Goal: Information Seeking & Learning: Compare options

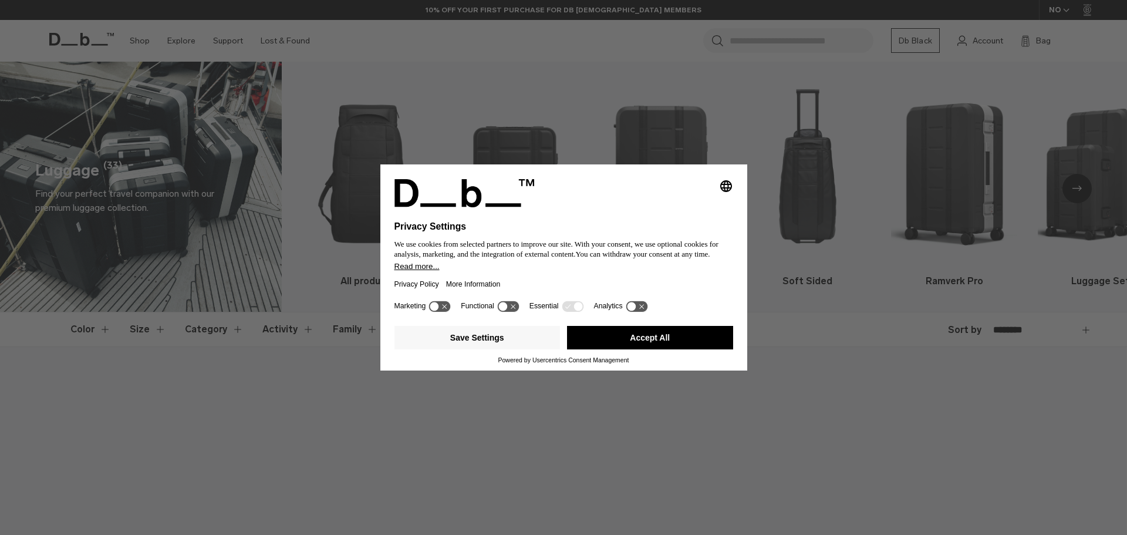
click at [730, 185] on icon "Select language" at bounding box center [726, 186] width 14 height 14
drag, startPoint x: 785, startPoint y: 134, endPoint x: 778, endPoint y: 133, distance: 7.1
click at [784, 133] on div "Privacy Settings We use cookies from selected partners to improve our site. Wit…" at bounding box center [563, 267] width 1127 height 535
click at [654, 121] on div "Selecting an option will immediately change the language Privacy Settings We us…" at bounding box center [563, 267] width 1127 height 535
click at [683, 350] on div "Save Settings Accept All" at bounding box center [563, 338] width 339 height 35
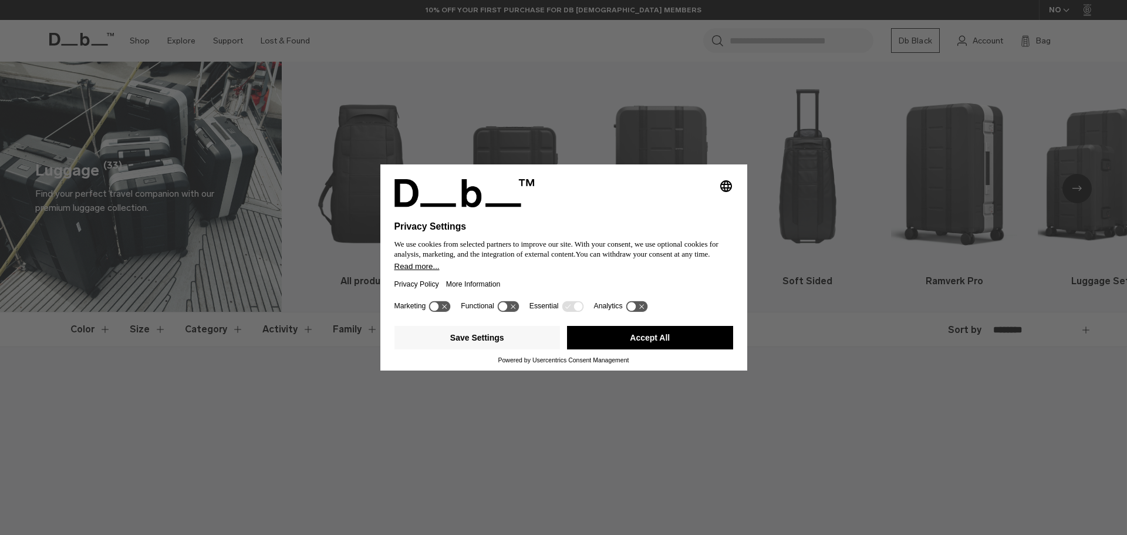
click at [679, 337] on button "Accept All" at bounding box center [650, 337] width 166 height 23
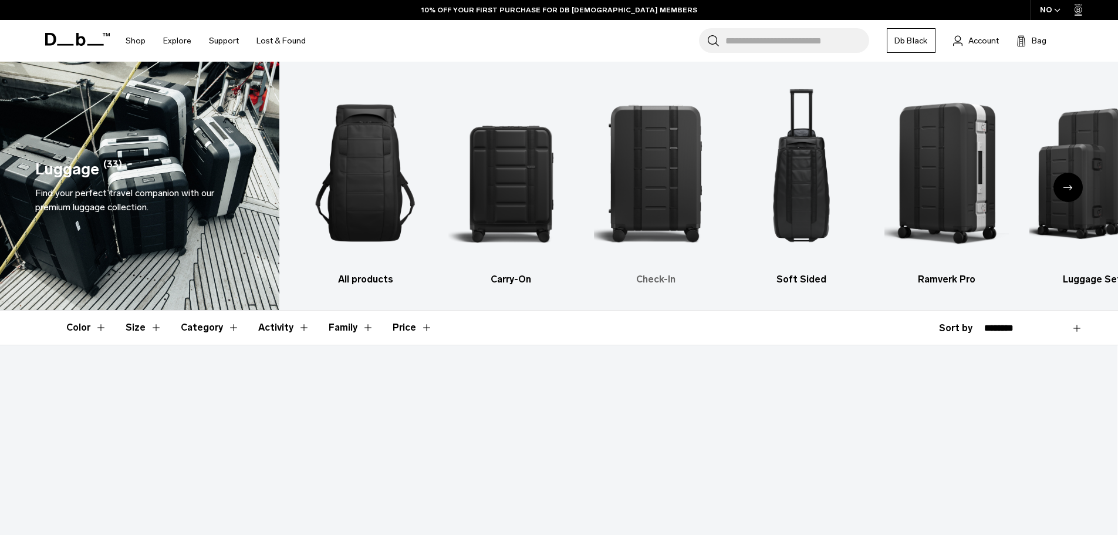
click at [669, 190] on img "3 / 6" at bounding box center [656, 172] width 125 height 187
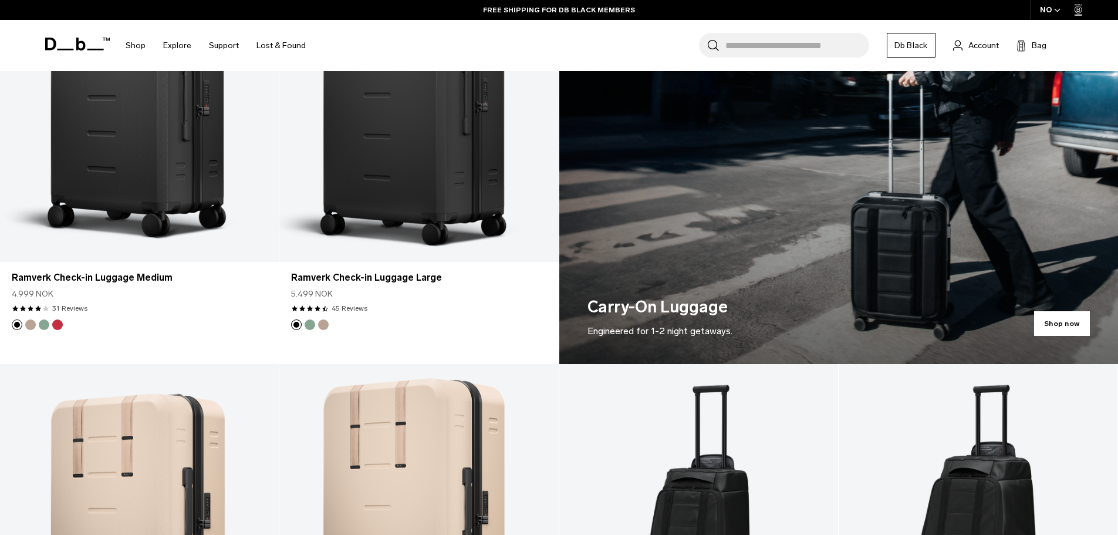
scroll to position [822, 0]
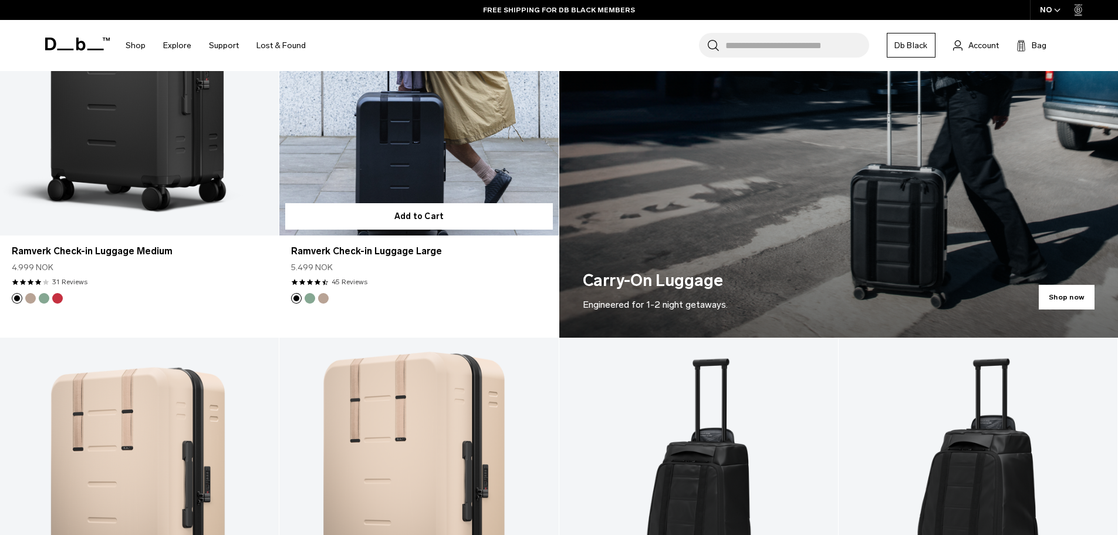
click at [421, 163] on link "Ramverk Check-in Luggage Large" at bounding box center [418, 80] width 279 height 310
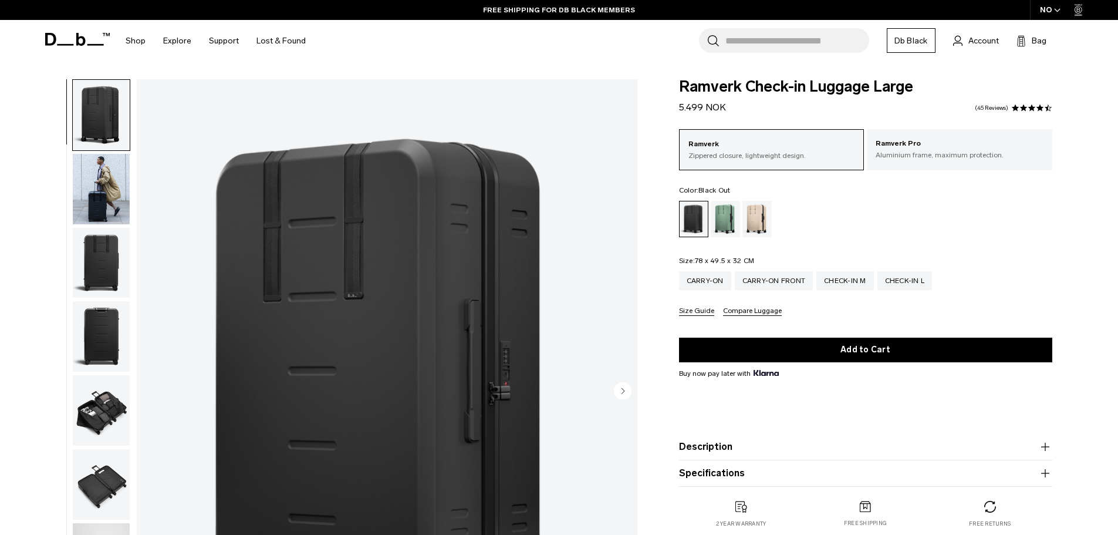
click at [90, 186] on img "button" at bounding box center [101, 189] width 57 height 70
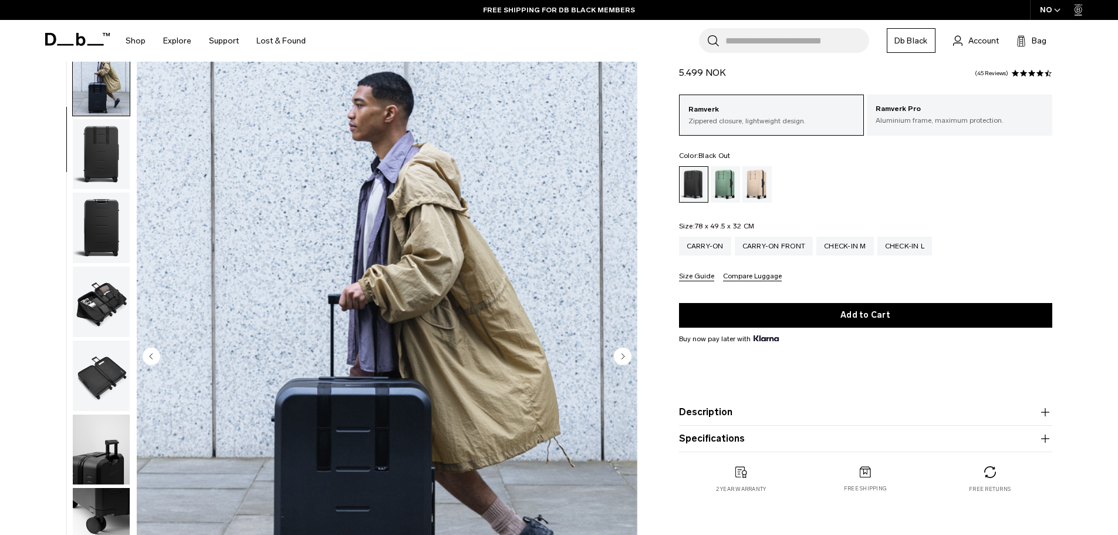
scroll to position [235, 0]
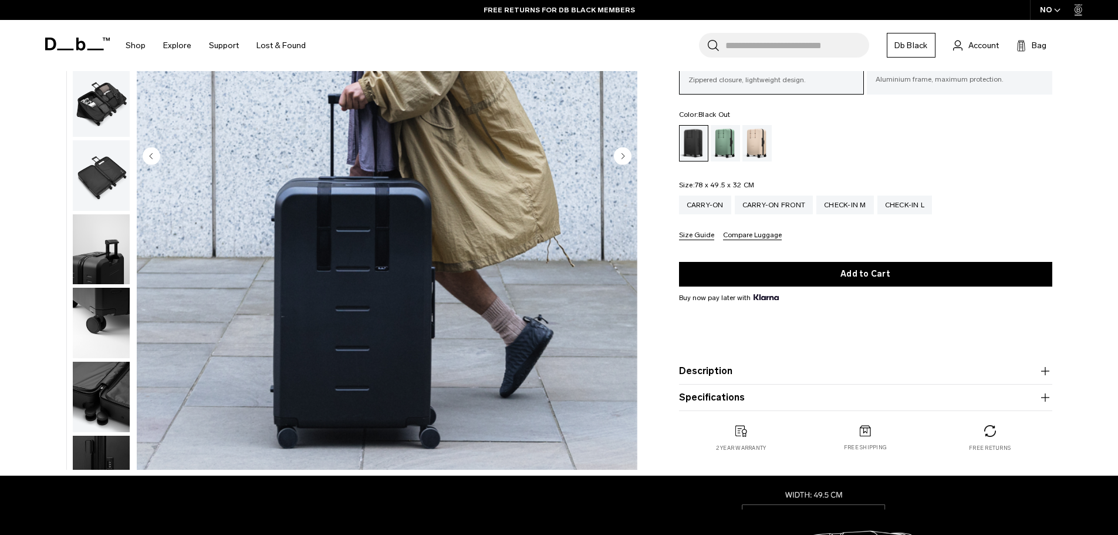
click at [89, 176] on img "button" at bounding box center [101, 175] width 57 height 70
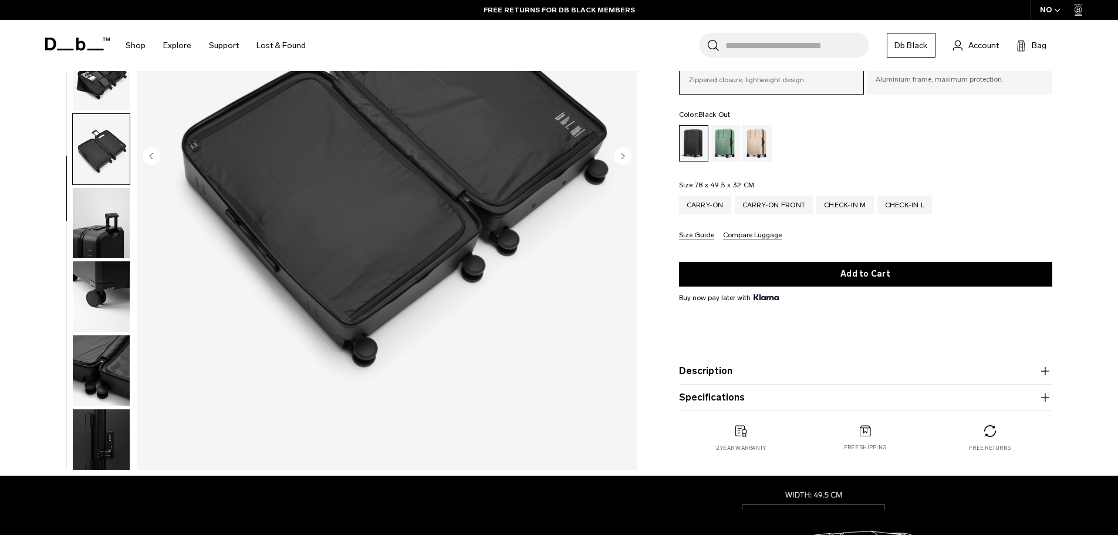
scroll to position [111, 0]
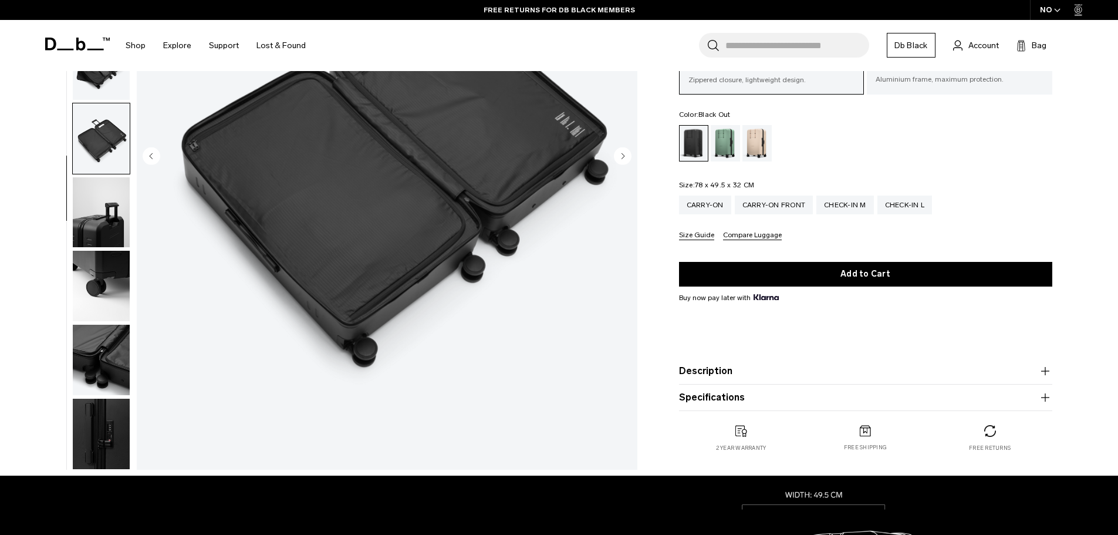
click at [97, 234] on img "button" at bounding box center [101, 212] width 57 height 70
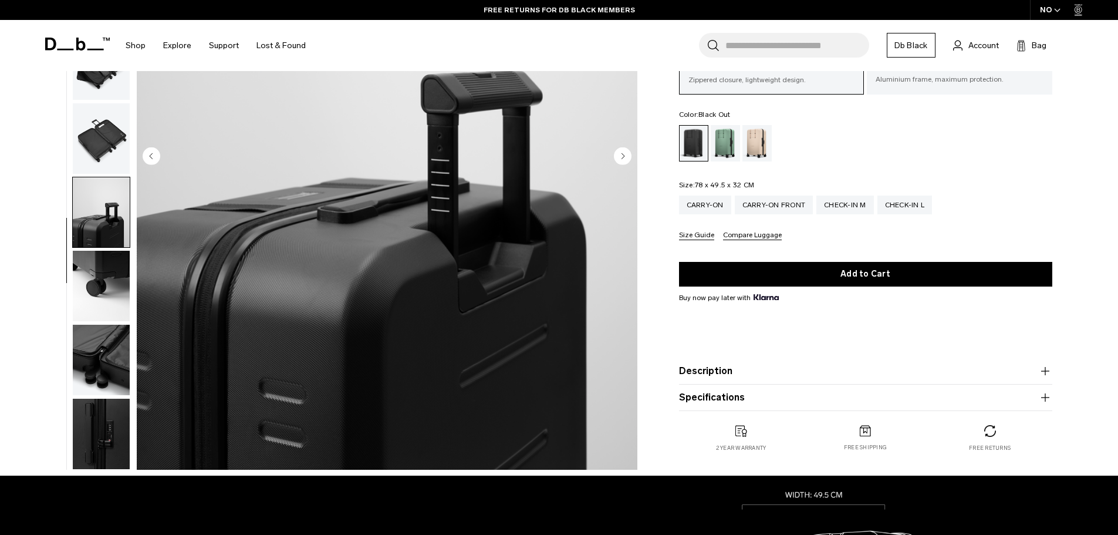
click at [91, 327] on img "button" at bounding box center [101, 360] width 57 height 70
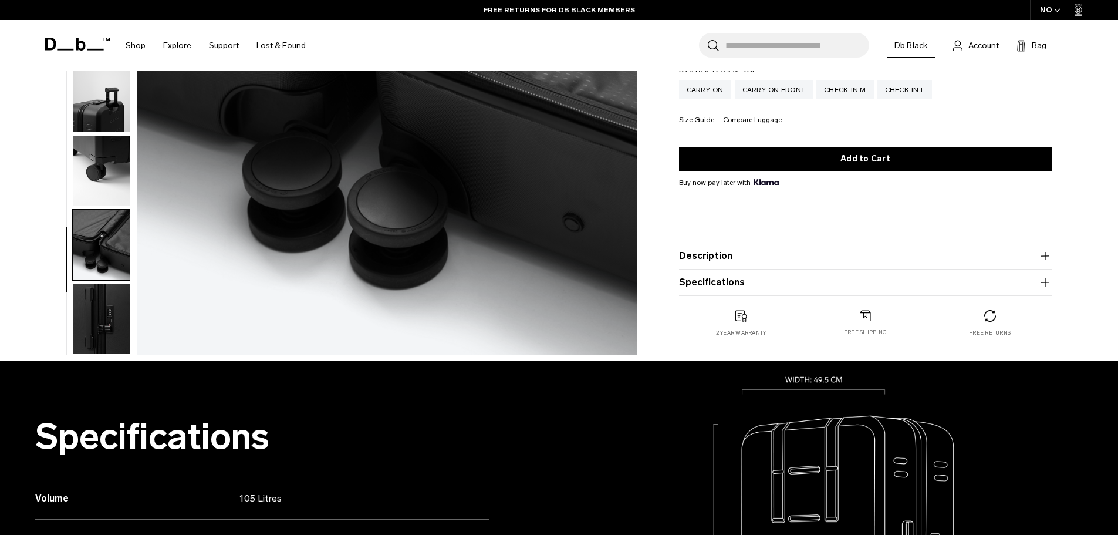
scroll to position [352, 0]
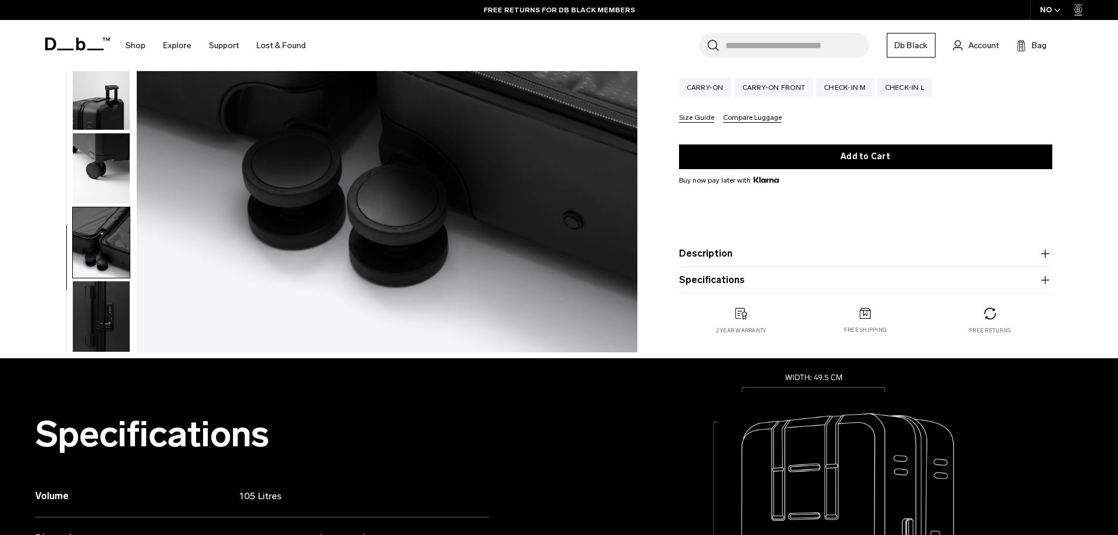
click at [100, 275] on img "button" at bounding box center [101, 242] width 57 height 70
click at [99, 319] on img "button" at bounding box center [101, 316] width 57 height 70
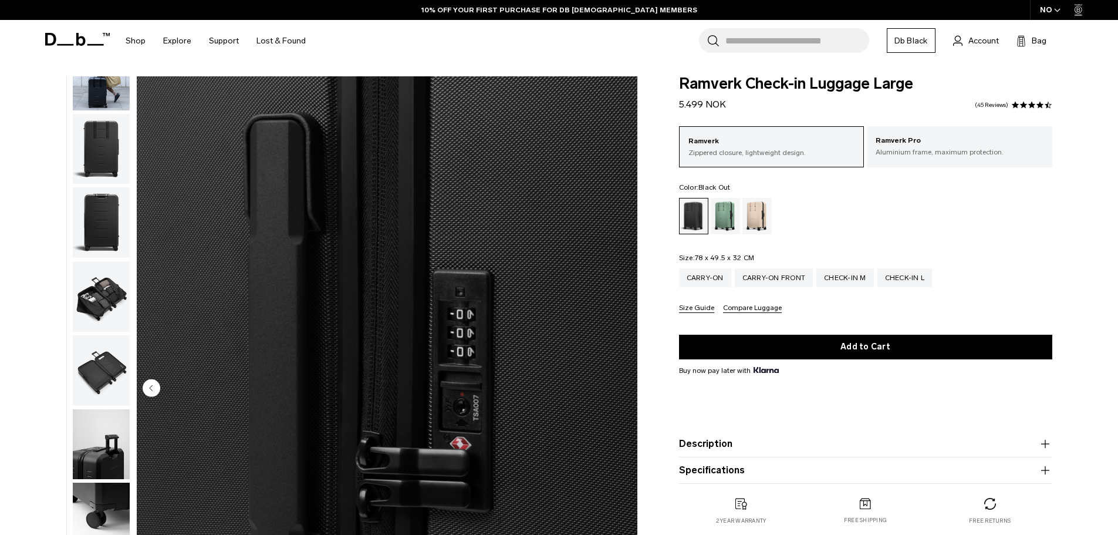
scroll to position [0, 0]
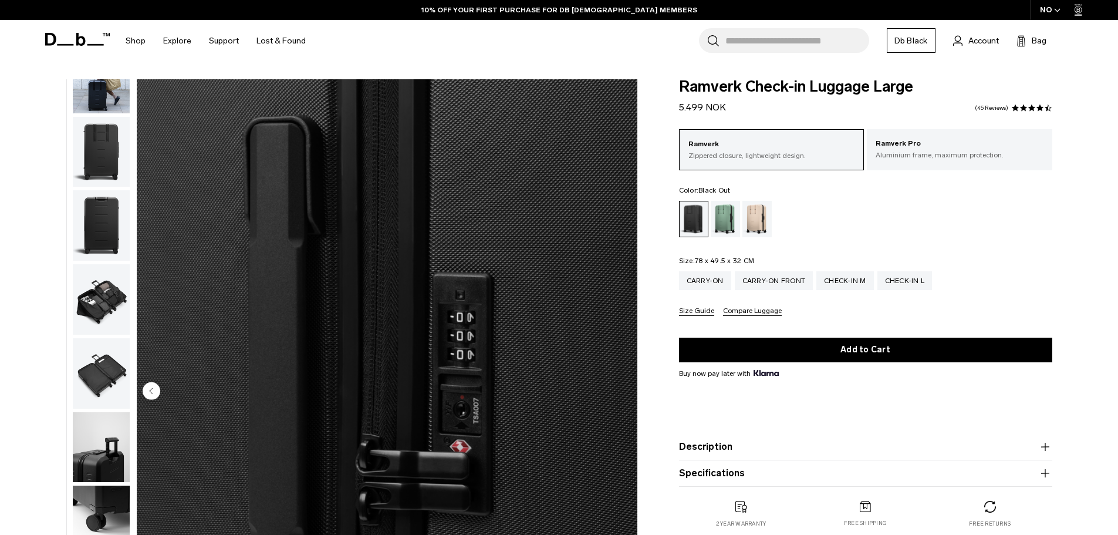
click at [116, 296] on img "button" at bounding box center [101, 299] width 57 height 70
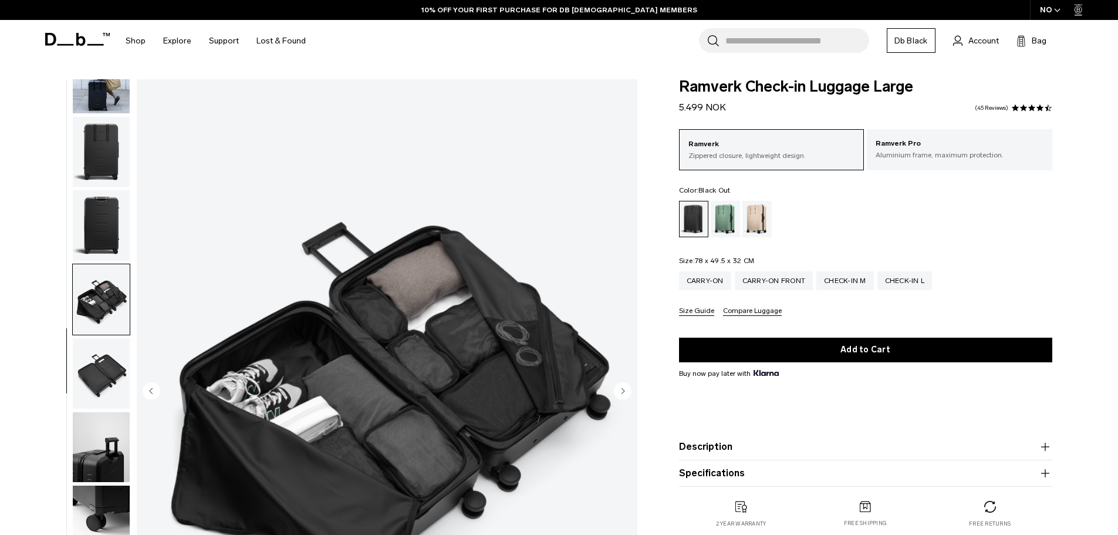
click at [117, 370] on img "button" at bounding box center [101, 373] width 57 height 70
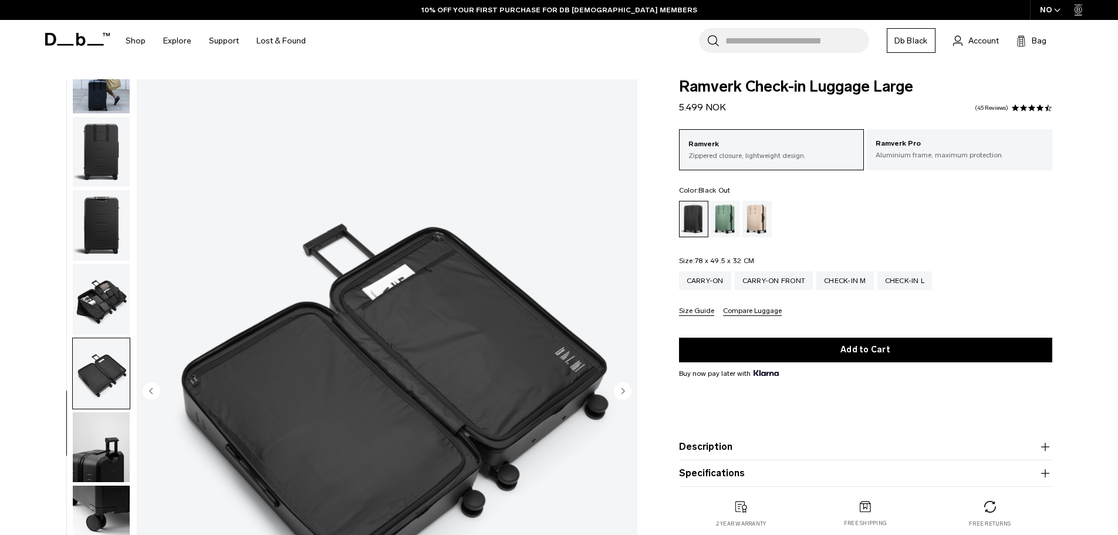
click at [96, 288] on img "button" at bounding box center [101, 299] width 57 height 70
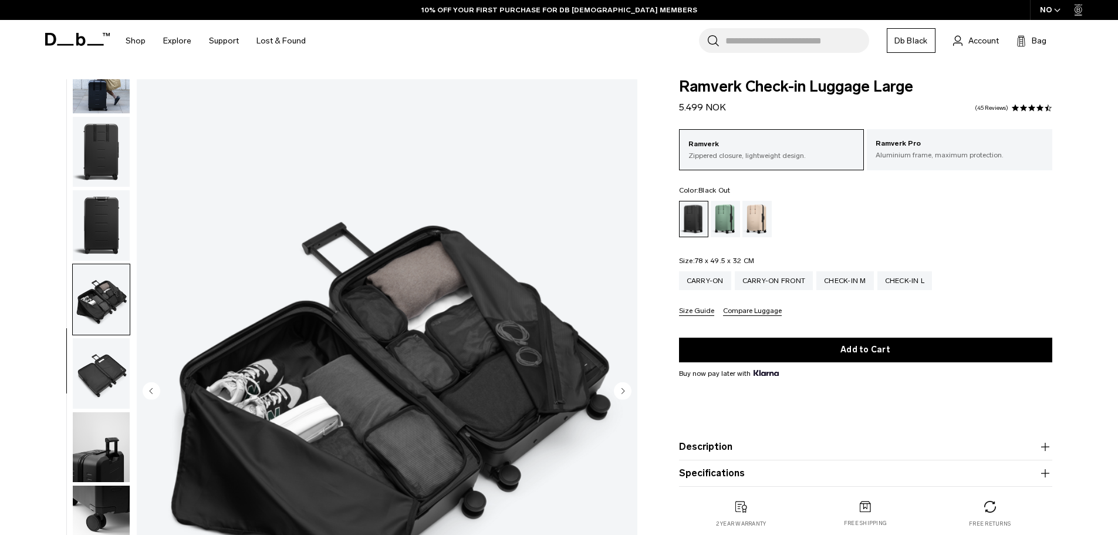
click at [106, 228] on img "button" at bounding box center [101, 225] width 57 height 70
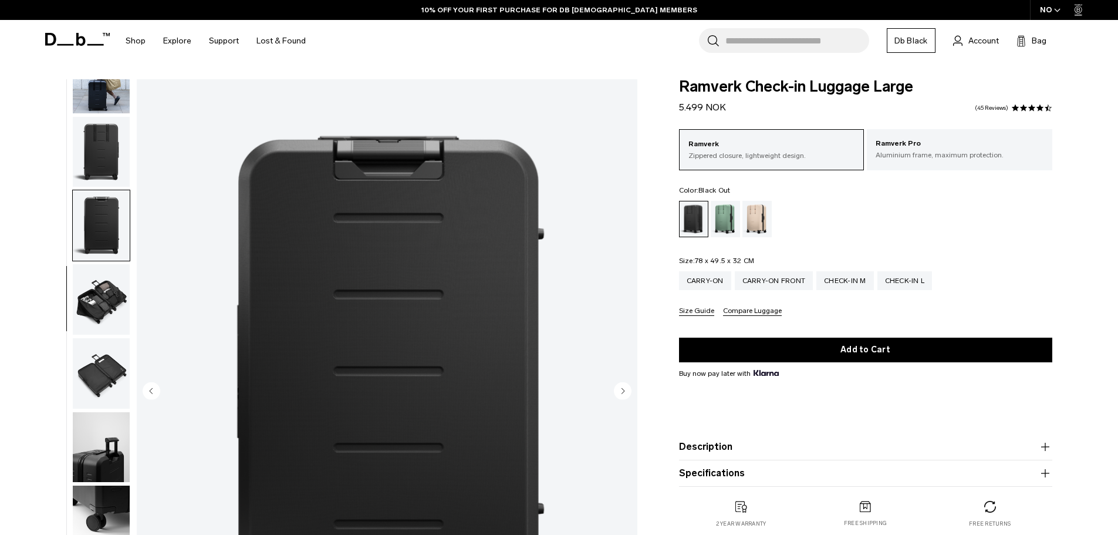
click at [100, 184] on img "button" at bounding box center [101, 152] width 57 height 70
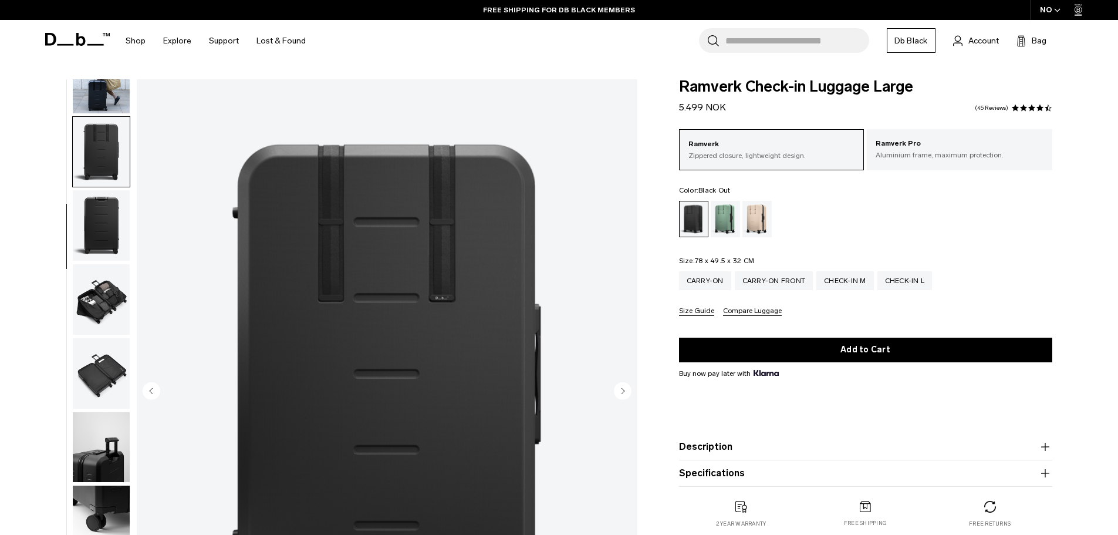
click at [111, 249] on img "button" at bounding box center [101, 225] width 57 height 70
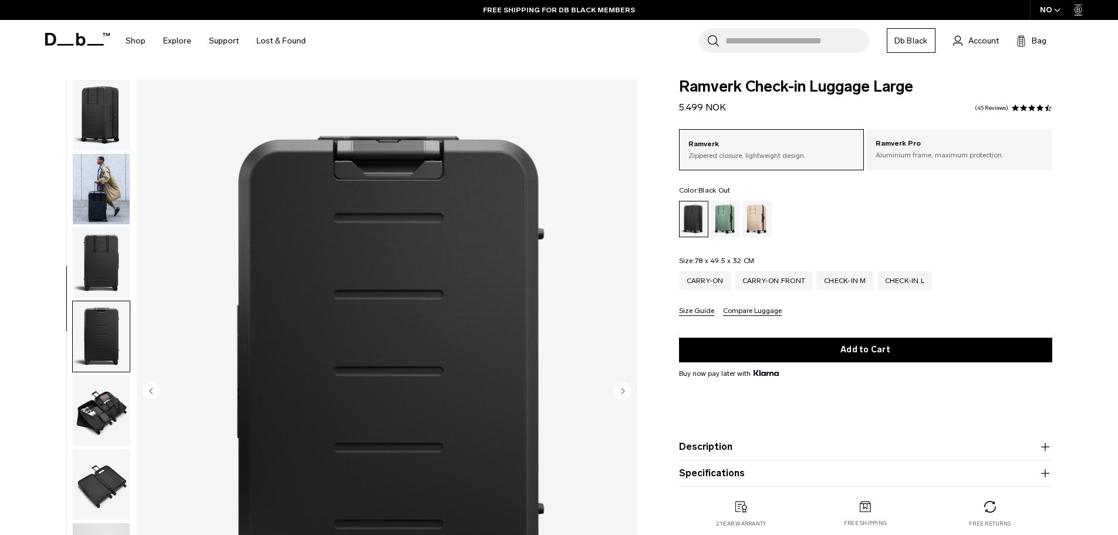
click at [90, 214] on img "button" at bounding box center [101, 189] width 57 height 70
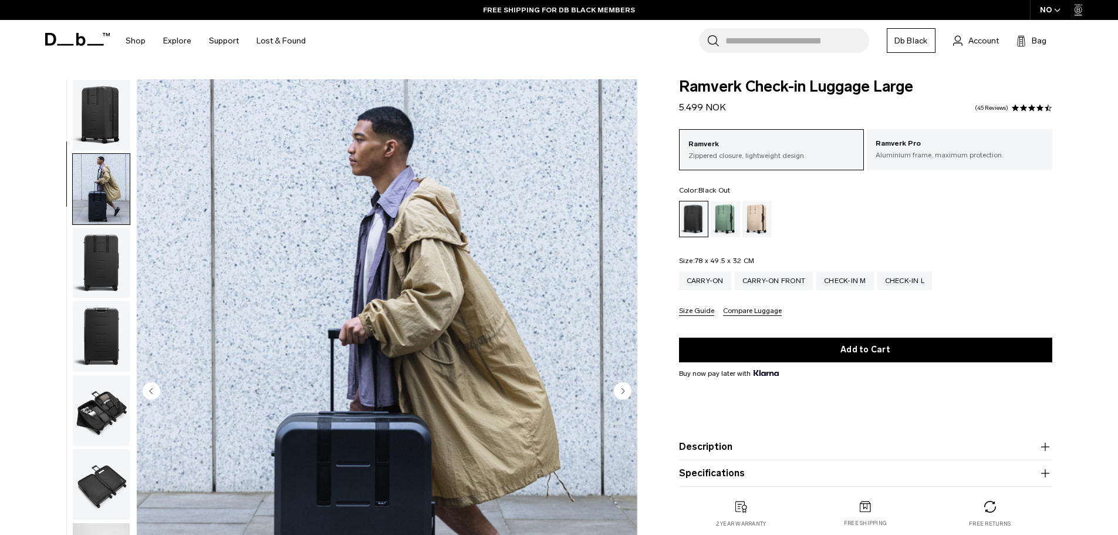
click at [97, 117] on img "button" at bounding box center [101, 115] width 57 height 70
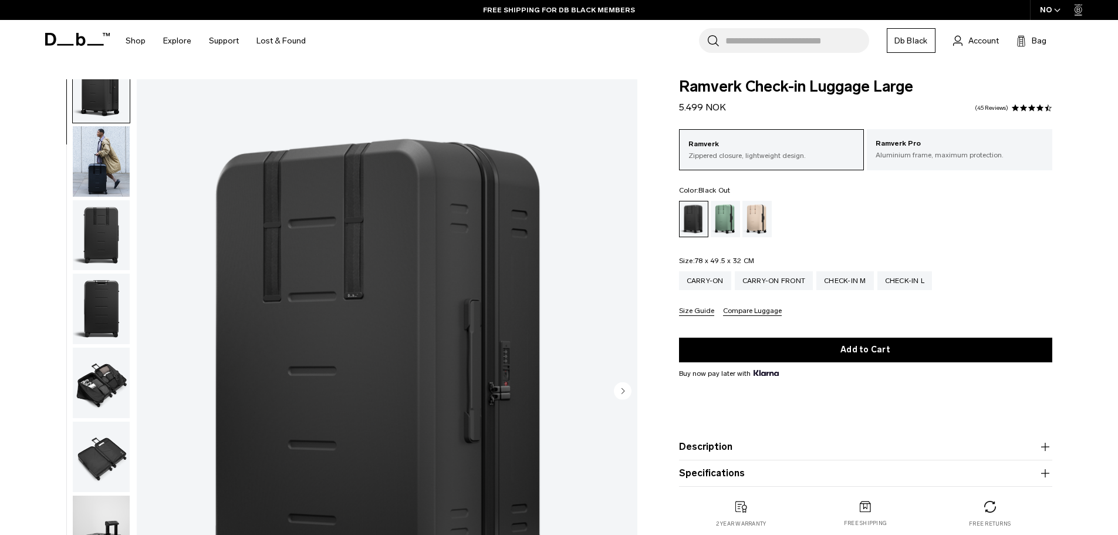
scroll to position [111, 0]
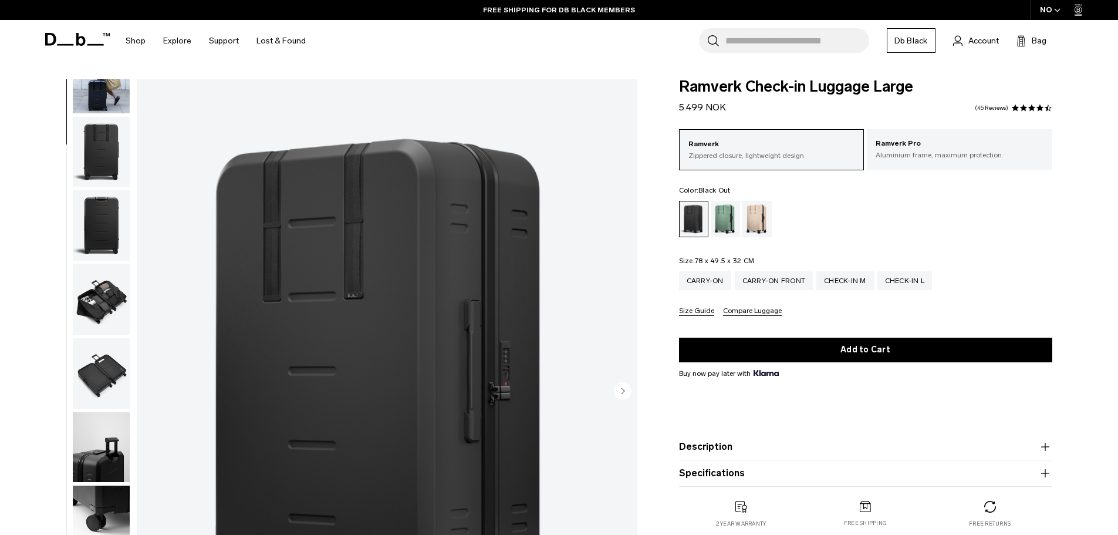
click at [96, 369] on img "button" at bounding box center [101, 373] width 57 height 70
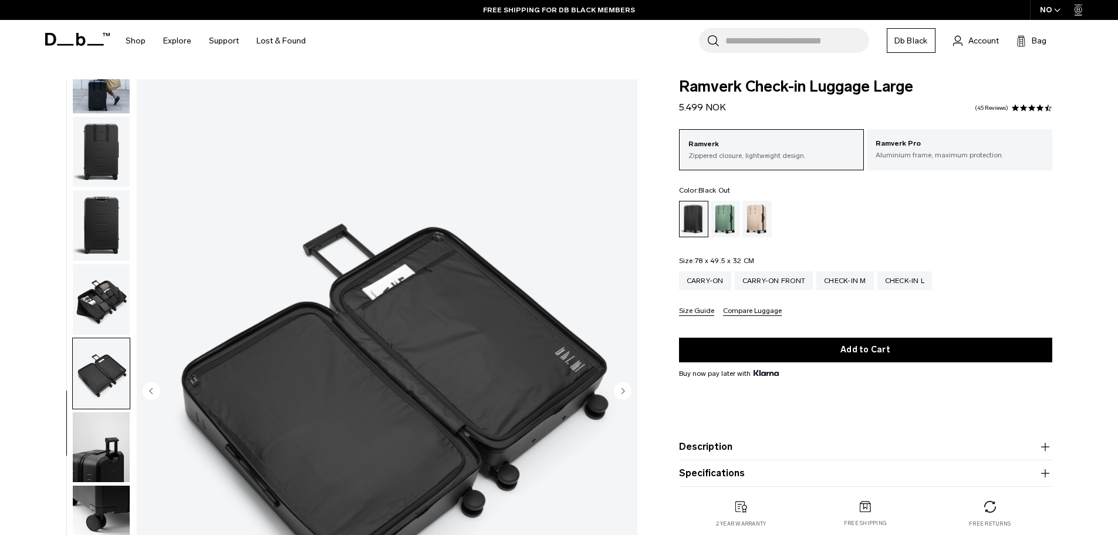
click at [105, 295] on img "button" at bounding box center [101, 299] width 57 height 70
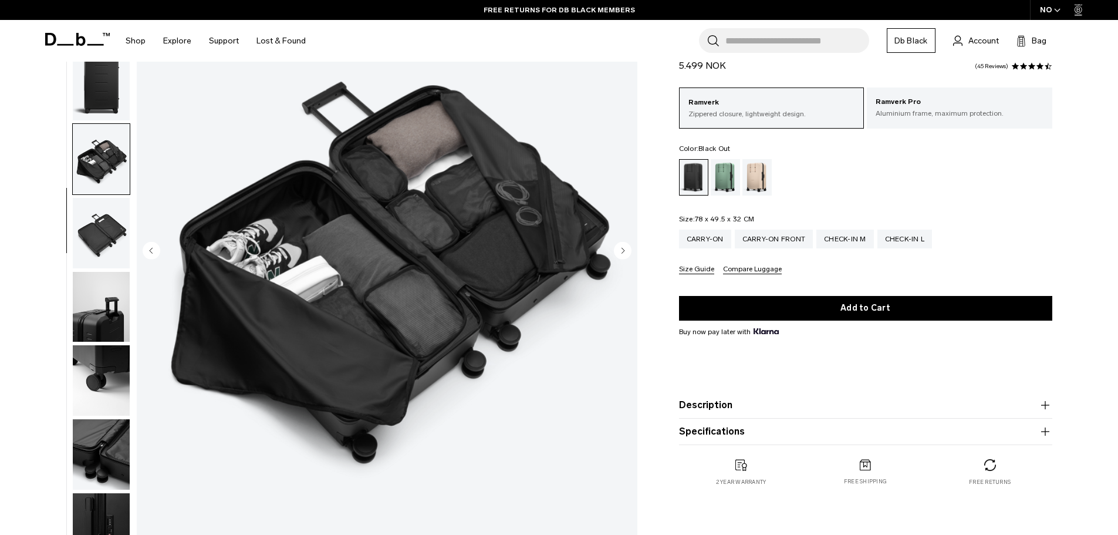
scroll to position [176, 0]
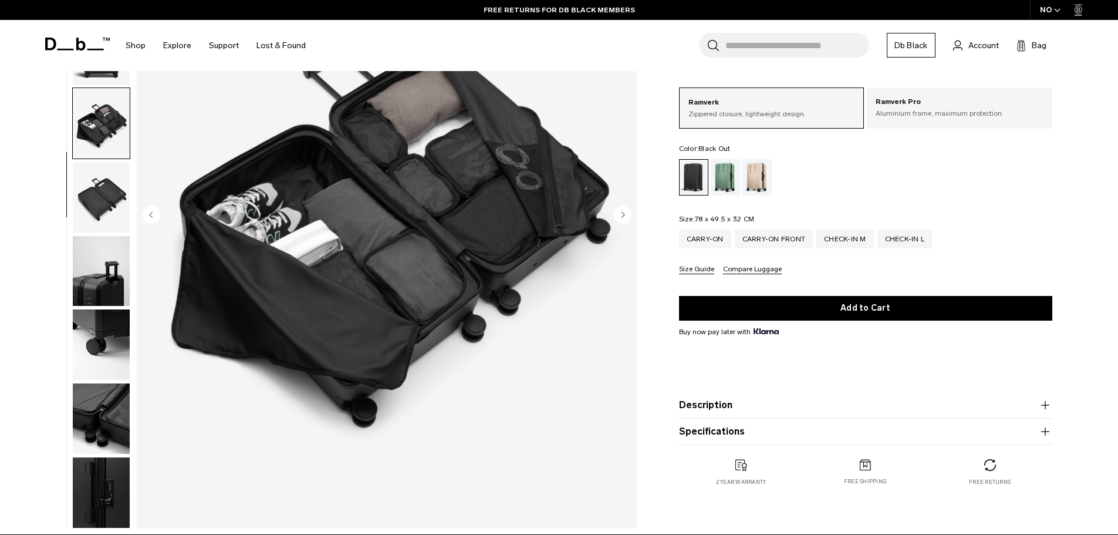
click at [92, 292] on img "button" at bounding box center [101, 271] width 57 height 70
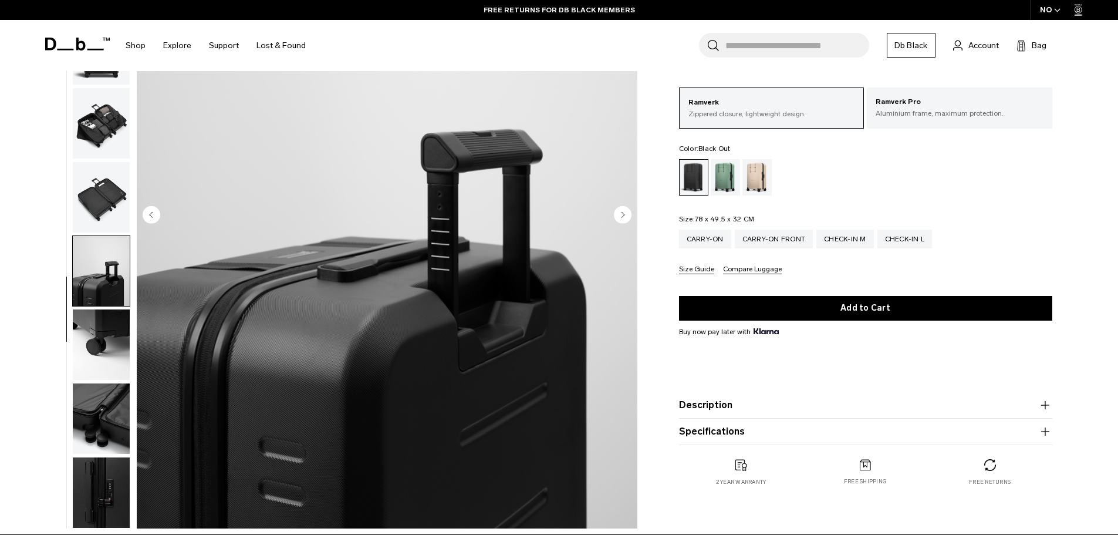
click at [97, 337] on img "button" at bounding box center [101, 344] width 57 height 70
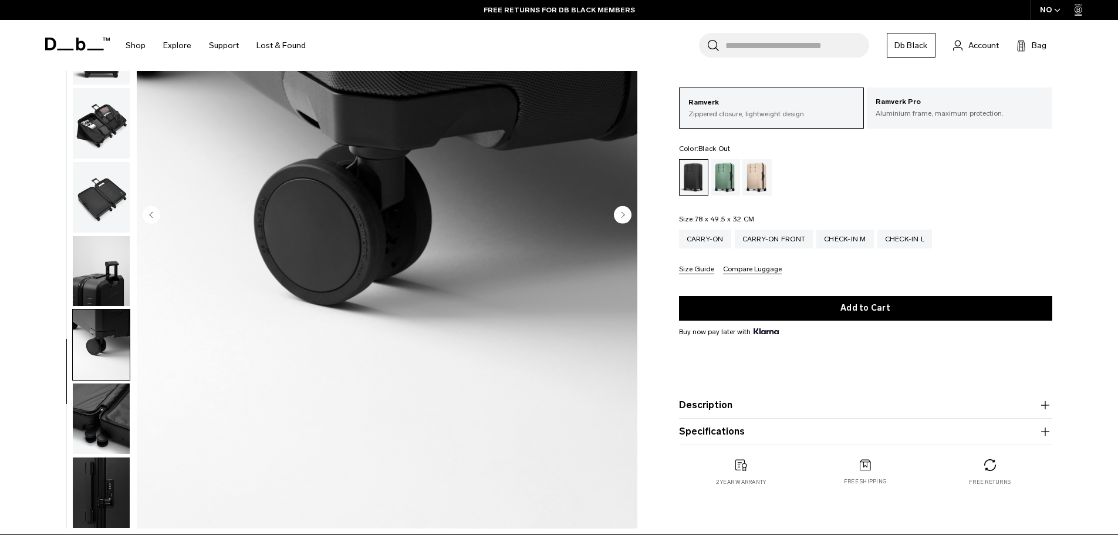
click at [89, 275] on img "button" at bounding box center [101, 271] width 57 height 70
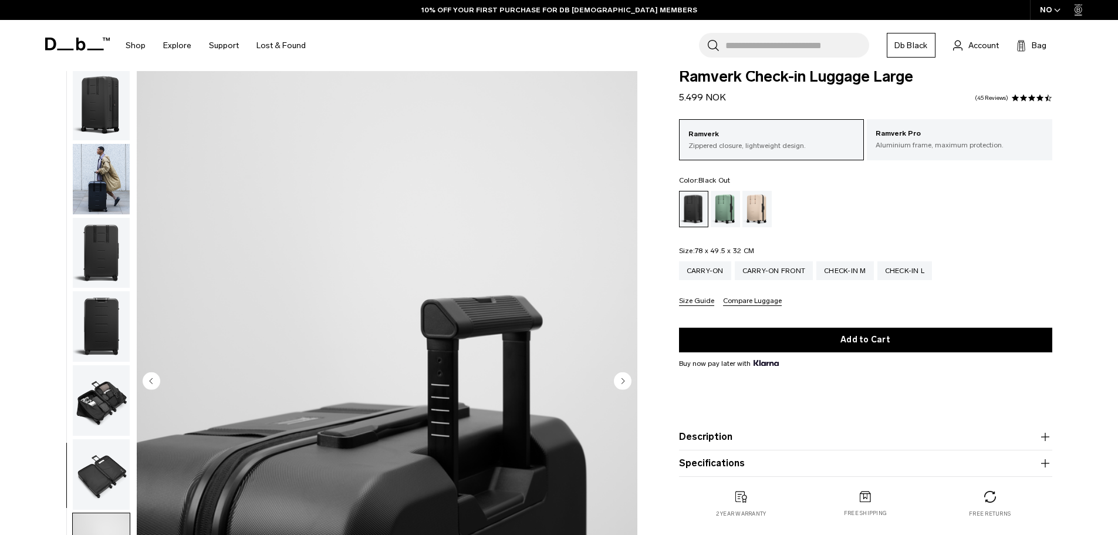
scroll to position [0, 0]
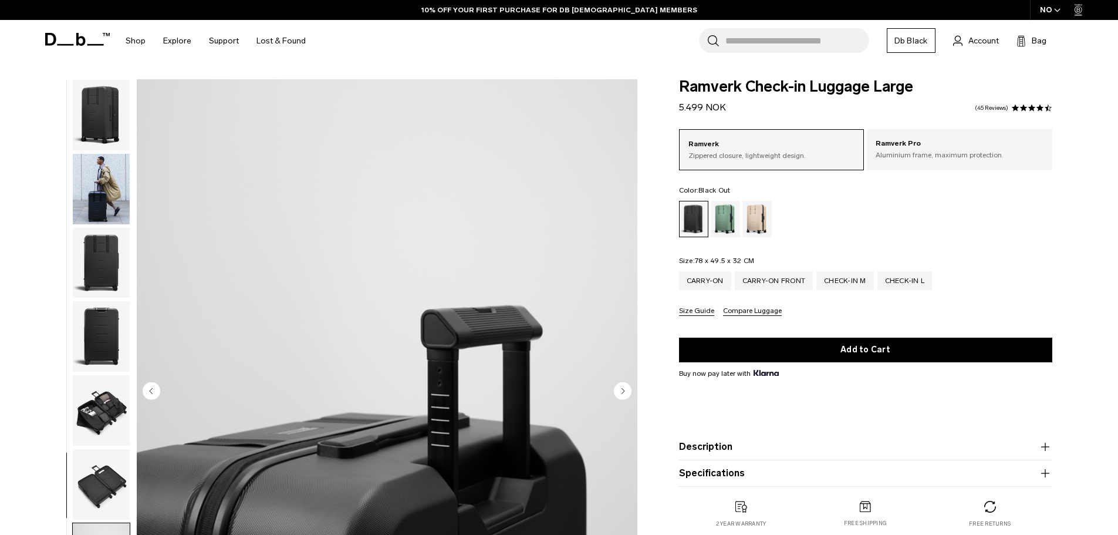
click at [106, 184] on img "button" at bounding box center [101, 189] width 57 height 70
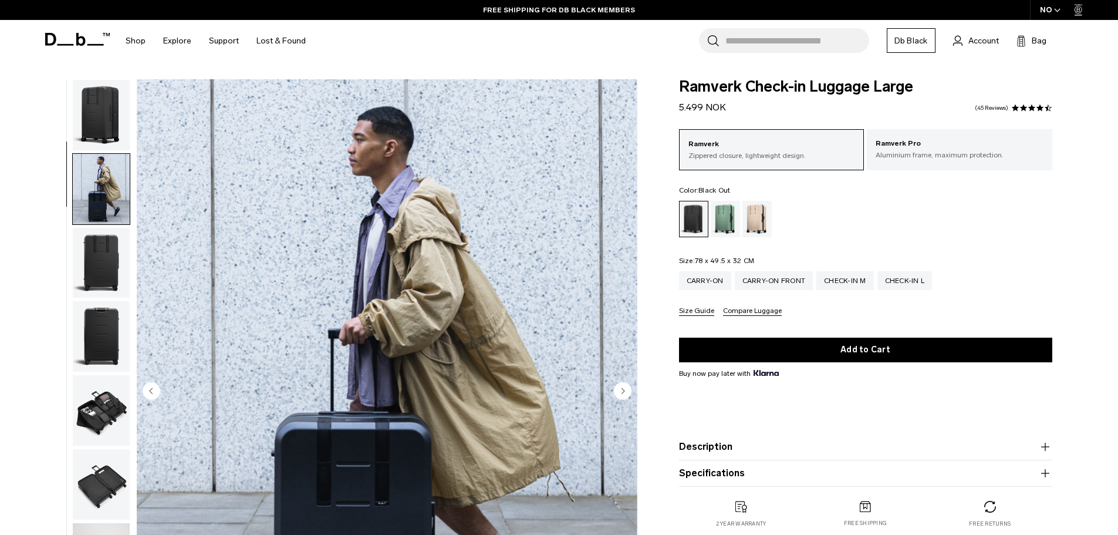
click at [101, 94] on img "button" at bounding box center [101, 115] width 57 height 70
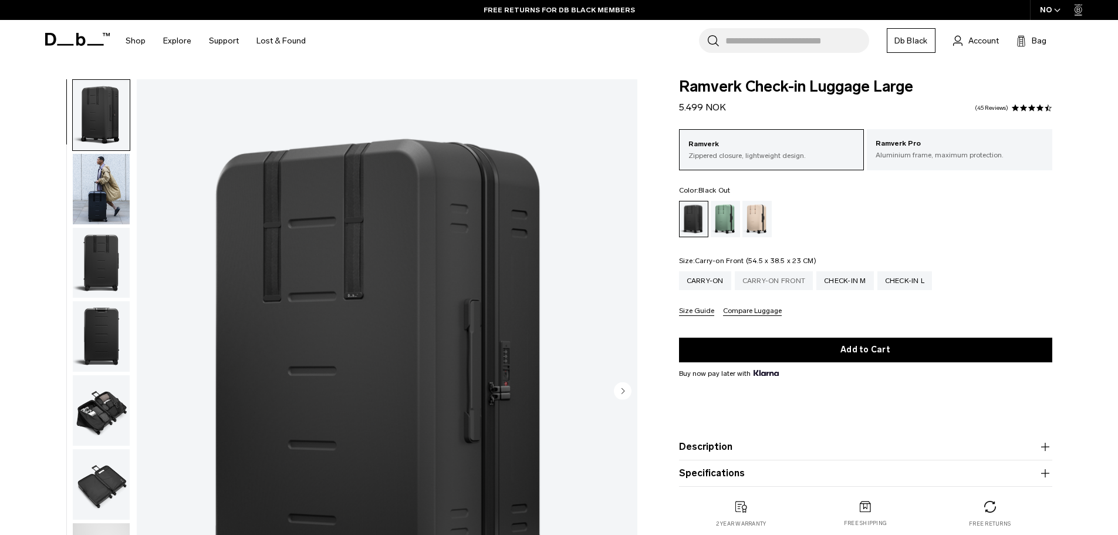
click at [748, 282] on div "Carry-on Front" at bounding box center [774, 280] width 79 height 19
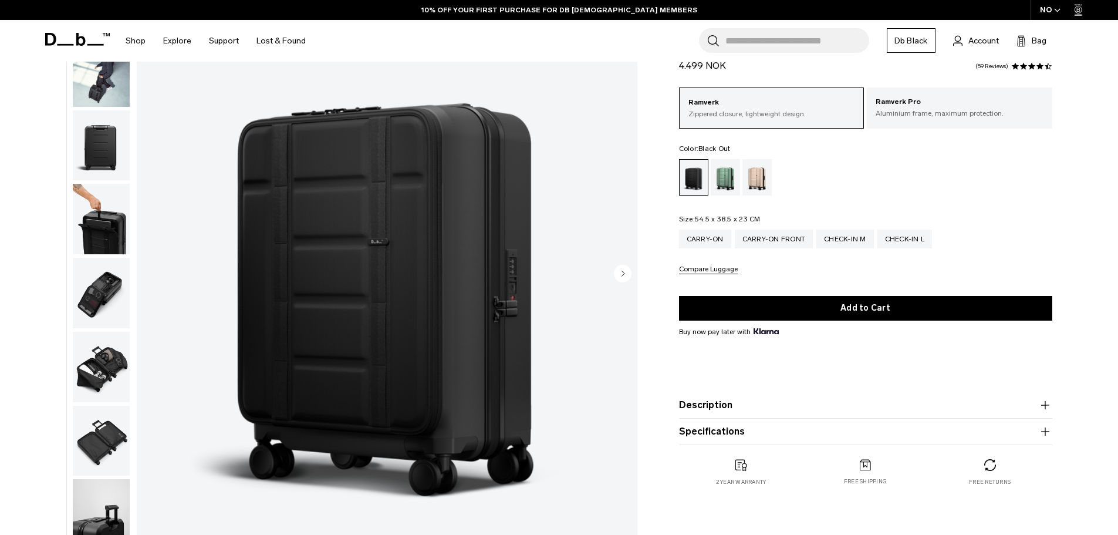
click at [630, 275] on circle "Next slide" at bounding box center [623, 273] width 18 height 18
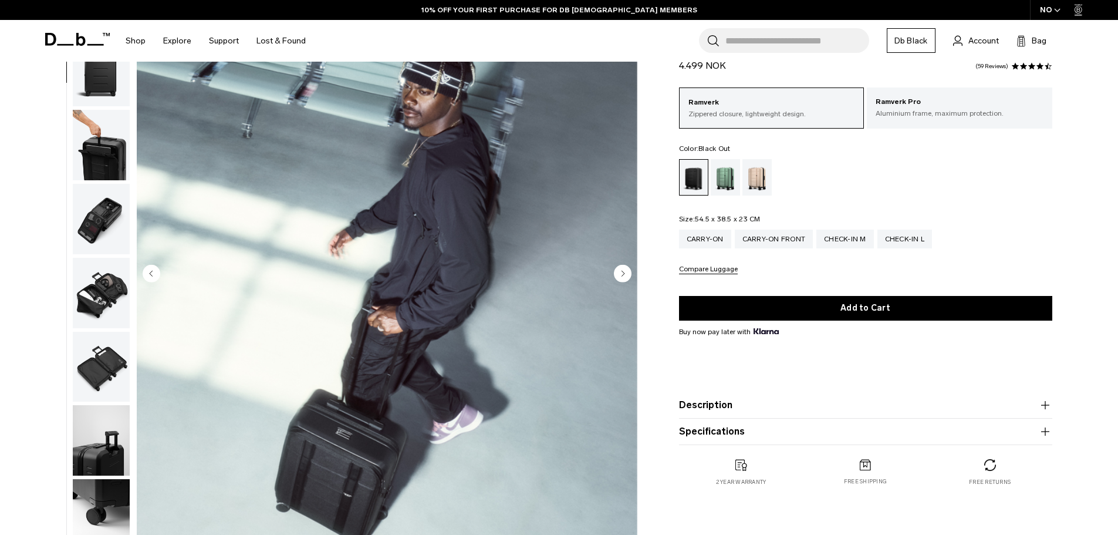
click at [630, 275] on circle "Next slide" at bounding box center [623, 273] width 18 height 18
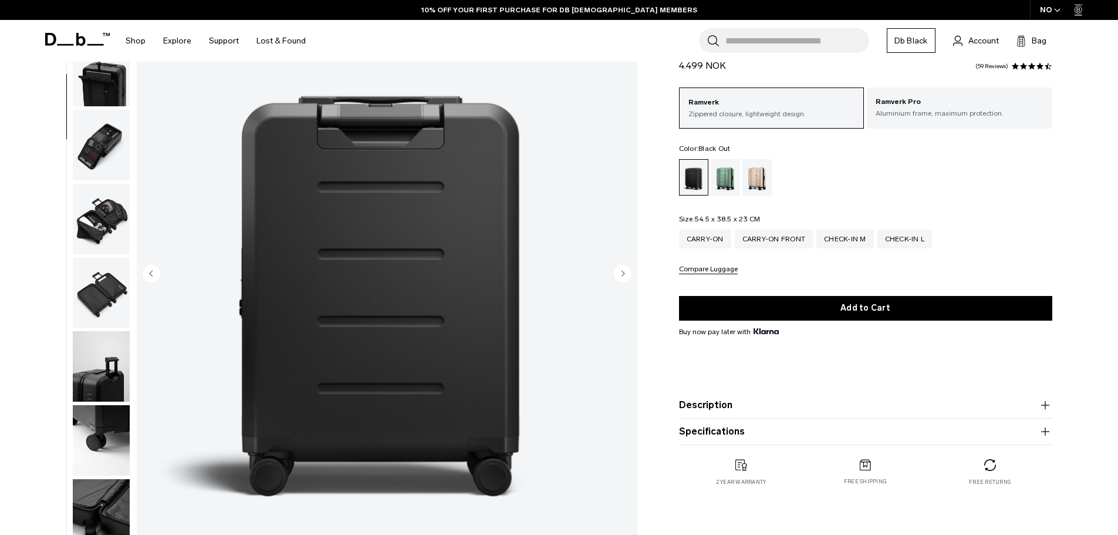
click at [630, 276] on circle "Next slide" at bounding box center [623, 273] width 18 height 18
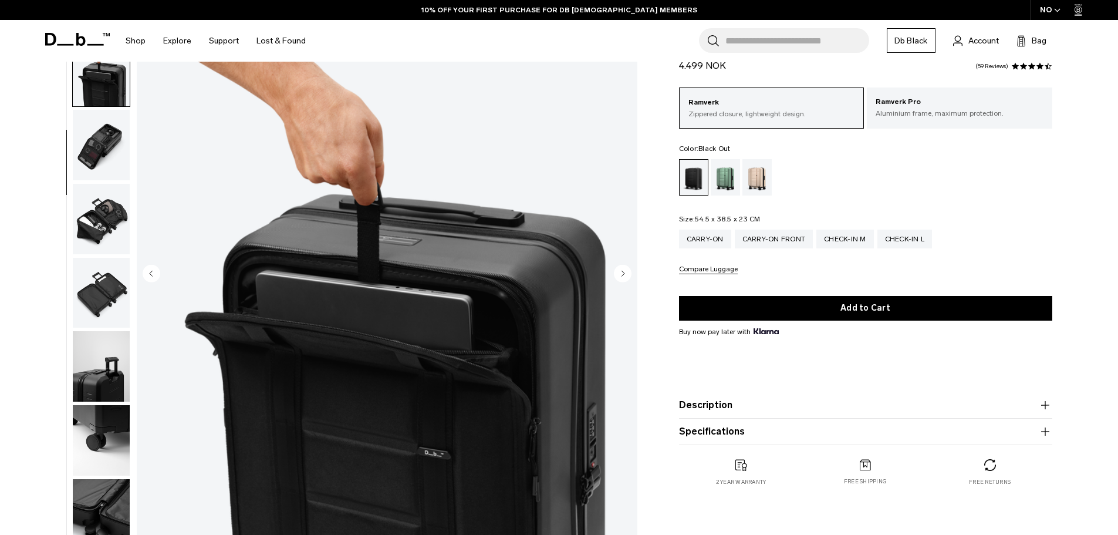
scroll to position [185, 0]
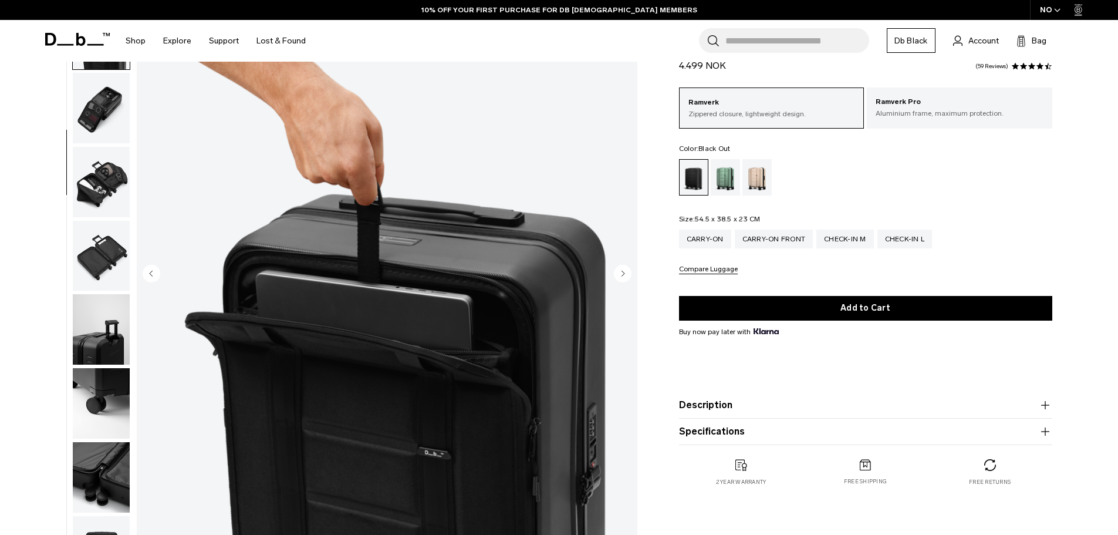
click at [630, 276] on circle "Next slide" at bounding box center [623, 273] width 18 height 18
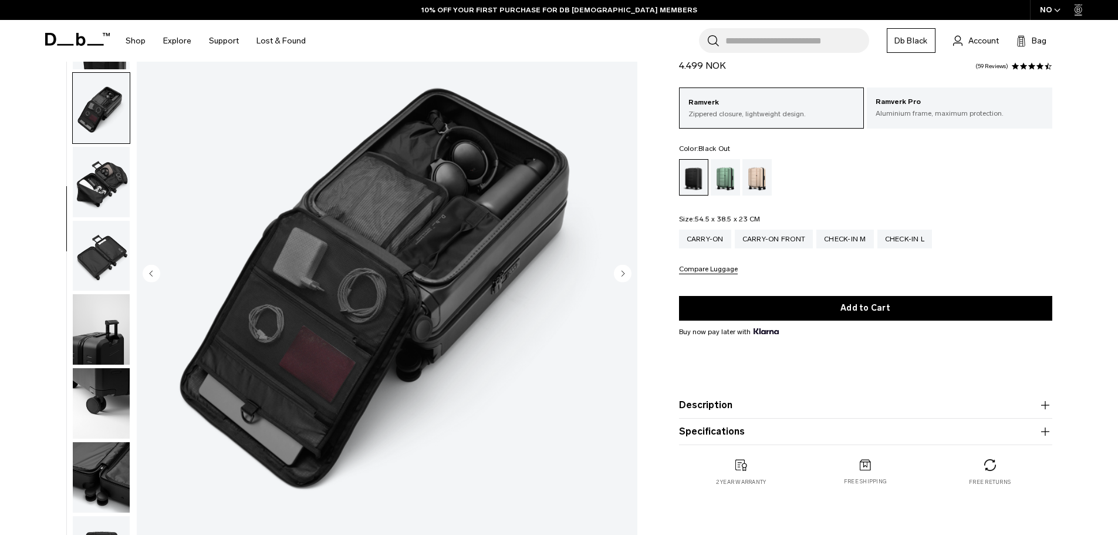
click at [630, 276] on circle "Next slide" at bounding box center [623, 273] width 18 height 18
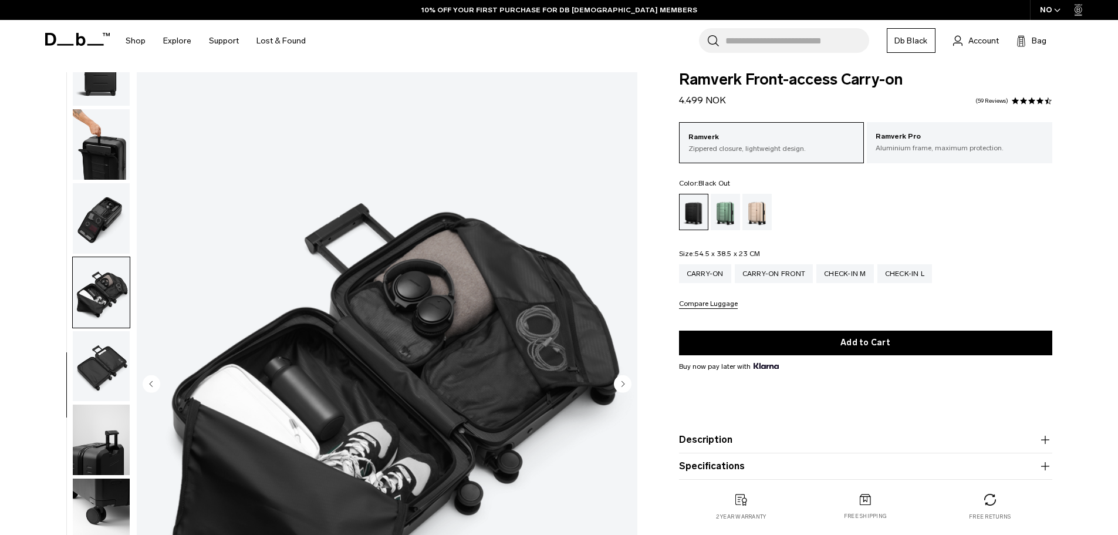
scroll to position [0, 0]
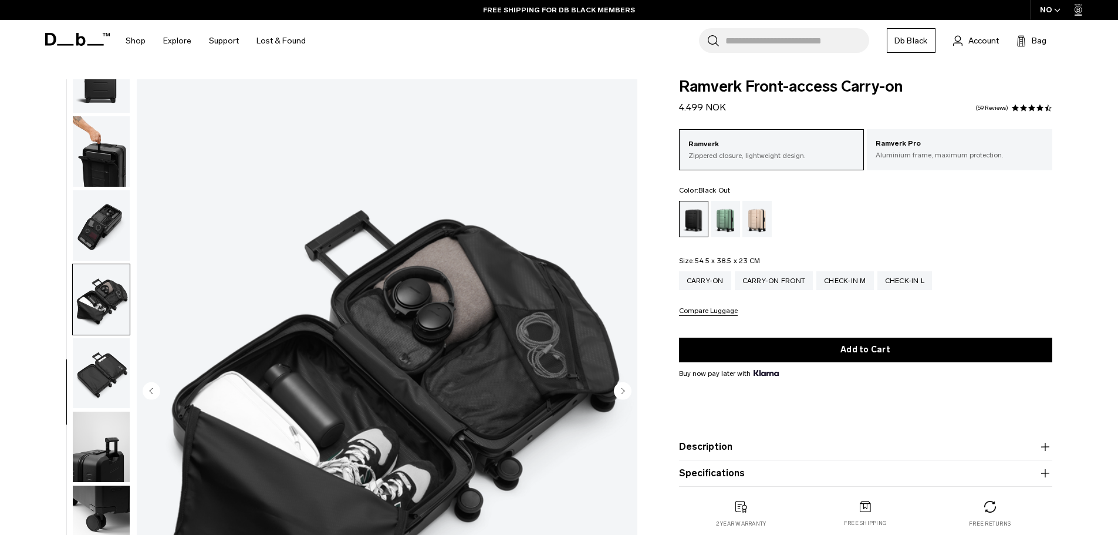
click at [82, 47] on span at bounding box center [77, 39] width 65 height 45
click at [82, 37] on icon at bounding box center [80, 39] width 9 height 13
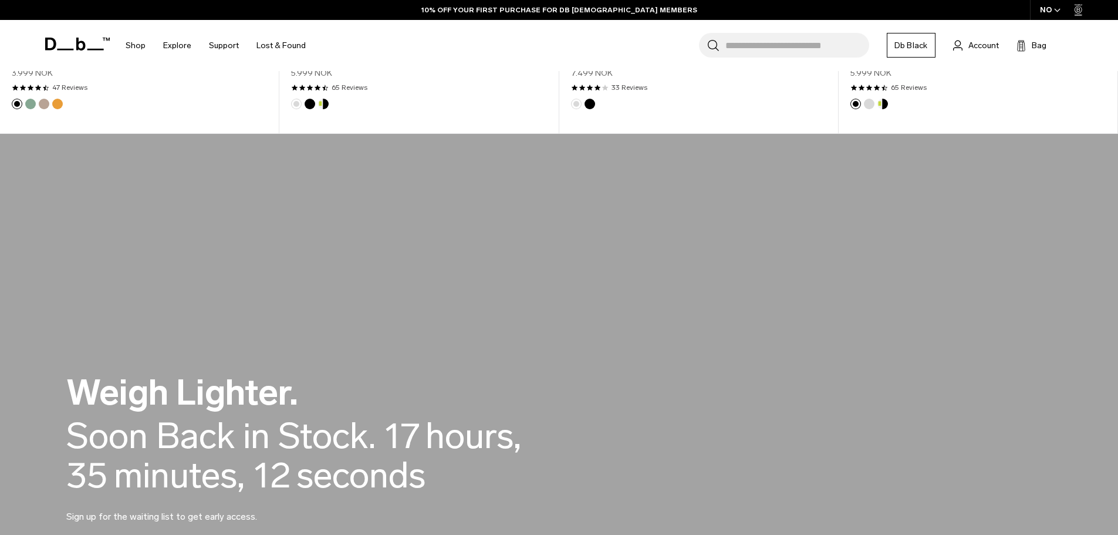
scroll to position [704, 0]
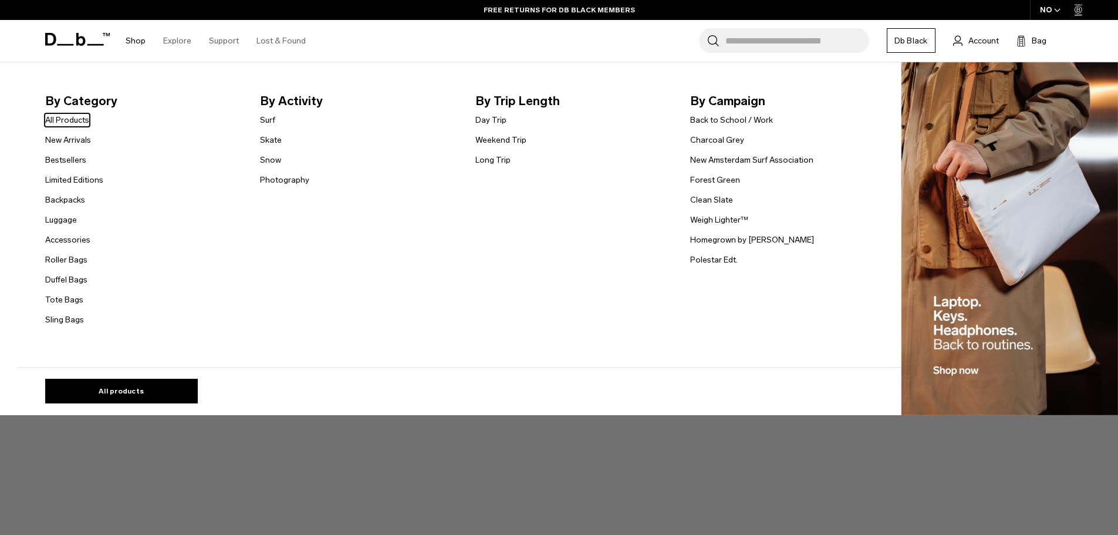
click at [131, 42] on link "Shop" at bounding box center [136, 41] width 20 height 42
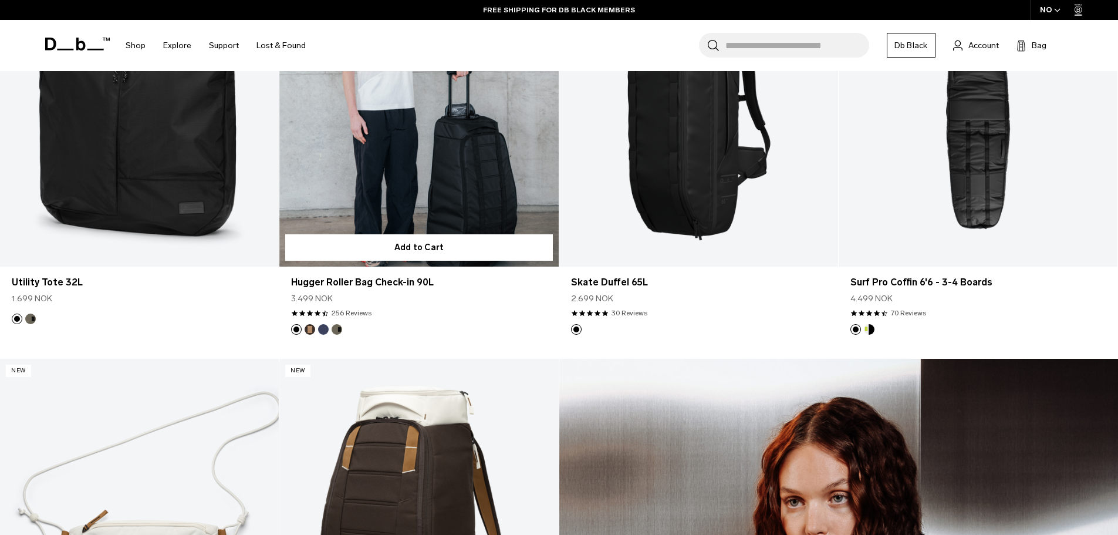
scroll to position [998, 0]
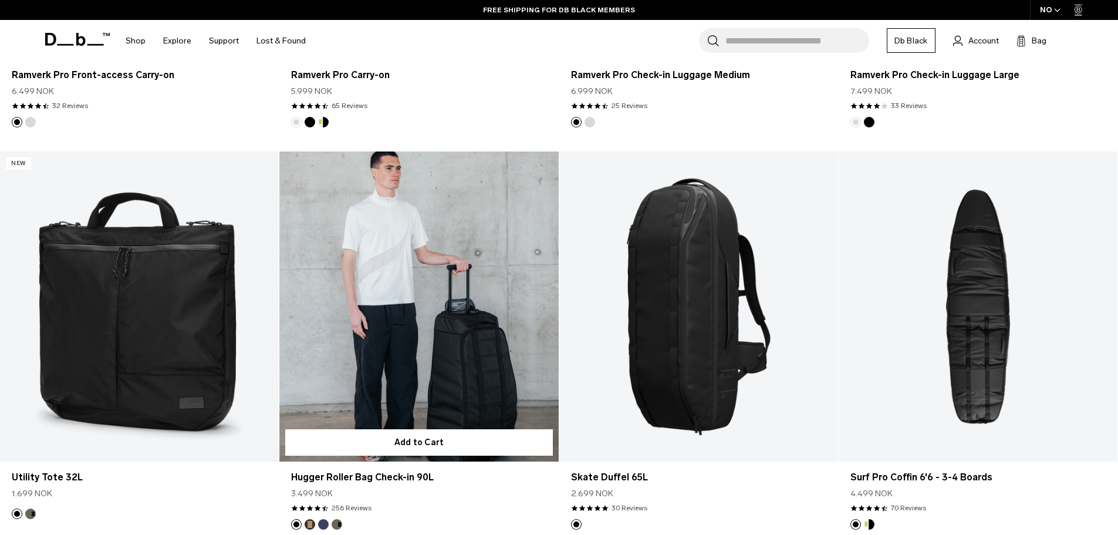
click at [401, 329] on link "Hugger Roller Bag Check-in 90L" at bounding box center [418, 306] width 279 height 310
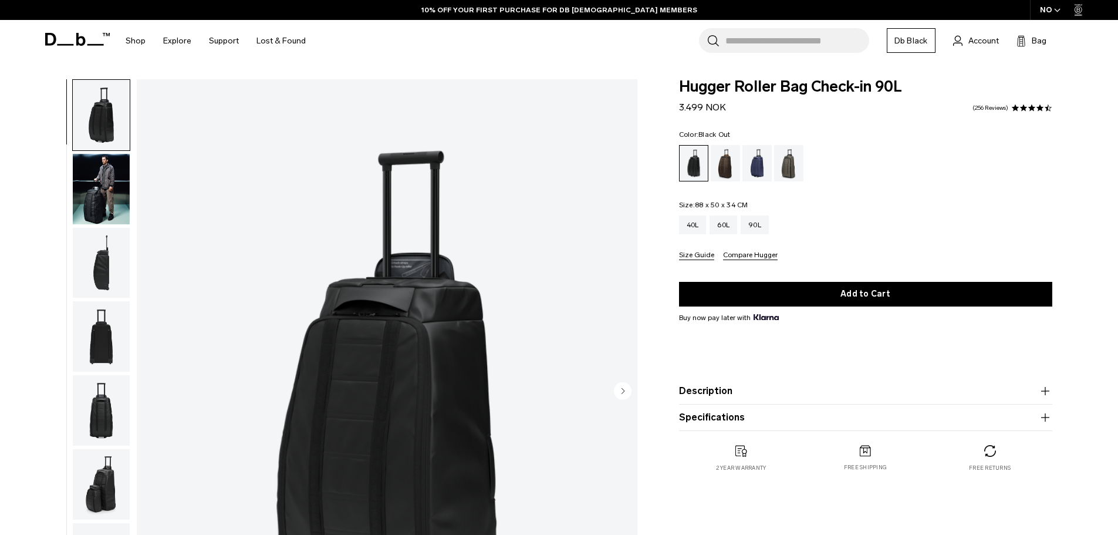
click at [87, 258] on img "button" at bounding box center [101, 263] width 57 height 70
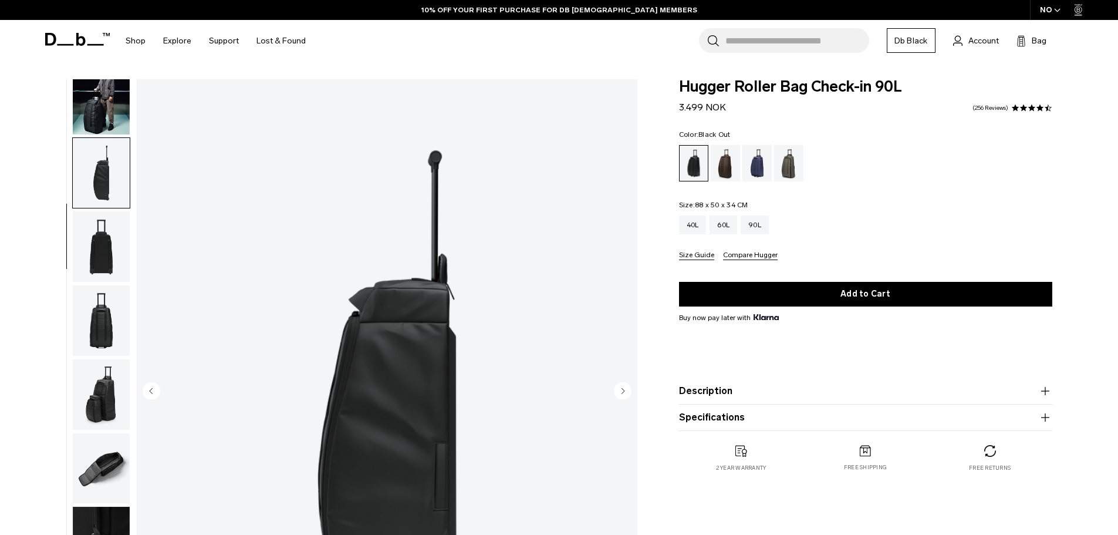
scroll to position [111, 0]
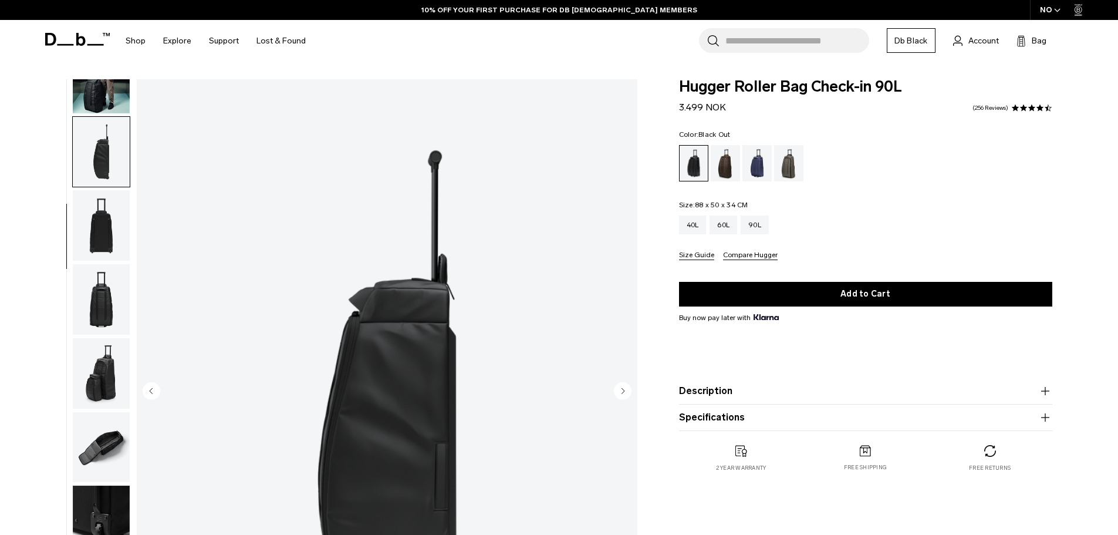
click at [113, 257] on img "button" at bounding box center [101, 225] width 57 height 70
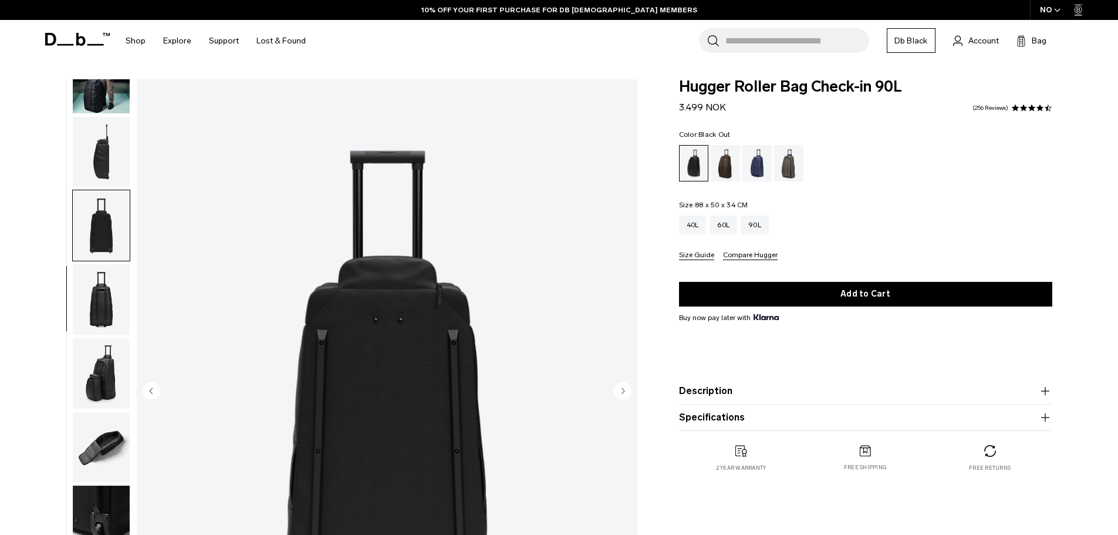
click at [100, 288] on img "button" at bounding box center [101, 299] width 57 height 70
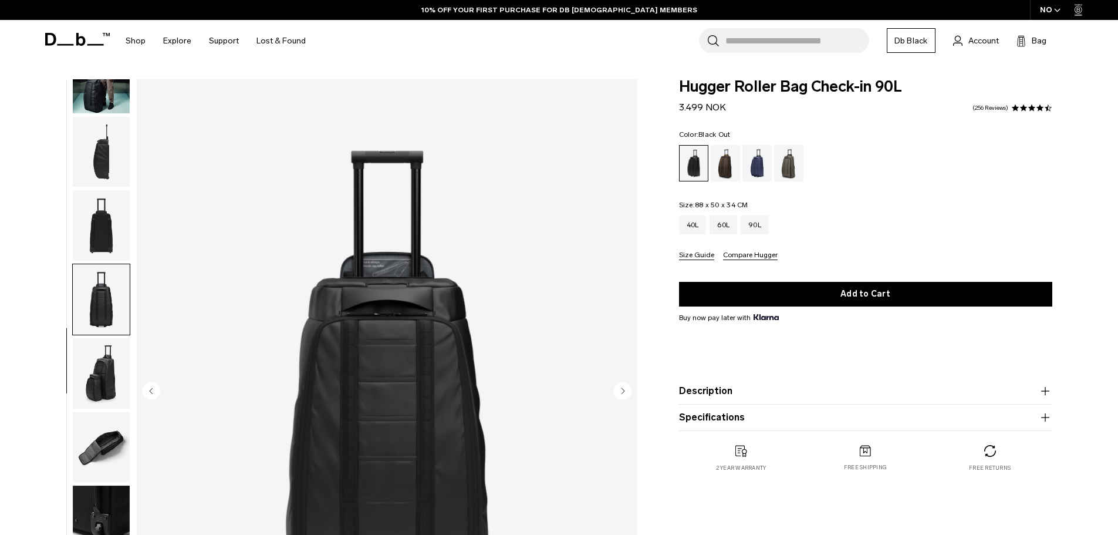
click at [102, 368] on img "button" at bounding box center [101, 373] width 57 height 70
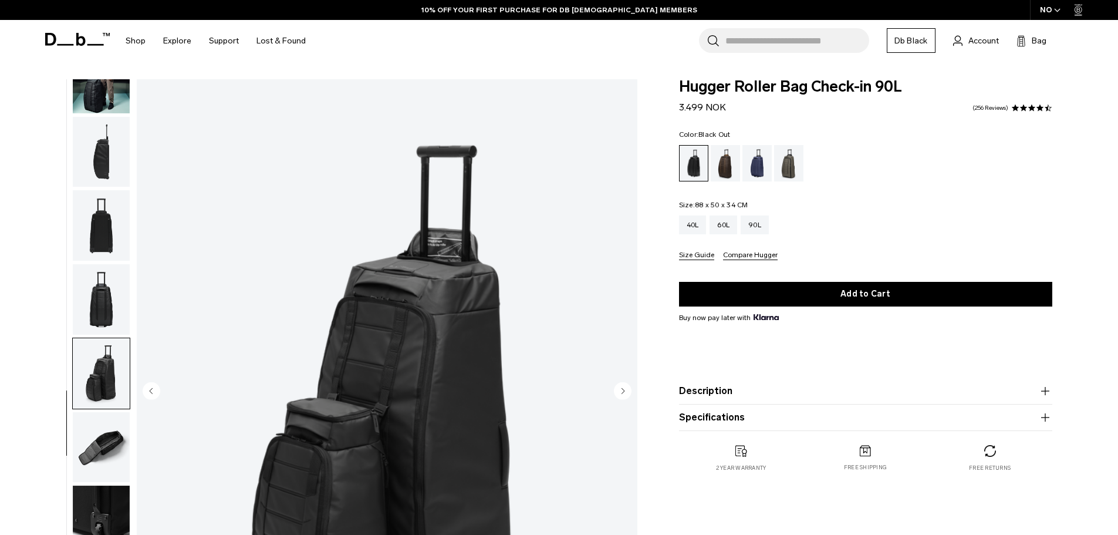
click at [98, 448] on img "button" at bounding box center [101, 447] width 57 height 70
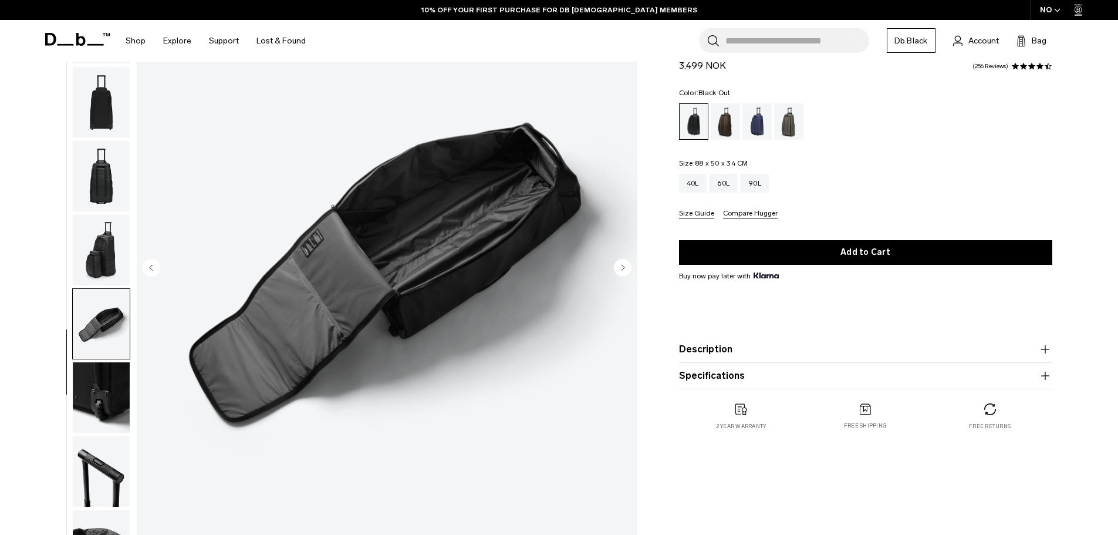
scroll to position [176, 0]
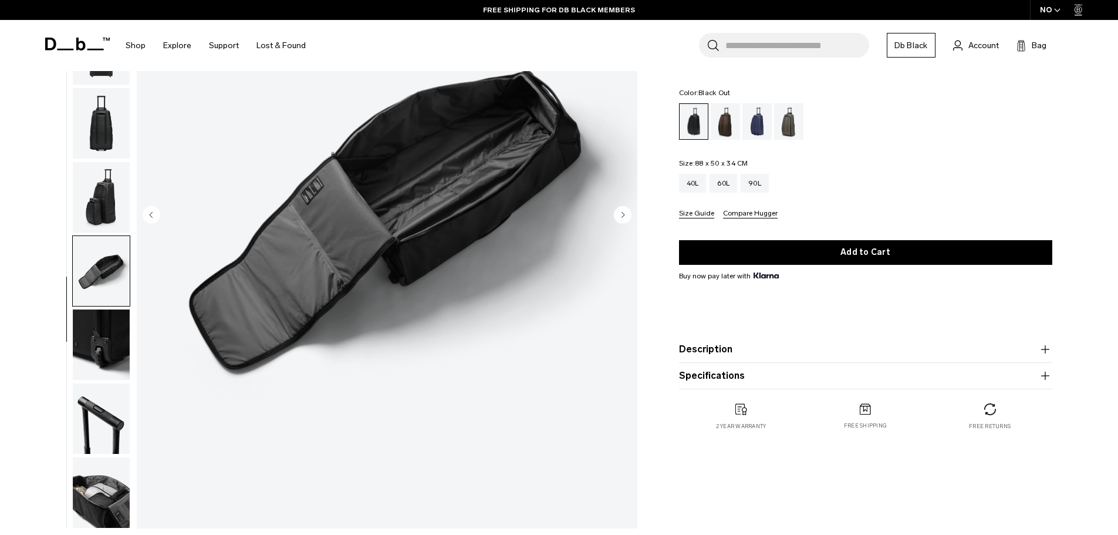
click at [114, 340] on img "button" at bounding box center [101, 344] width 57 height 70
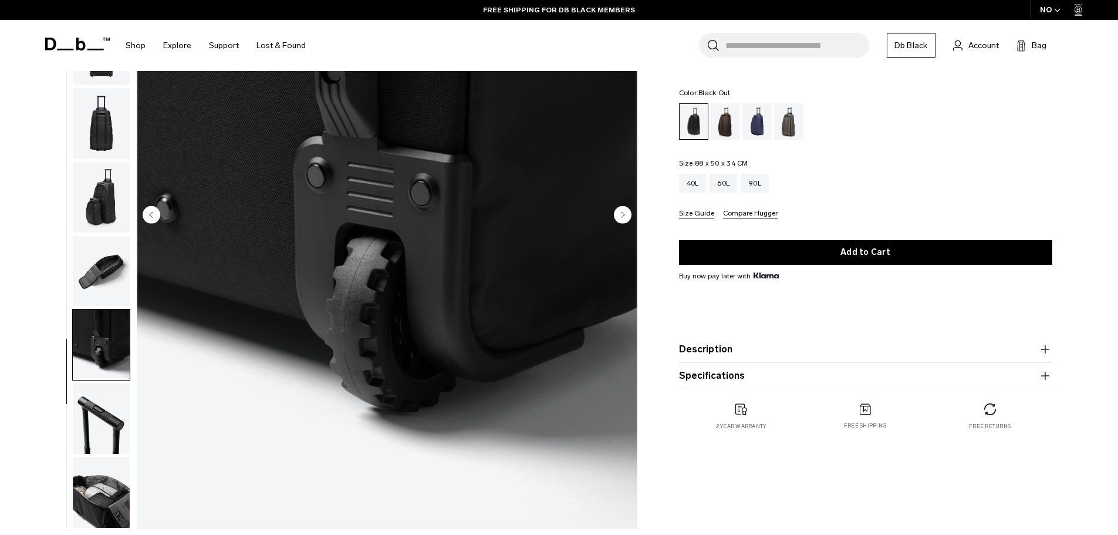
click at [104, 416] on img "button" at bounding box center [101, 418] width 57 height 70
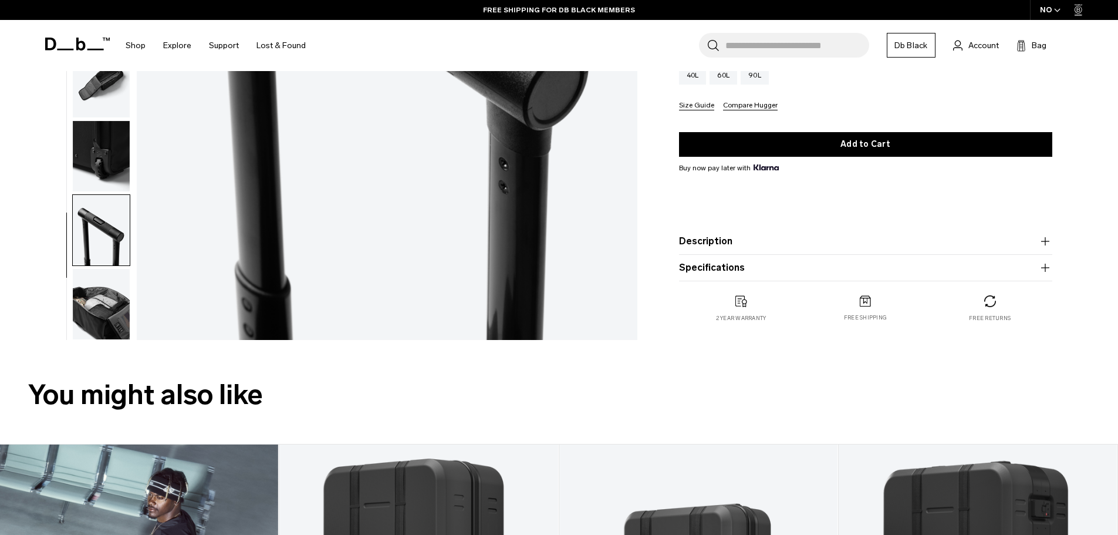
scroll to position [411, 0]
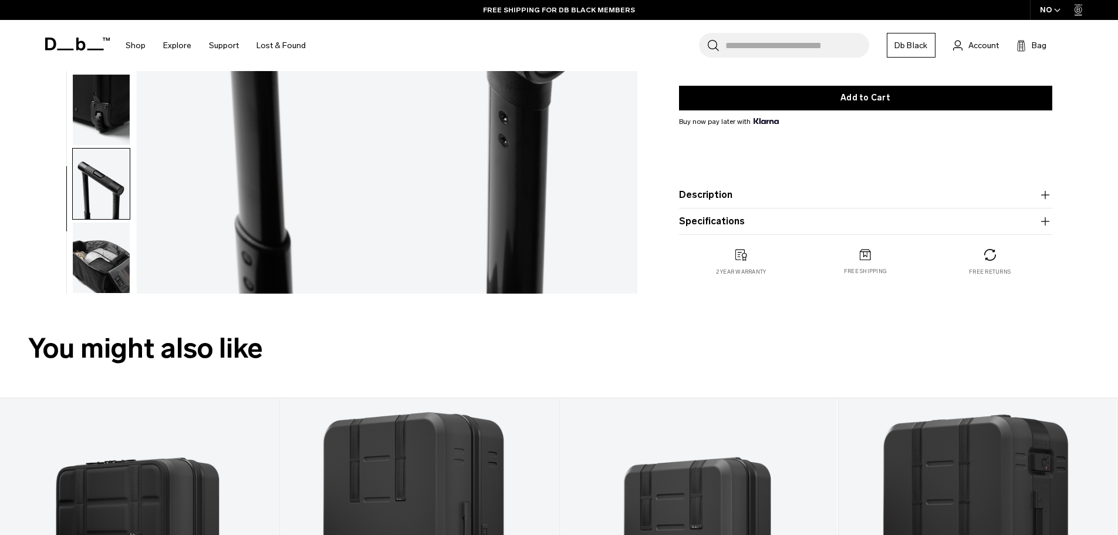
click at [107, 268] on img "button" at bounding box center [101, 257] width 57 height 70
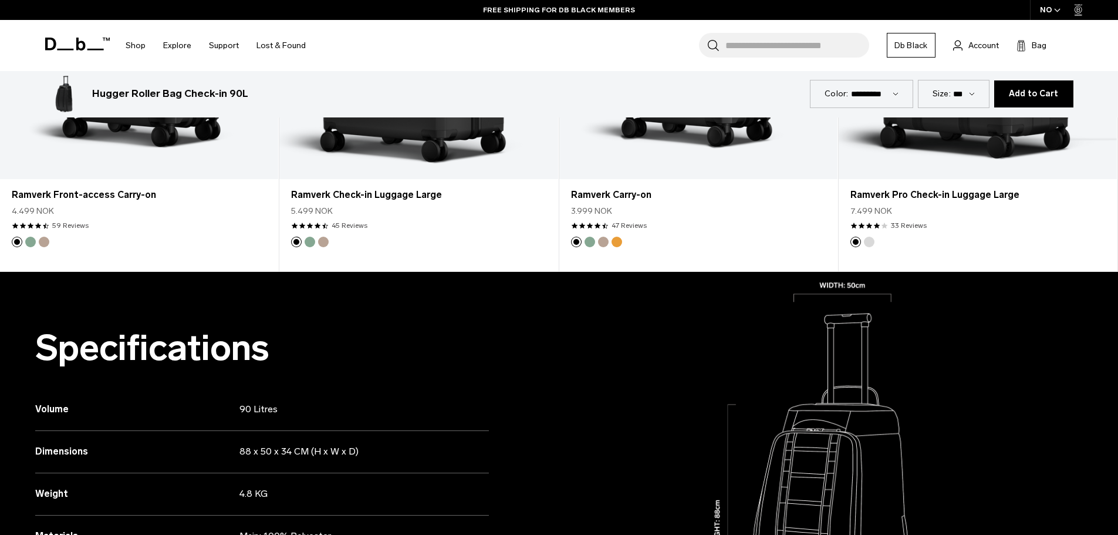
scroll to position [1174, 0]
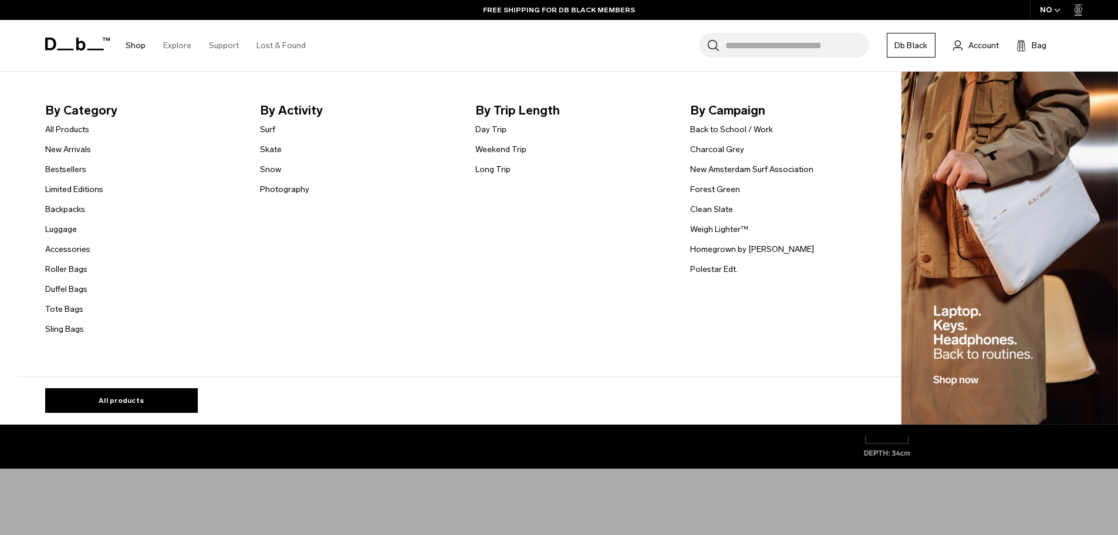
click at [136, 45] on link "Shop" at bounding box center [136, 46] width 20 height 42
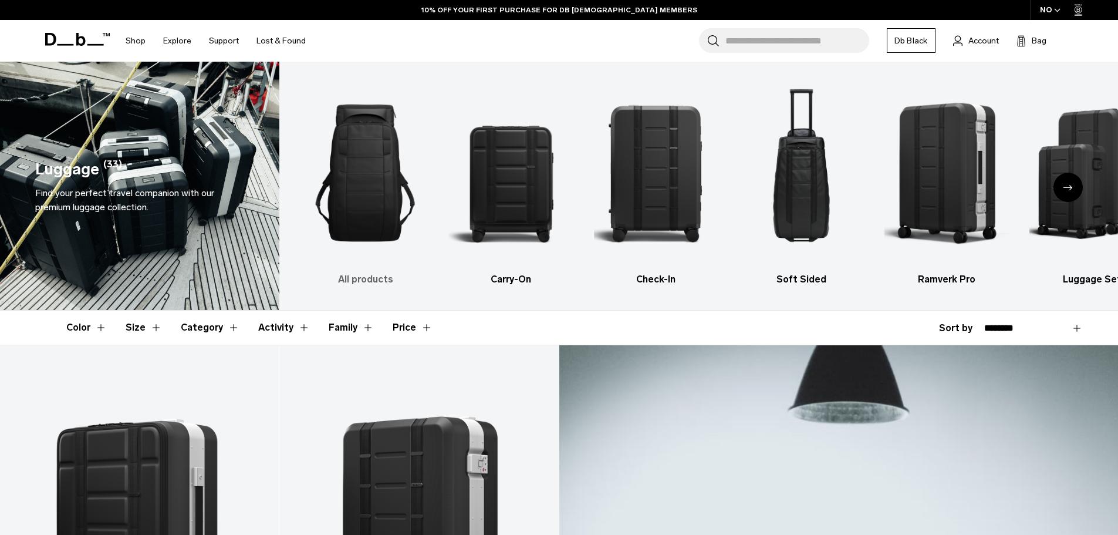
click at [352, 189] on img "1 / 6" at bounding box center [365, 172] width 125 height 187
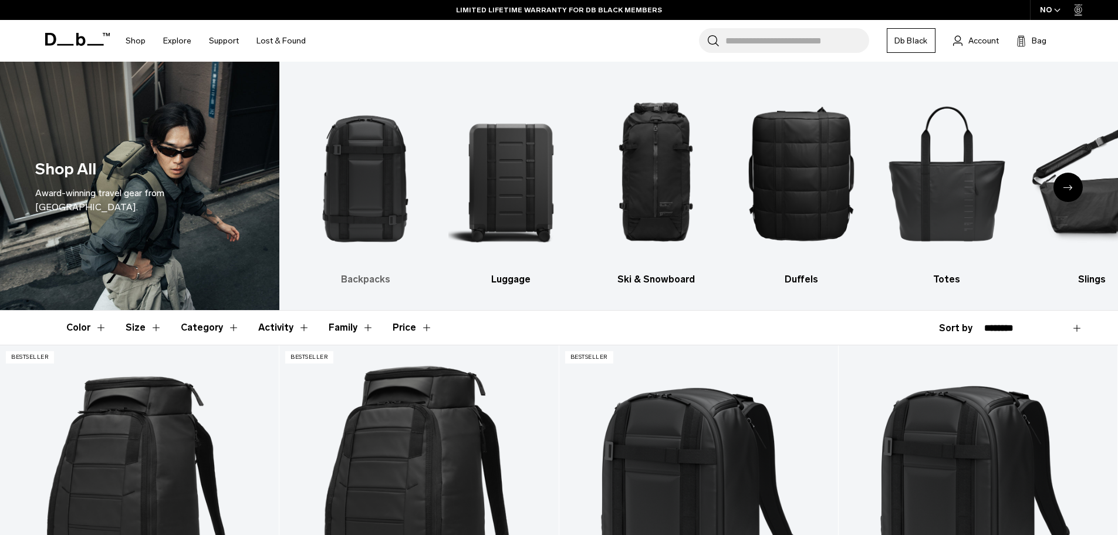
click at [377, 224] on img "1 / 10" at bounding box center [365, 172] width 125 height 187
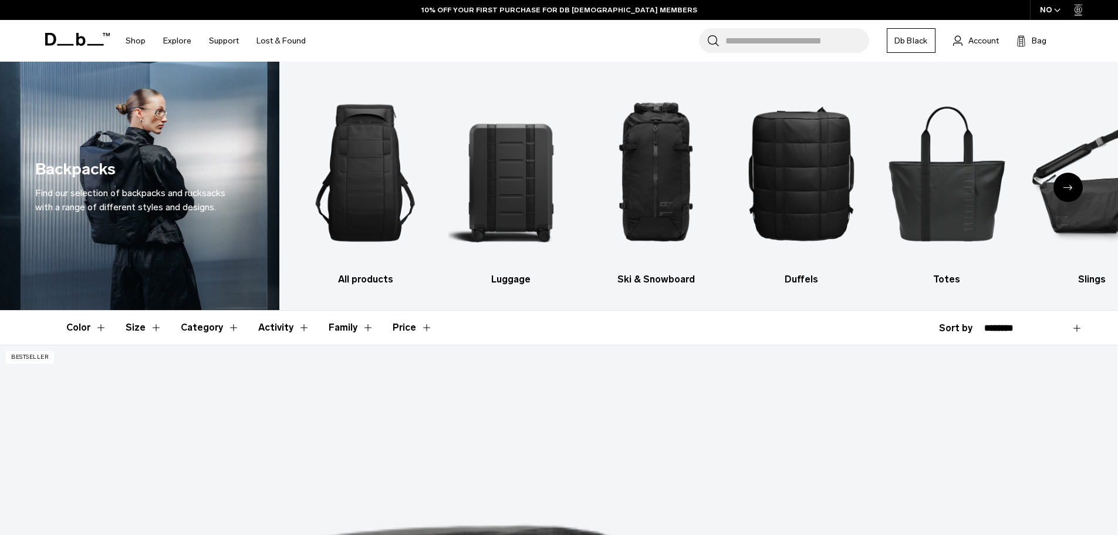
click at [1067, 185] on icon "Next slide" at bounding box center [1068, 187] width 9 height 5
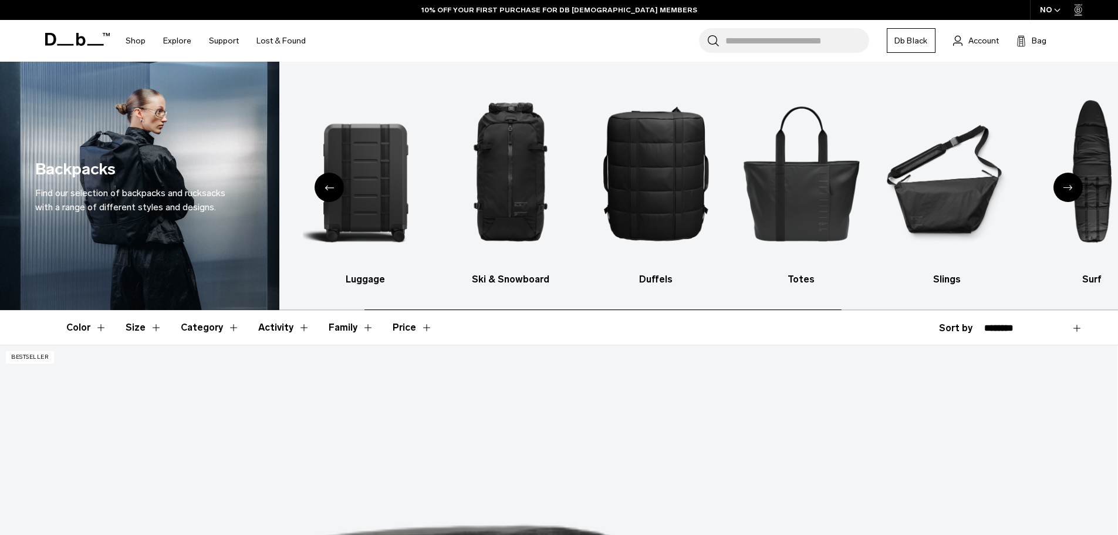
click at [1067, 185] on icon "Next slide" at bounding box center [1068, 187] width 9 height 5
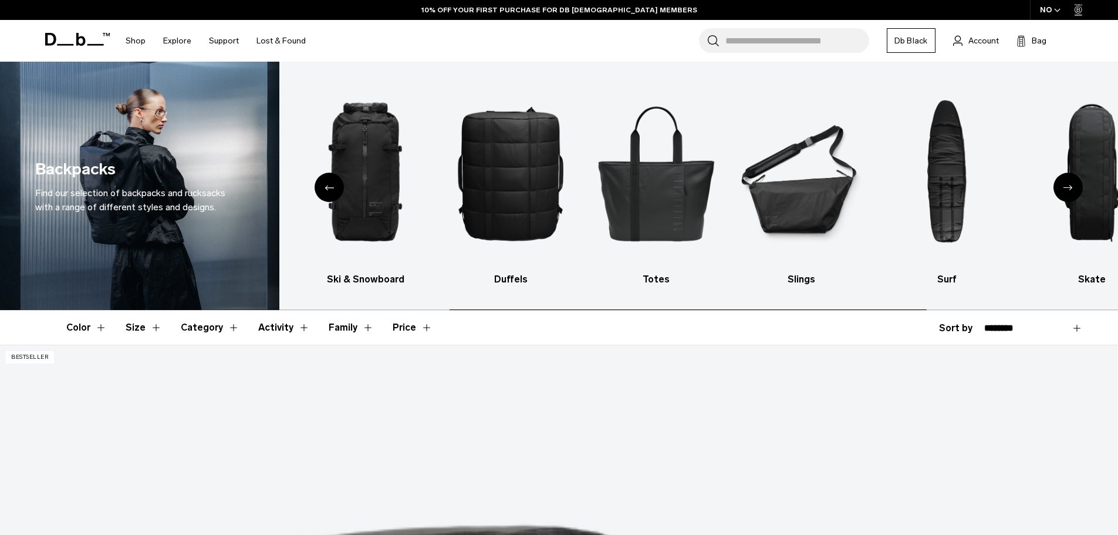
click at [1067, 185] on icon "Next slide" at bounding box center [1068, 187] width 9 height 5
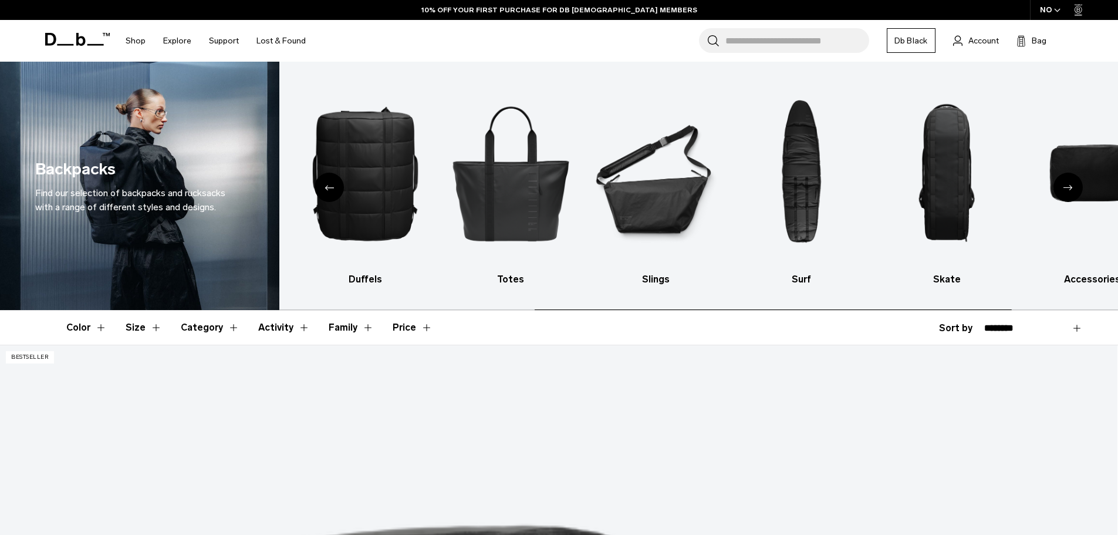
click at [1067, 185] on icon "Next slide" at bounding box center [1068, 187] width 9 height 5
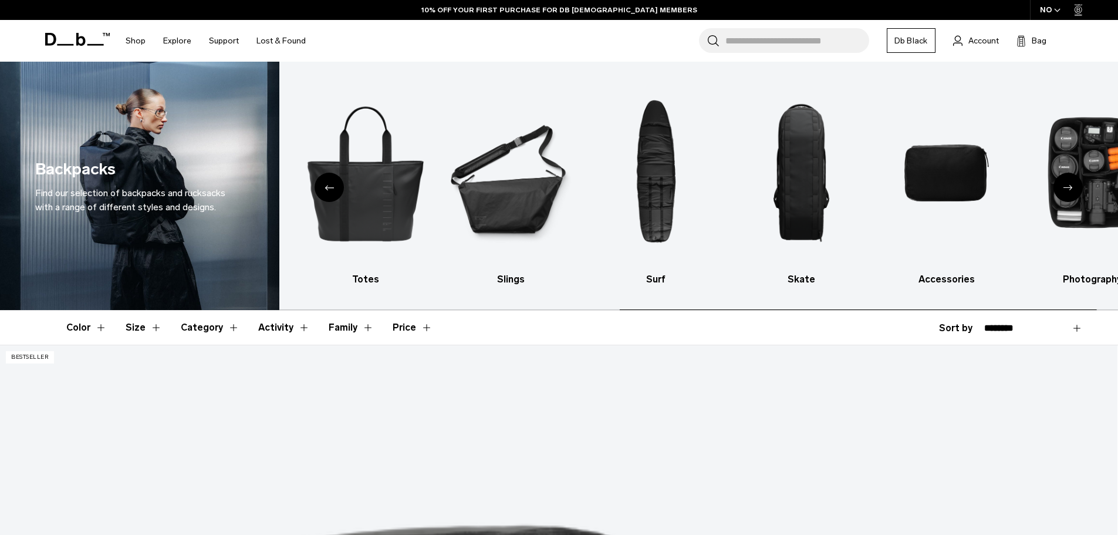
click at [1067, 185] on icon "Next slide" at bounding box center [1068, 187] width 9 height 5
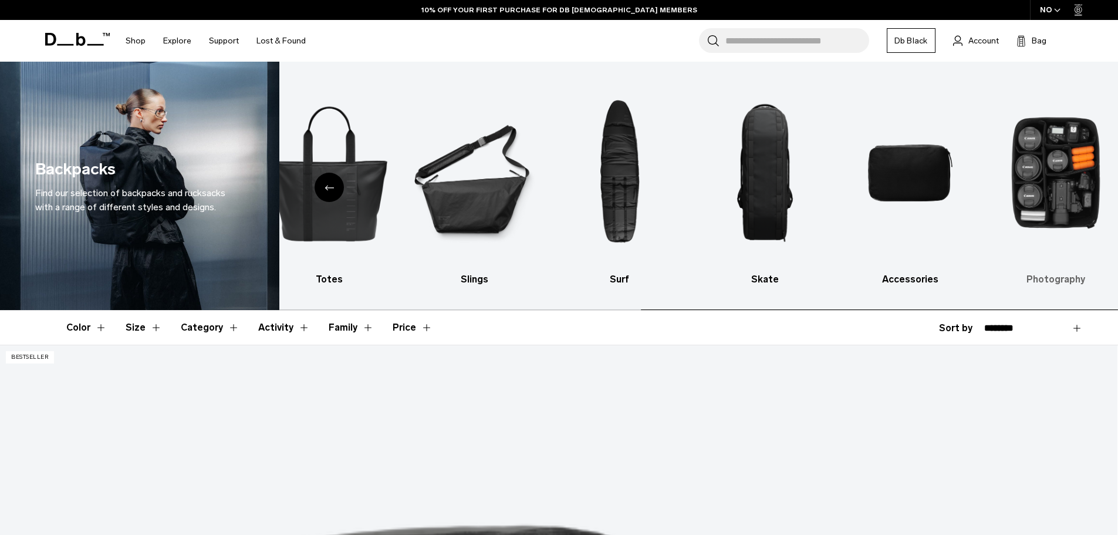
click at [1067, 186] on img "10 / 10" at bounding box center [1055, 172] width 125 height 187
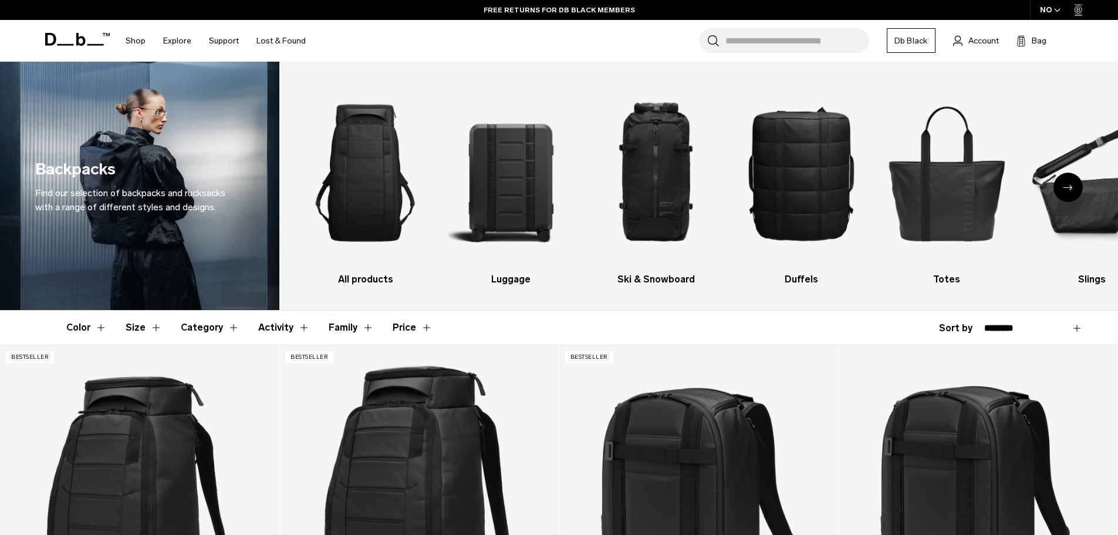
click at [72, 325] on button "Color" at bounding box center [86, 328] width 41 height 34
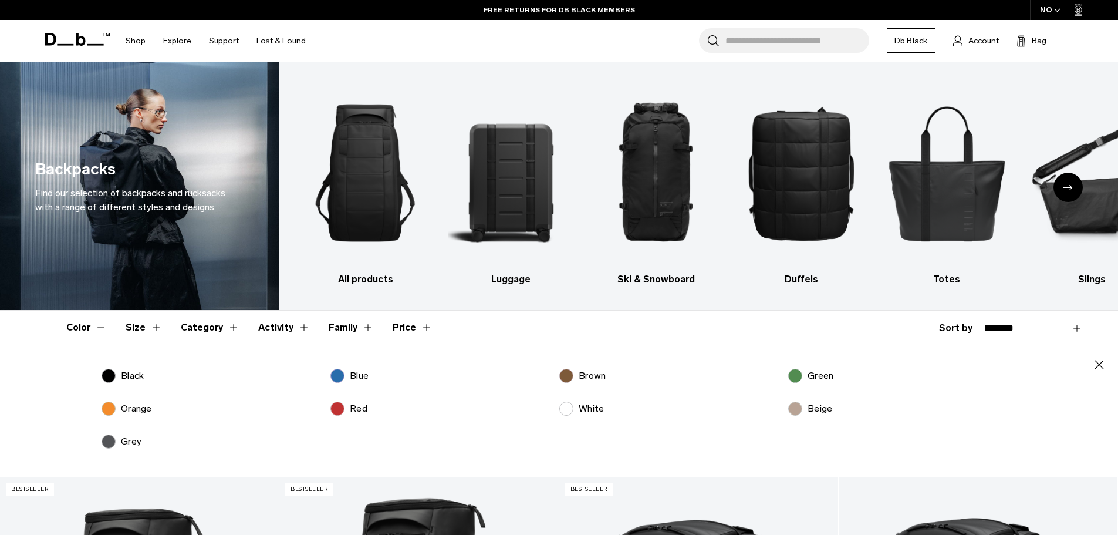
click at [130, 375] on p "Black" at bounding box center [132, 376] width 23 height 14
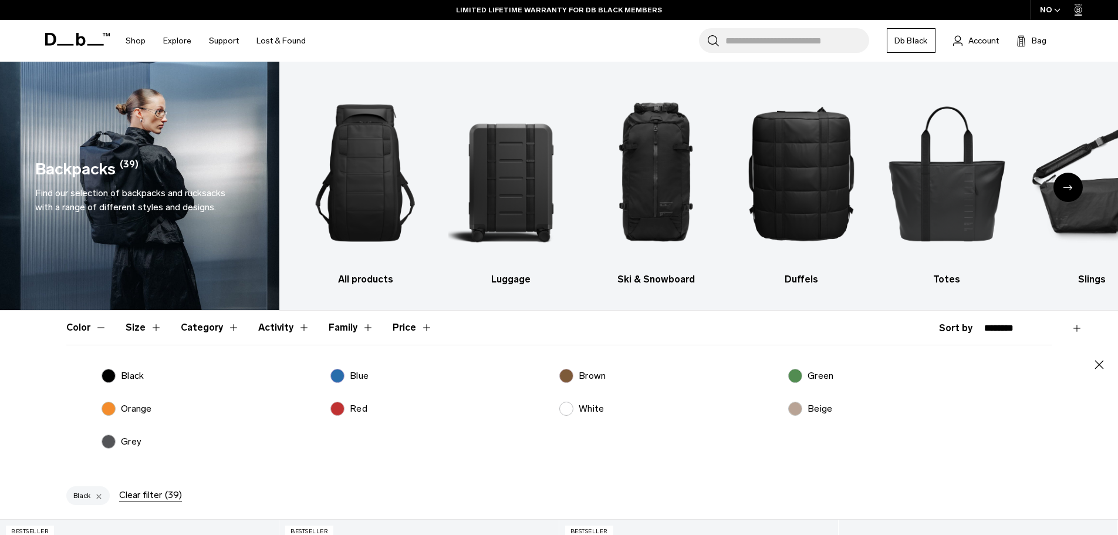
click at [106, 331] on header "Color Size Category Activity Family Price" at bounding box center [559, 328] width 986 height 34
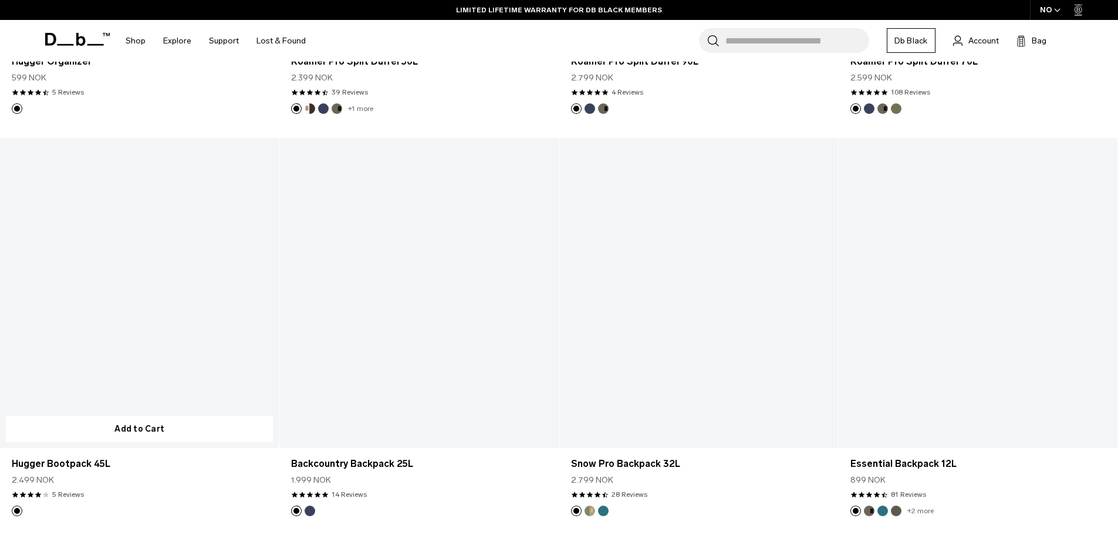
scroll to position [1878, 0]
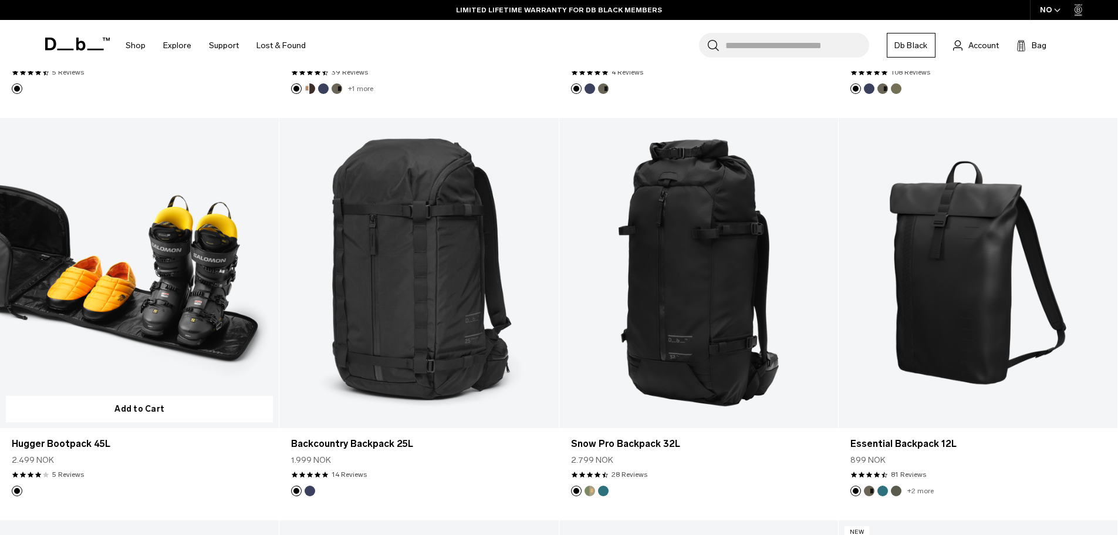
click at [174, 271] on link "Hugger Bootpack 45L" at bounding box center [139, 273] width 279 height 310
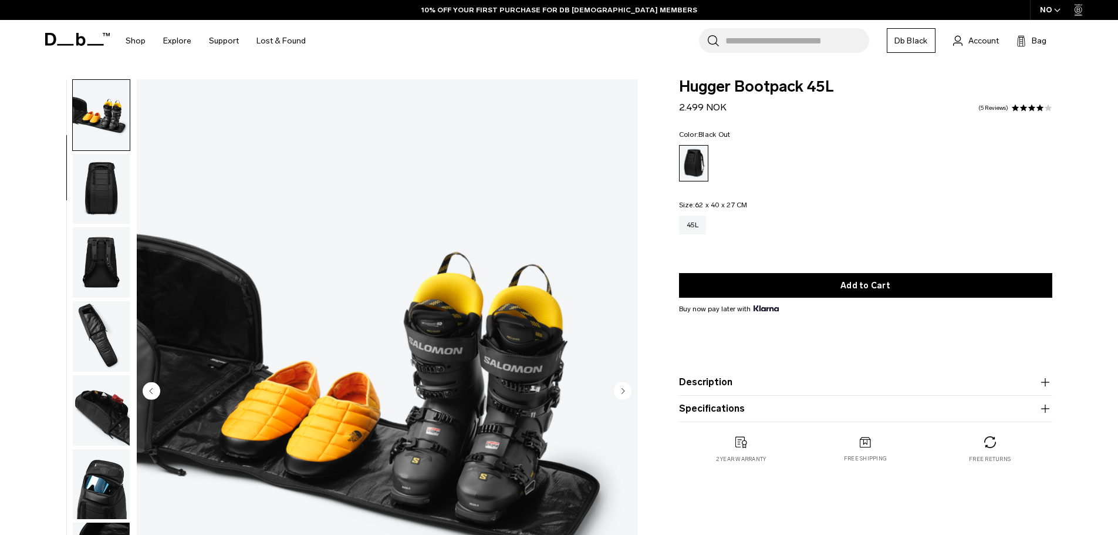
click at [112, 178] on img "button" at bounding box center [101, 189] width 57 height 70
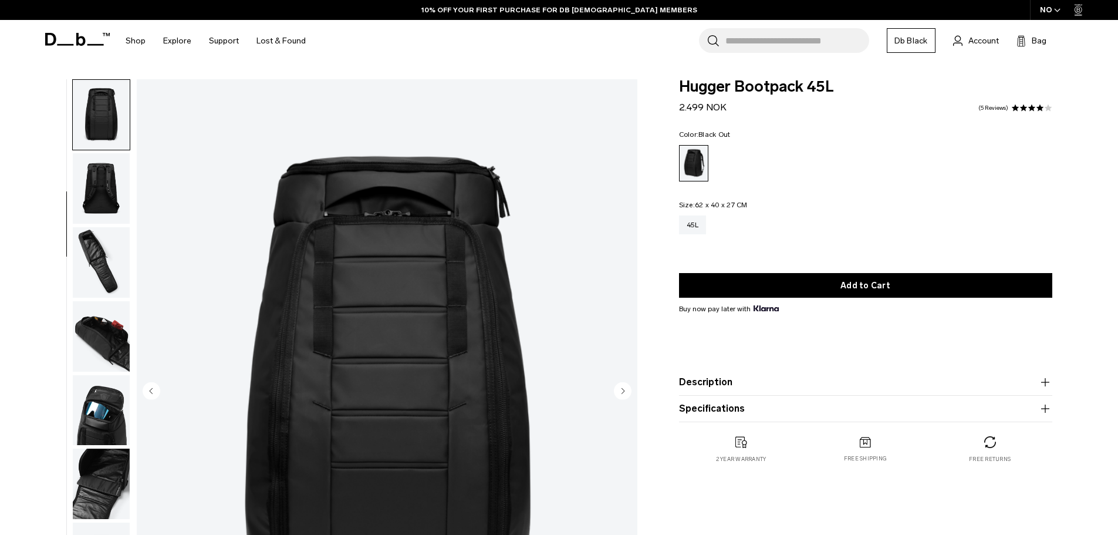
click at [111, 190] on img "button" at bounding box center [101, 188] width 57 height 70
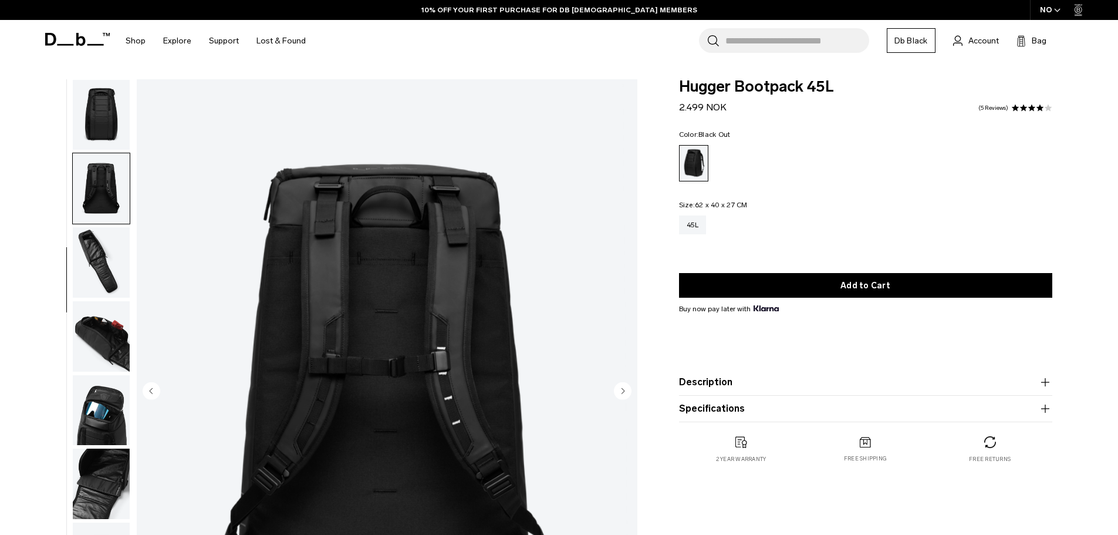
scroll to position [185, 0]
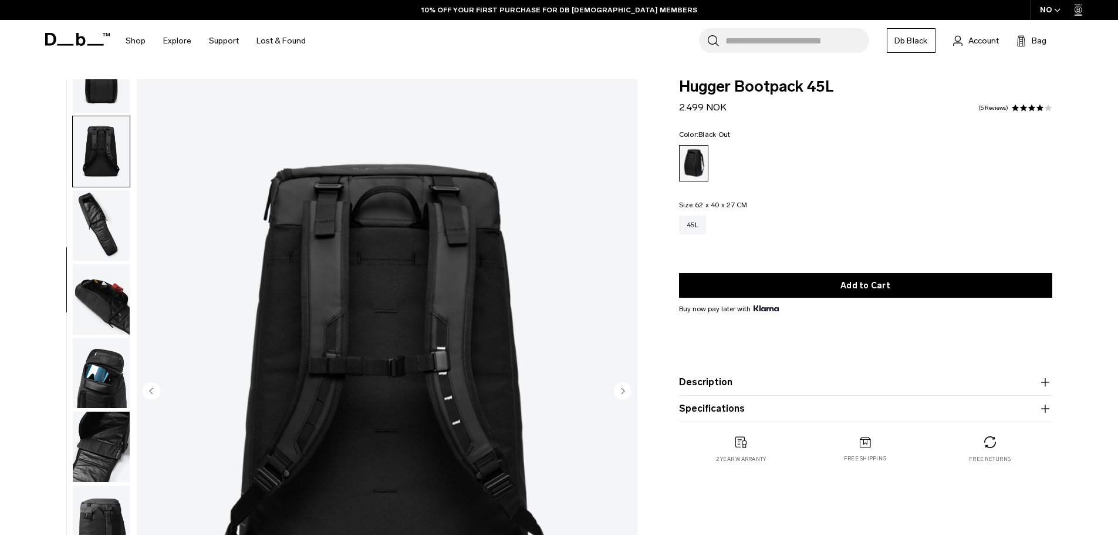
click at [99, 228] on img "button" at bounding box center [101, 225] width 57 height 70
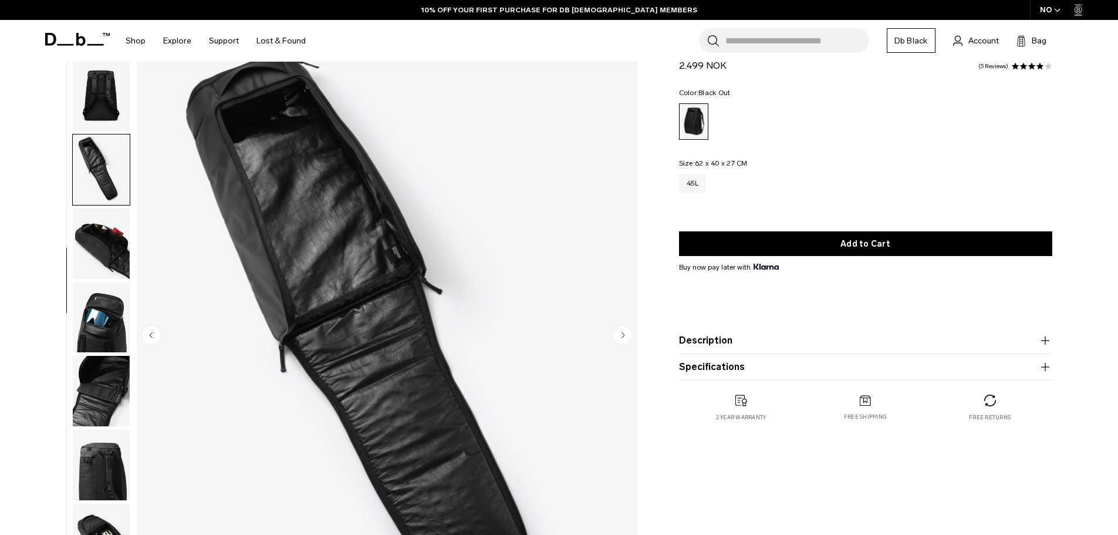
scroll to position [59, 0]
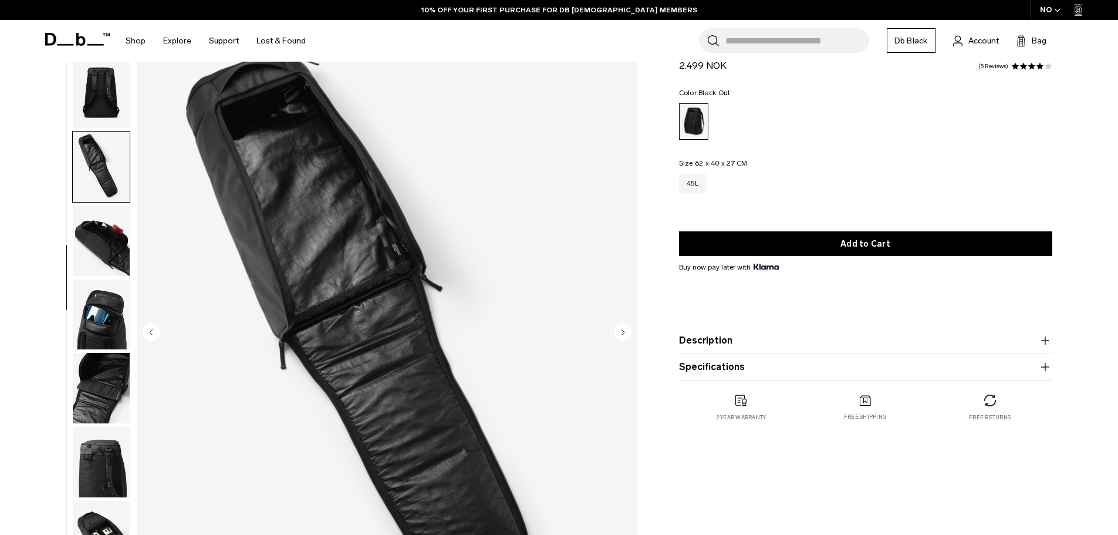
click at [113, 226] on img "button" at bounding box center [101, 240] width 57 height 70
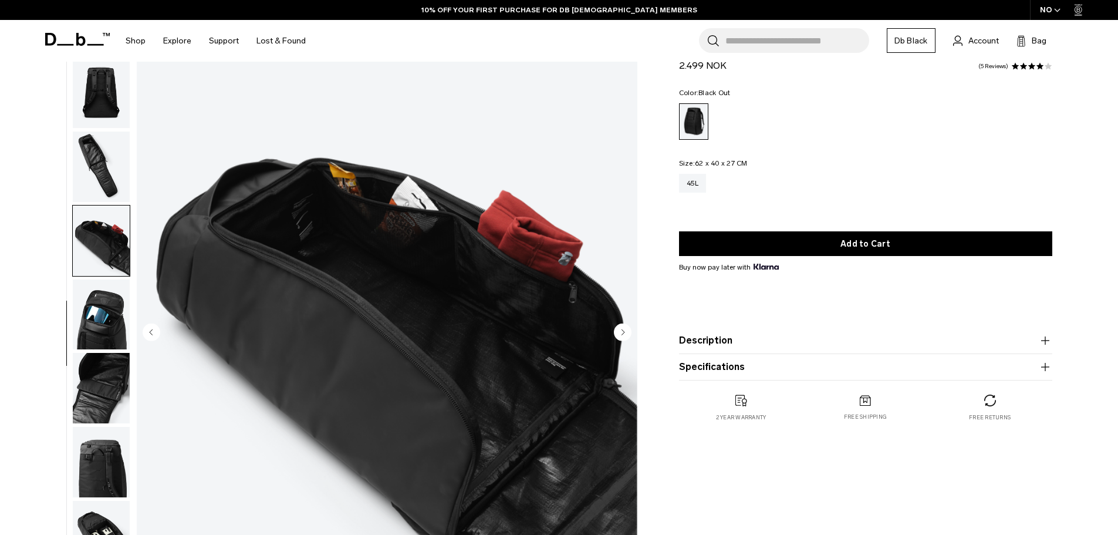
drag, startPoint x: 104, startPoint y: 292, endPoint x: 102, endPoint y: 306, distance: 14.9
click at [104, 293] on img "button" at bounding box center [101, 314] width 57 height 70
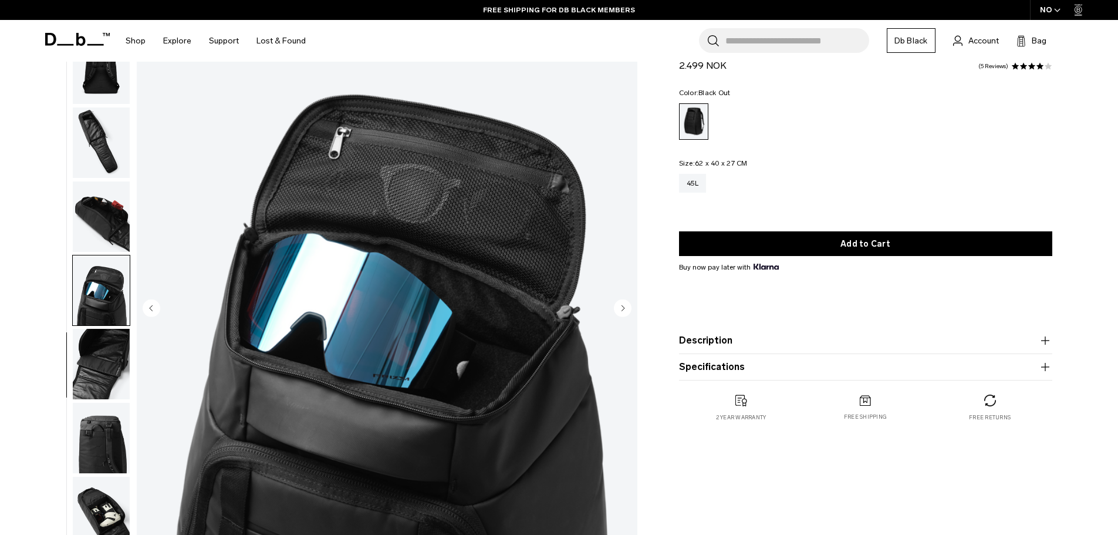
scroll to position [176, 0]
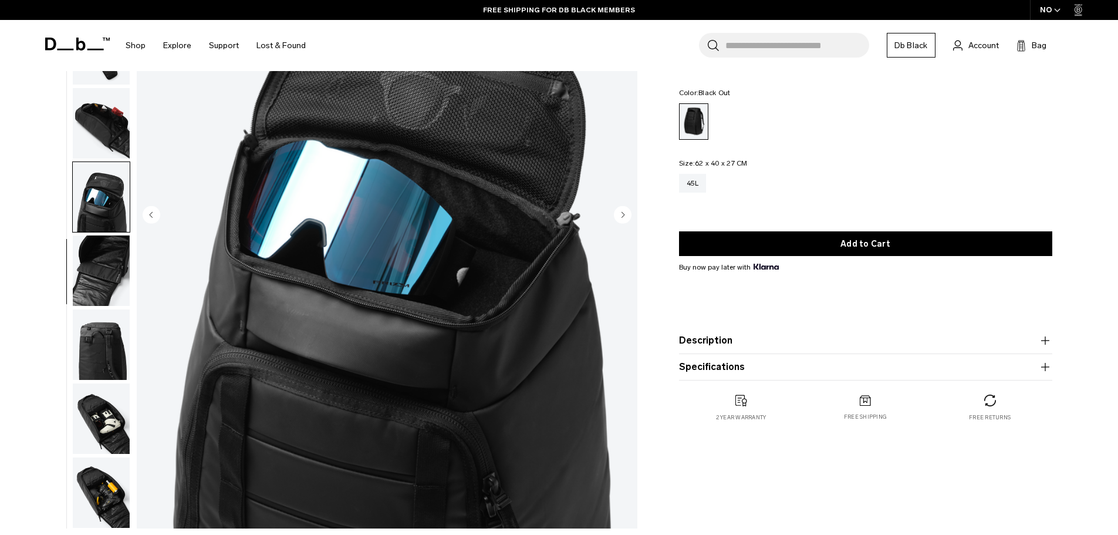
click at [107, 269] on img "button" at bounding box center [101, 270] width 57 height 70
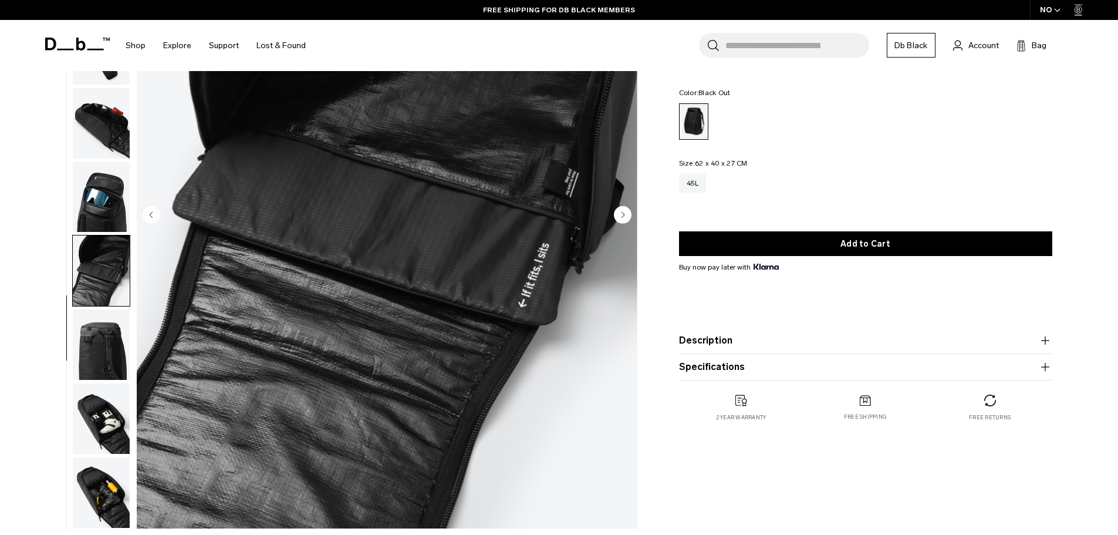
click at [113, 356] on img "button" at bounding box center [101, 344] width 57 height 70
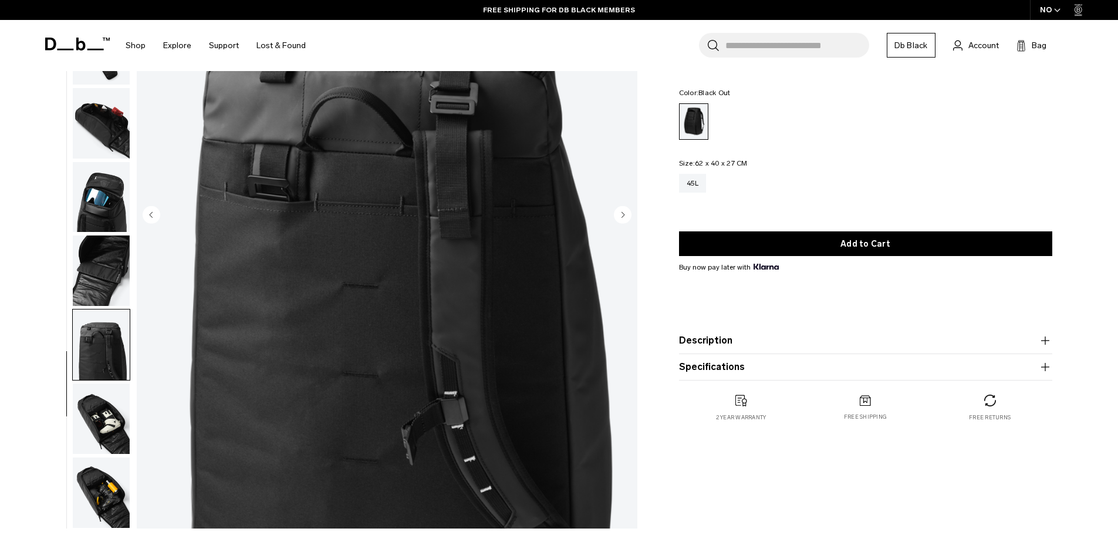
click at [95, 438] on img "button" at bounding box center [101, 418] width 57 height 70
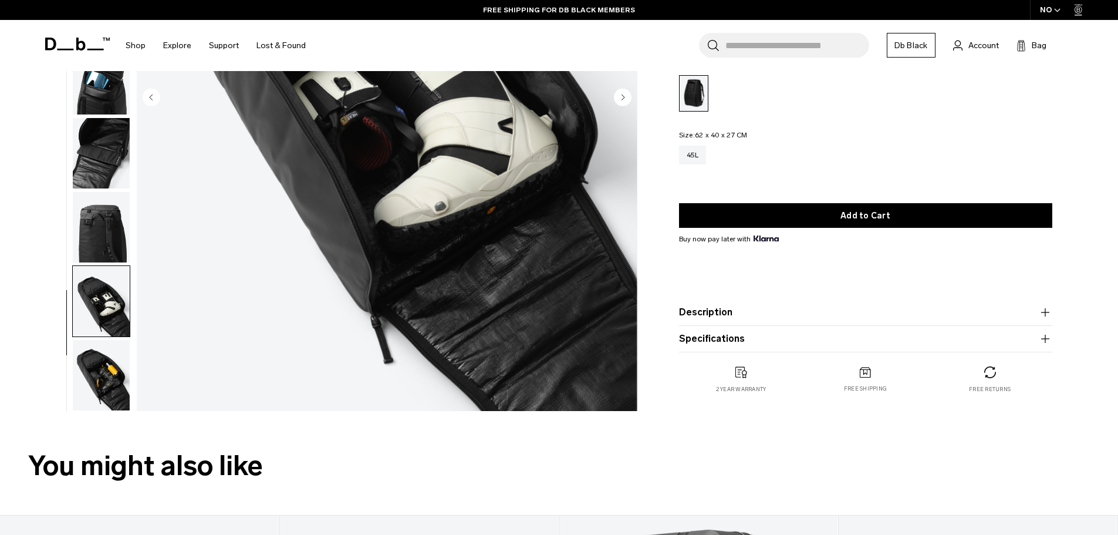
click at [106, 362] on img "button" at bounding box center [101, 375] width 57 height 70
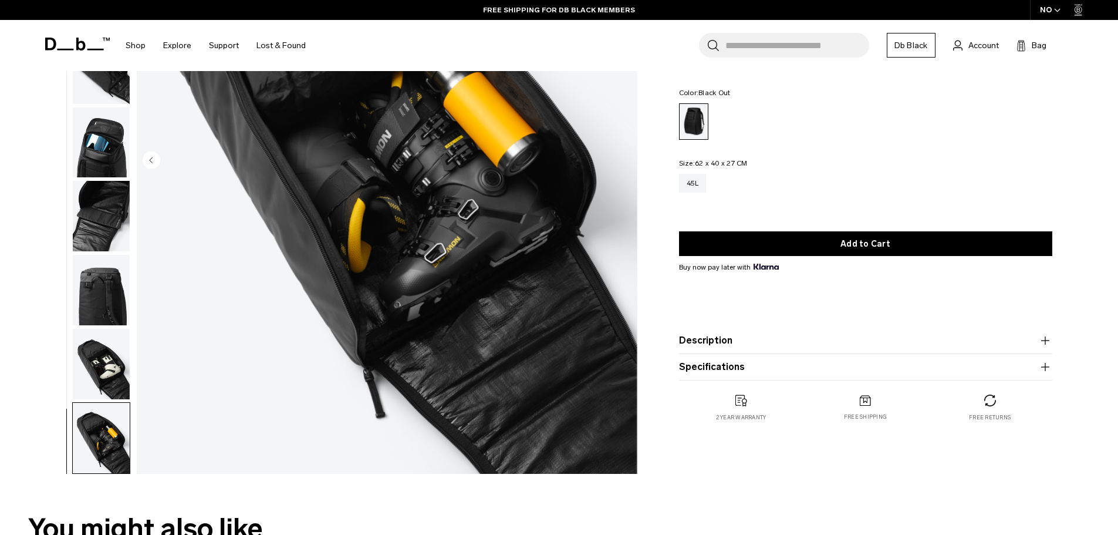
scroll to position [0, 0]
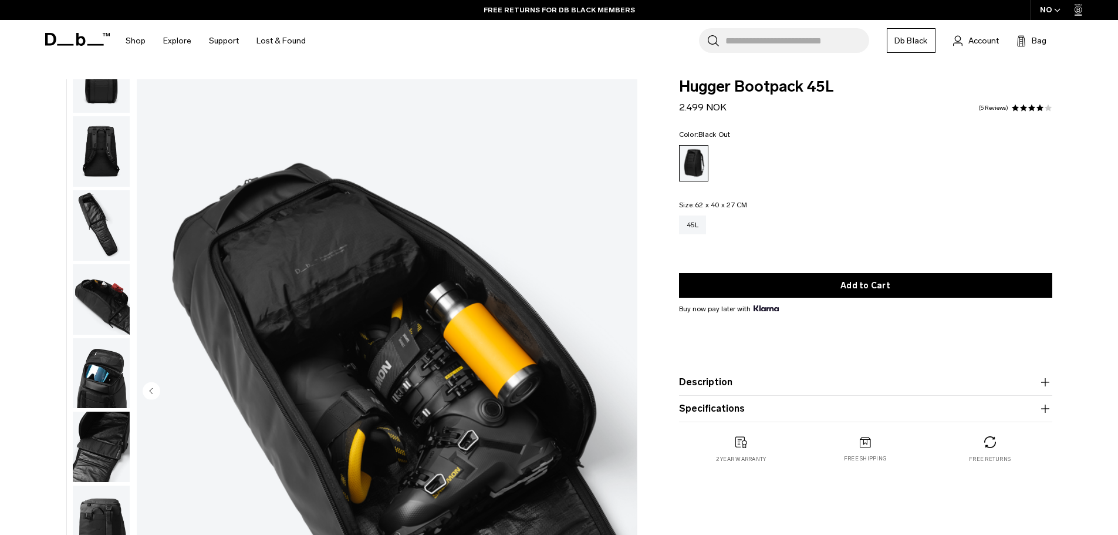
click at [110, 447] on img "button" at bounding box center [101, 446] width 57 height 70
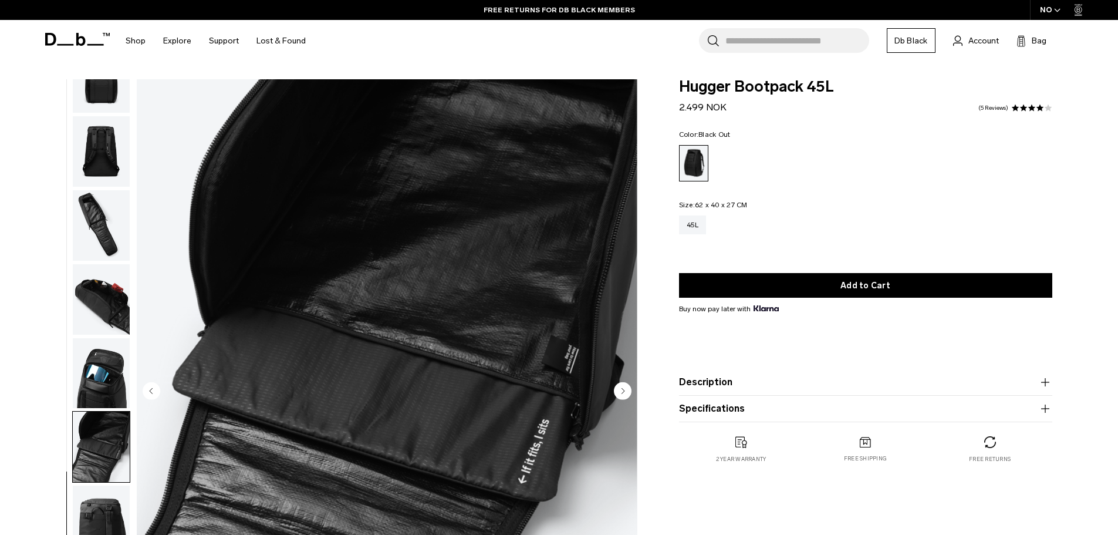
click at [102, 377] on img "button" at bounding box center [101, 373] width 57 height 70
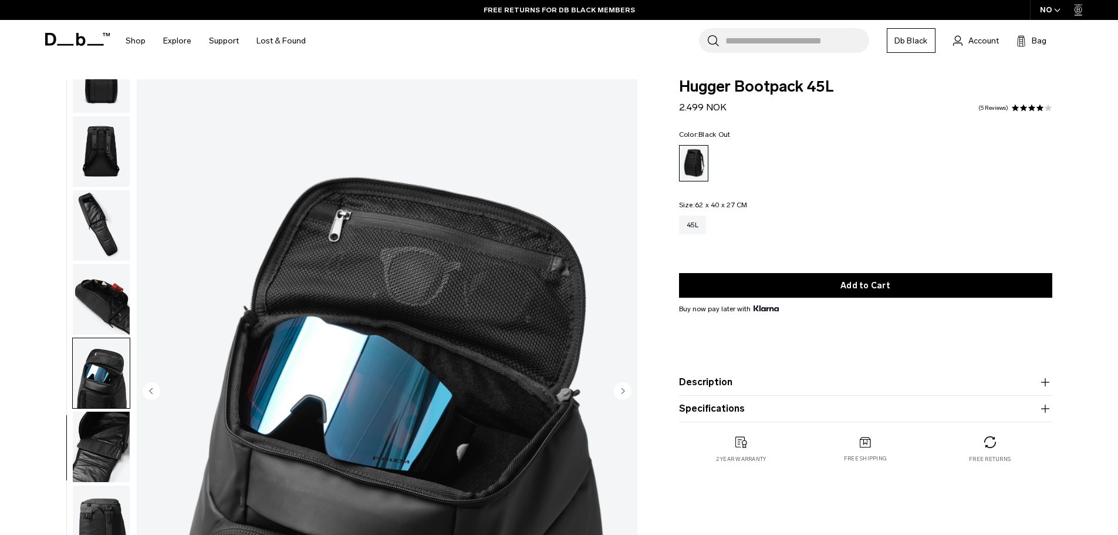
click at [91, 309] on img "button" at bounding box center [101, 299] width 57 height 70
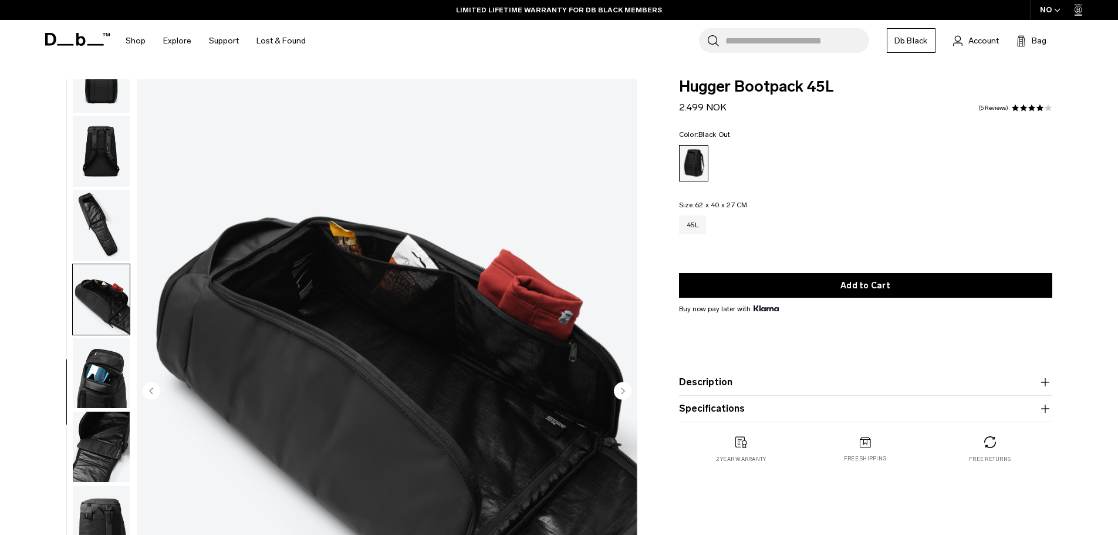
click at [103, 222] on img "button" at bounding box center [101, 225] width 57 height 70
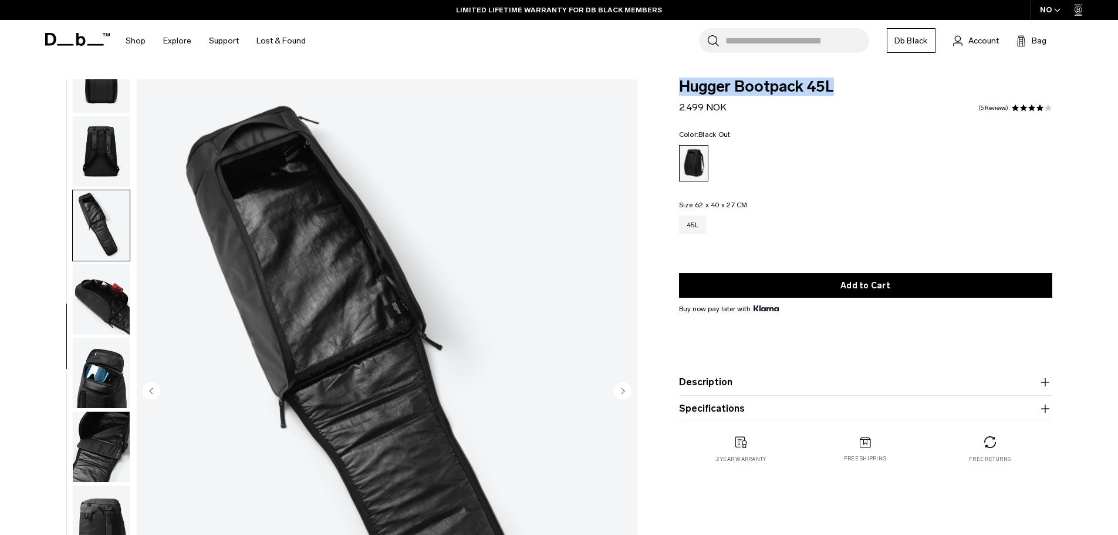
drag, startPoint x: 676, startPoint y: 87, endPoint x: 912, endPoint y: 80, distance: 236.7
click at [912, 79] on div "Hugger Bootpack 45L 2.499 NOK 3.8 star rating 5 Reviews Color: Black Out Out of…" at bounding box center [866, 282] width 444 height 407
drag, startPoint x: 691, startPoint y: 107, endPoint x: 773, endPoint y: 110, distance: 81.6
click at [773, 110] on div "Hugger Bootpack 45L 2.499 NOK 3.8 star rating 5 Reviews Color: Black Out Out of…" at bounding box center [866, 282] width 444 height 407
click at [780, 120] on form "Hugger Bootpack 45L 2.499 NOK 3.8 star rating 5 Reviews Color: Black Out Out of…" at bounding box center [865, 250] width 373 height 343
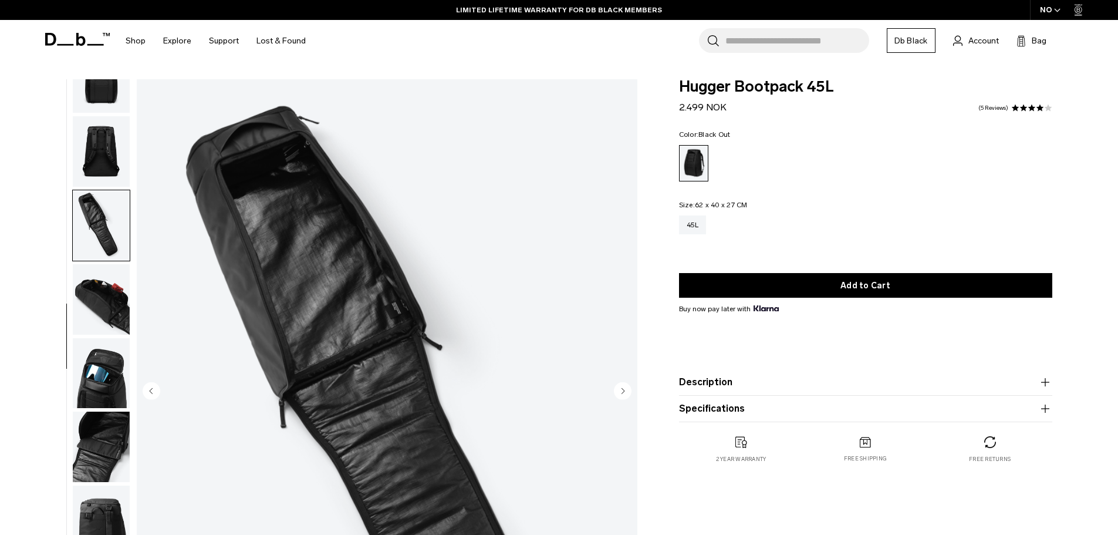
drag, startPoint x: 682, startPoint y: 104, endPoint x: 772, endPoint y: 110, distance: 90.0
click at [770, 110] on div "Hugger Bootpack 45L 2.499 NOK 3.8 star rating 5 Reviews" at bounding box center [865, 96] width 373 height 35
drag, startPoint x: 772, startPoint y: 110, endPoint x: 767, endPoint y: 114, distance: 6.2
click at [771, 112] on div "Hugger Bootpack 45L 2.499 NOK 3.8 star rating 5 Reviews" at bounding box center [865, 96] width 373 height 35
click at [621, 393] on circle "Next slide" at bounding box center [623, 391] width 18 height 18
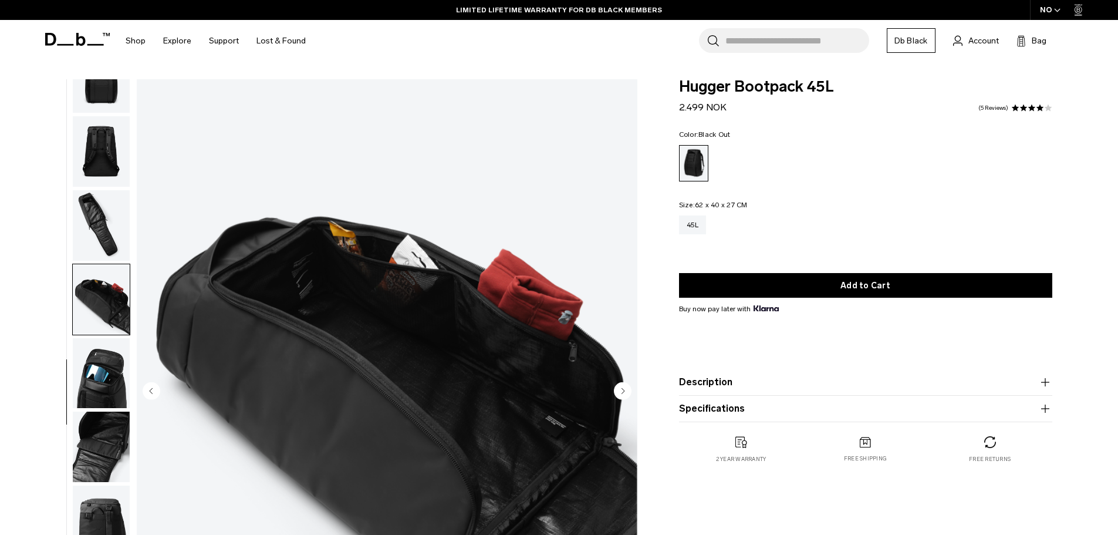
click at [621, 393] on circle "Next slide" at bounding box center [623, 391] width 18 height 18
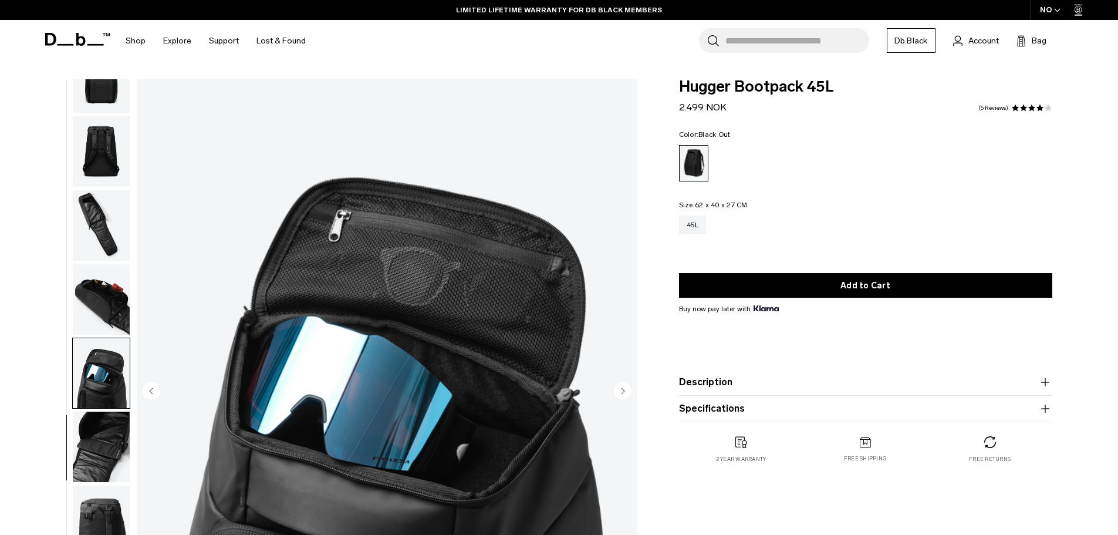
click at [621, 393] on circle "Next slide" at bounding box center [623, 391] width 18 height 18
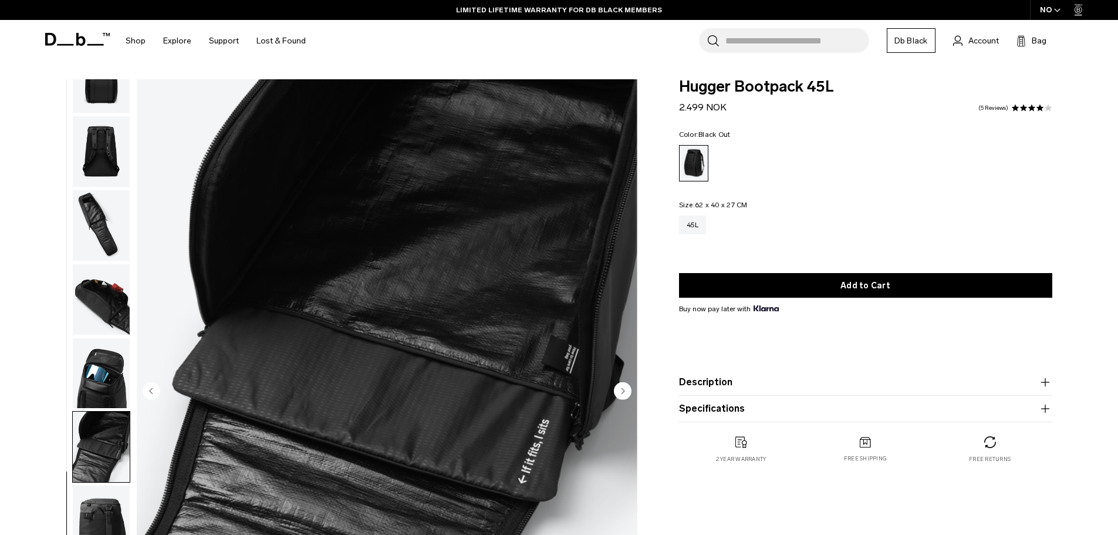
click at [621, 393] on circle "Next slide" at bounding box center [623, 391] width 18 height 18
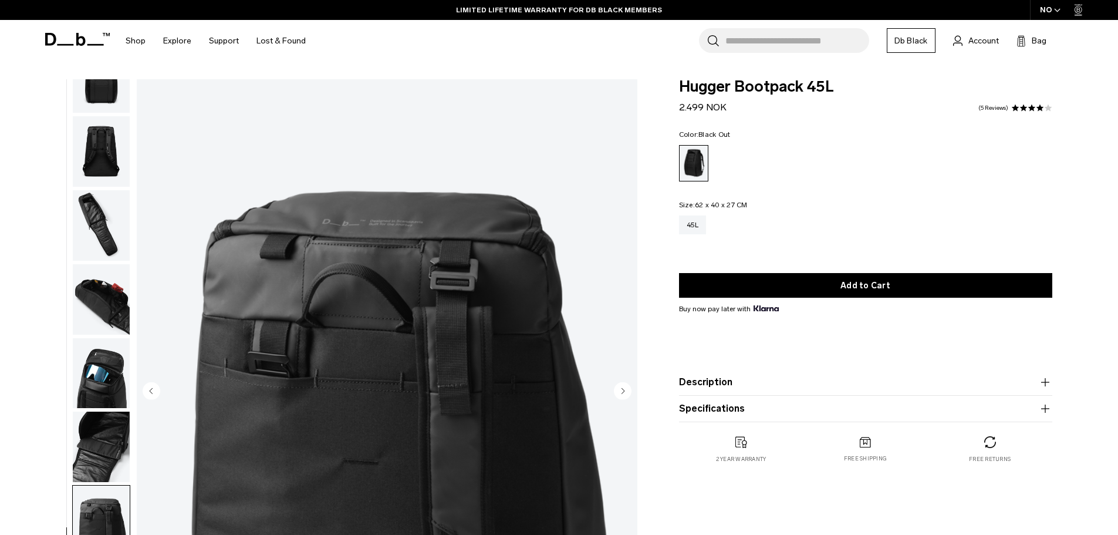
click at [621, 393] on circle "Next slide" at bounding box center [623, 391] width 18 height 18
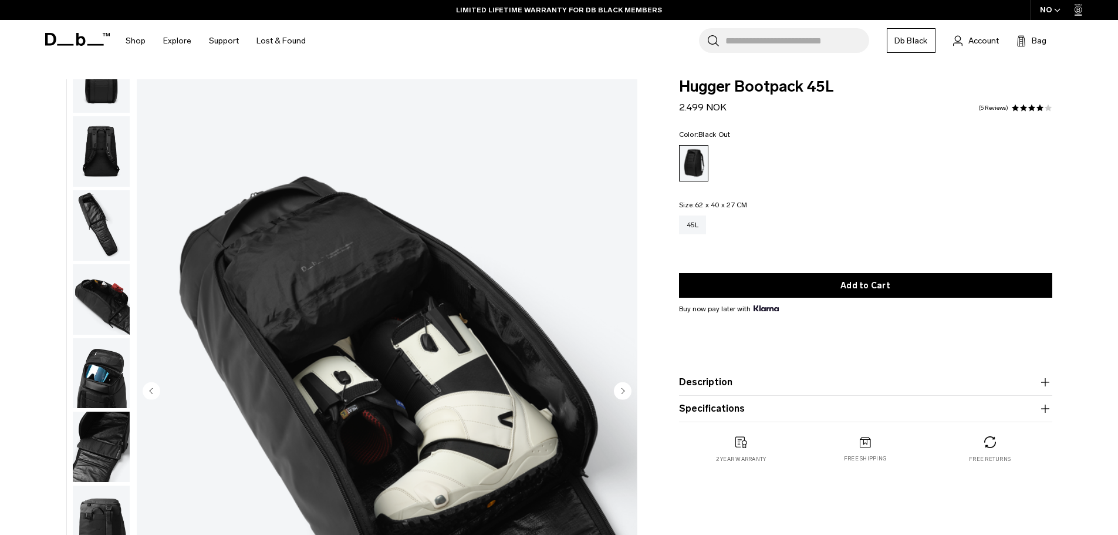
click at [621, 393] on circle "Next slide" at bounding box center [623, 391] width 18 height 18
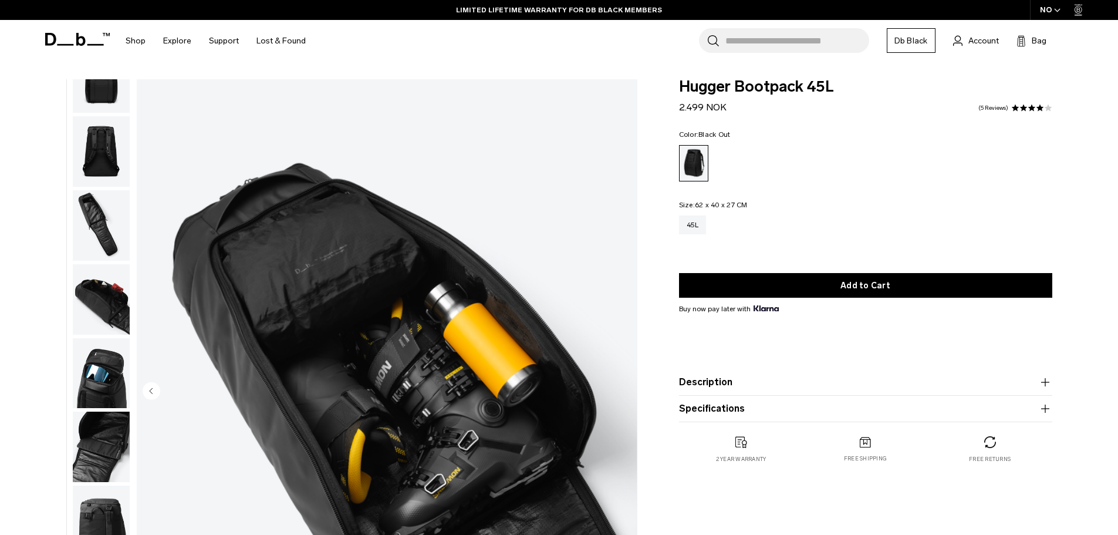
click at [621, 393] on img "11 / 11" at bounding box center [387, 391] width 501 height 625
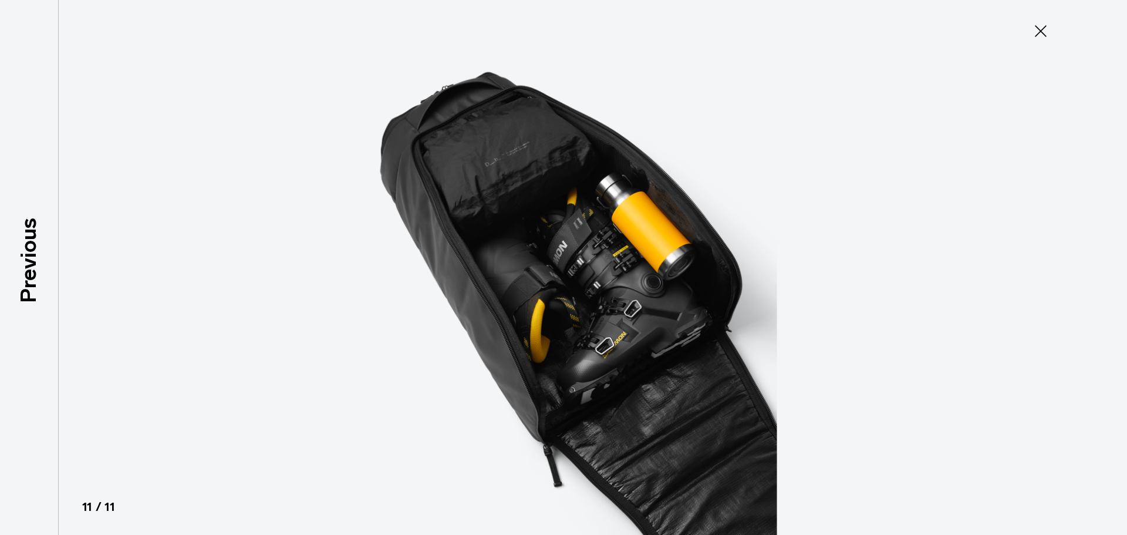
click at [1047, 33] on icon at bounding box center [1040, 31] width 19 height 19
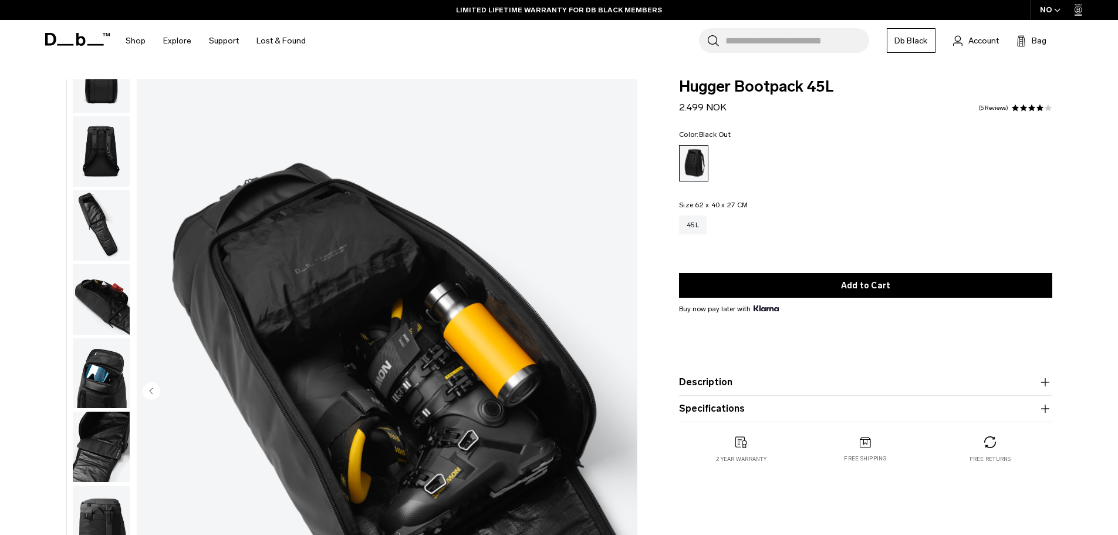
click at [84, 36] on icon at bounding box center [77, 39] width 65 height 13
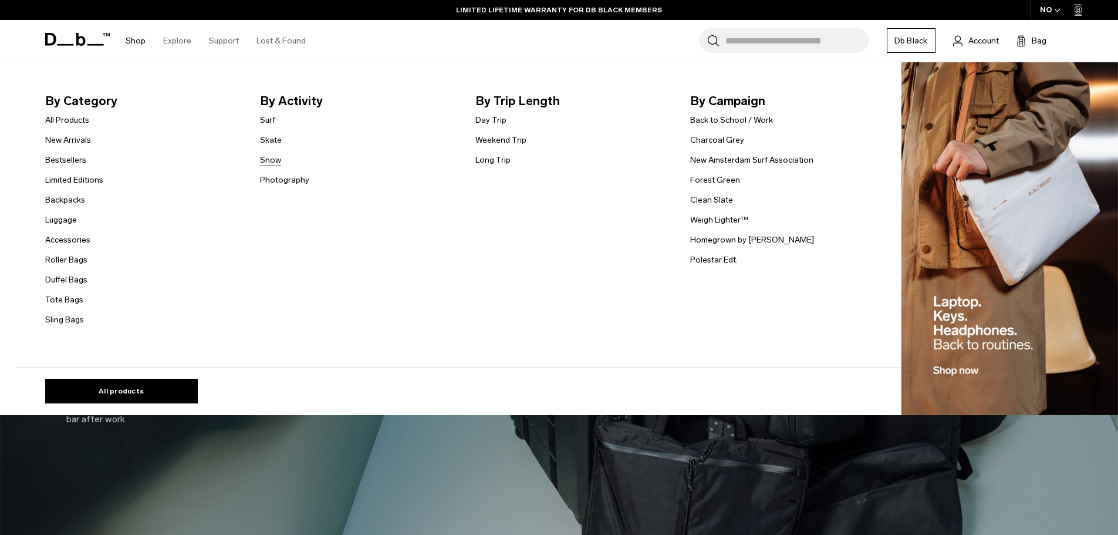
click at [274, 158] on link "Snow" at bounding box center [270, 160] width 21 height 12
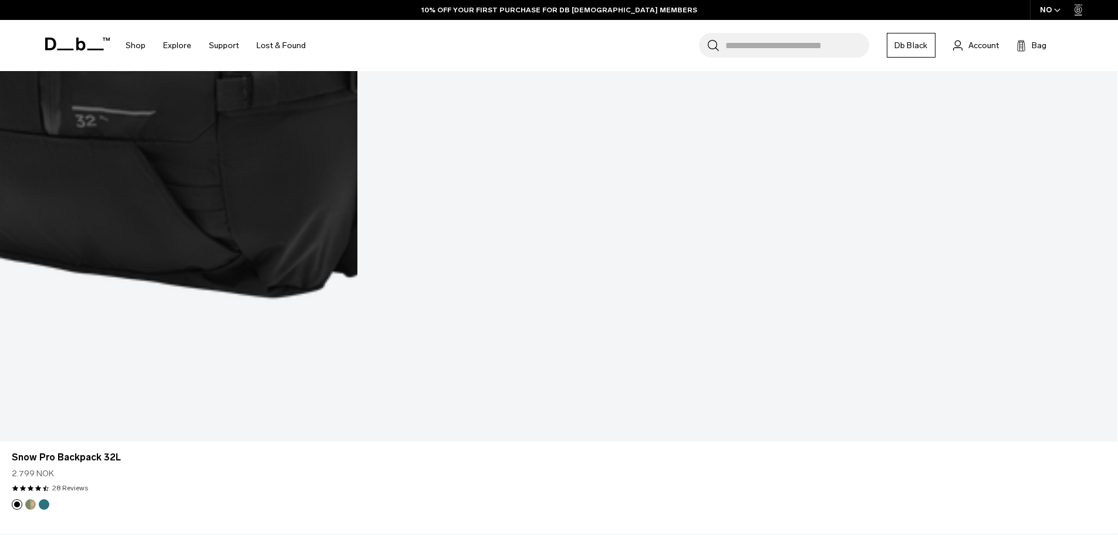
scroll to position [4050, 0]
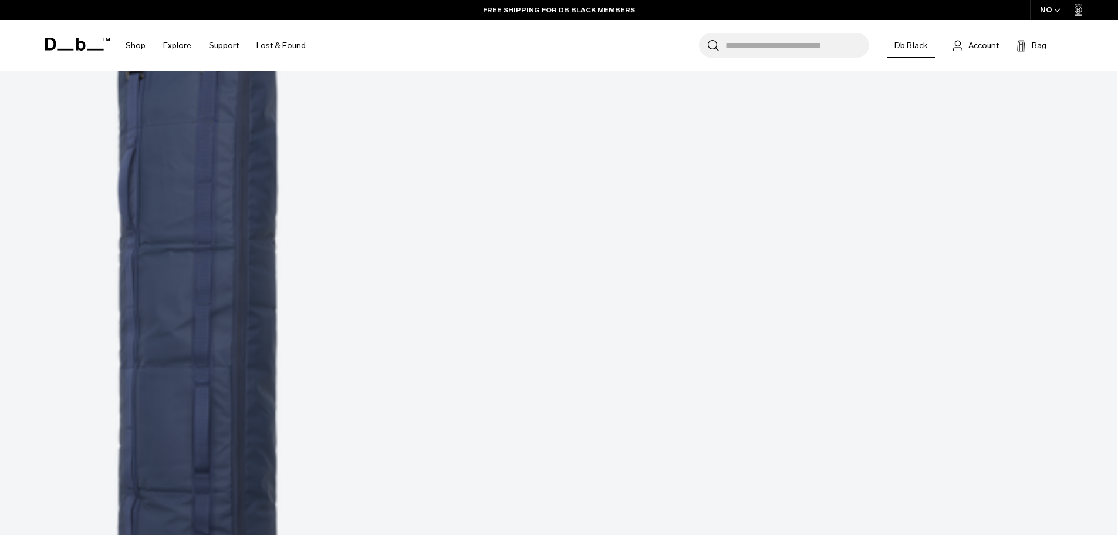
scroll to position [7541, 0]
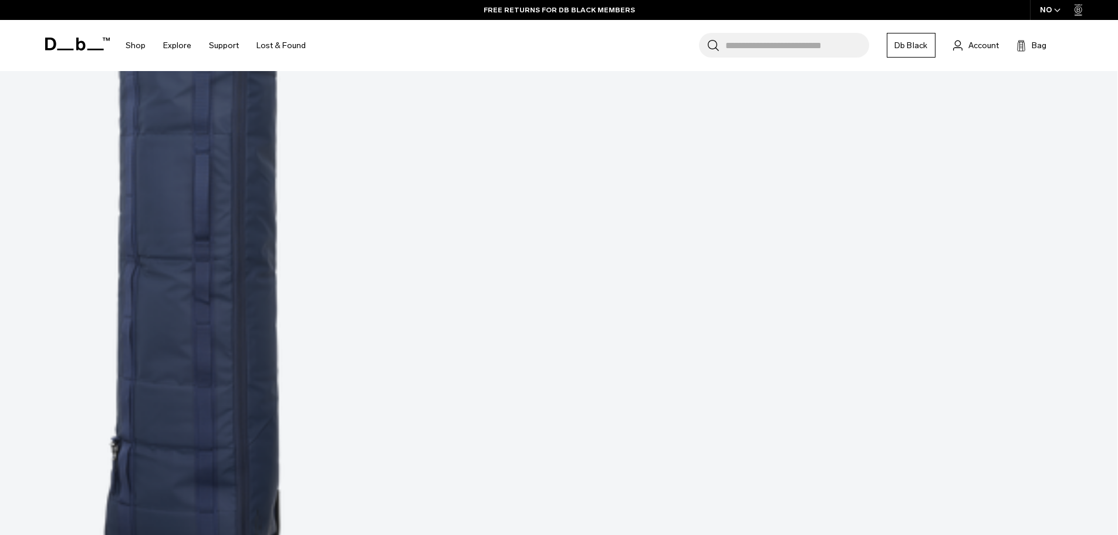
click at [69, 42] on icon at bounding box center [77, 44] width 65 height 13
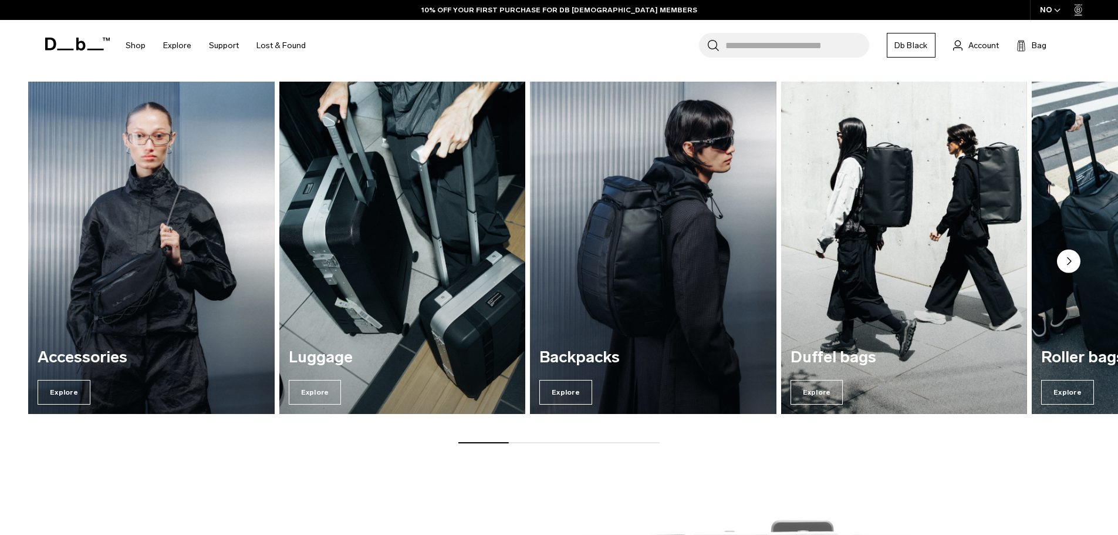
scroll to position [1761, 0]
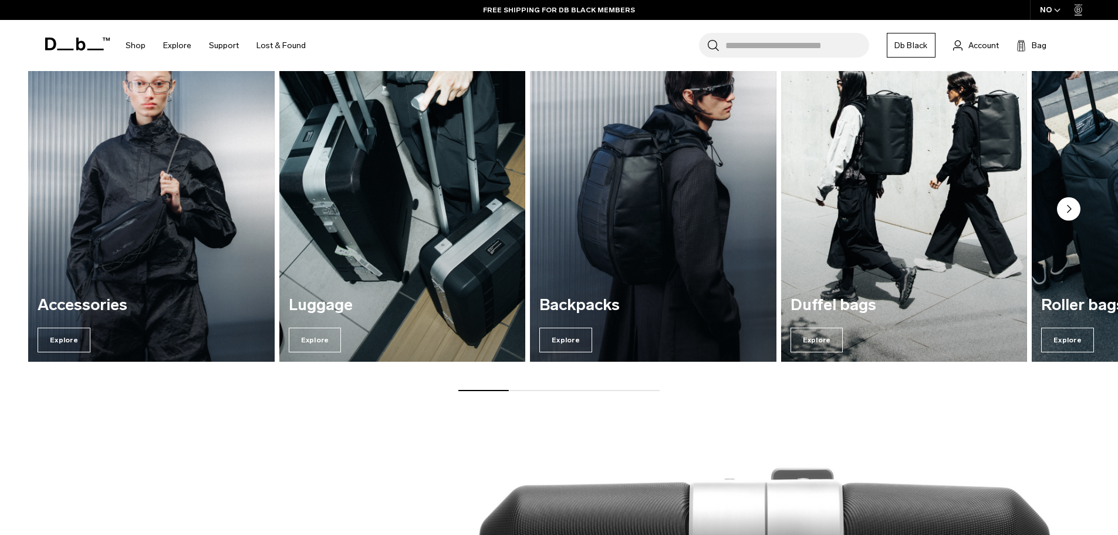
click at [1071, 201] on circle "Next slide" at bounding box center [1068, 208] width 23 height 23
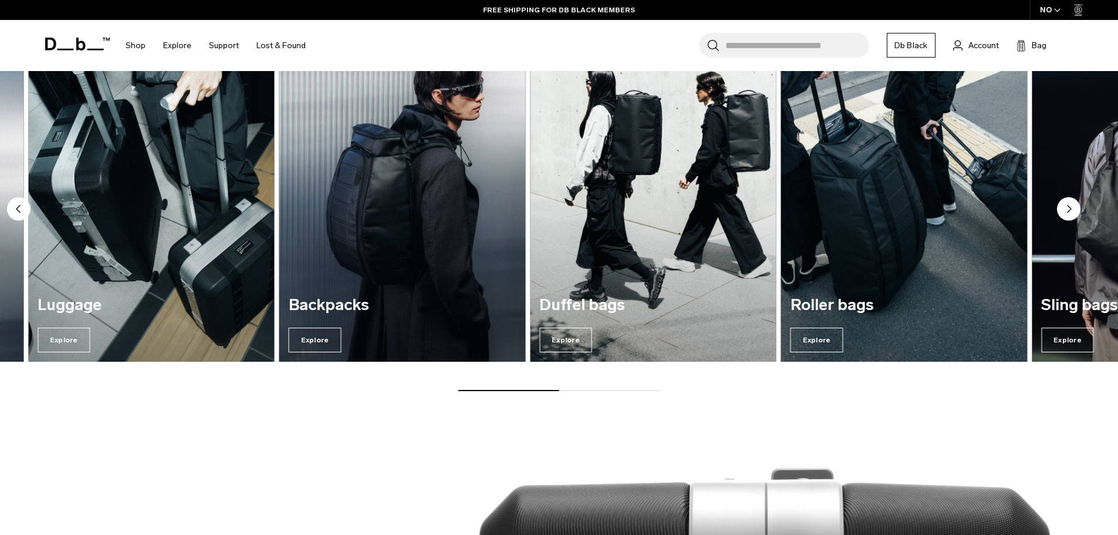
click at [1071, 201] on circle "Next slide" at bounding box center [1068, 208] width 23 height 23
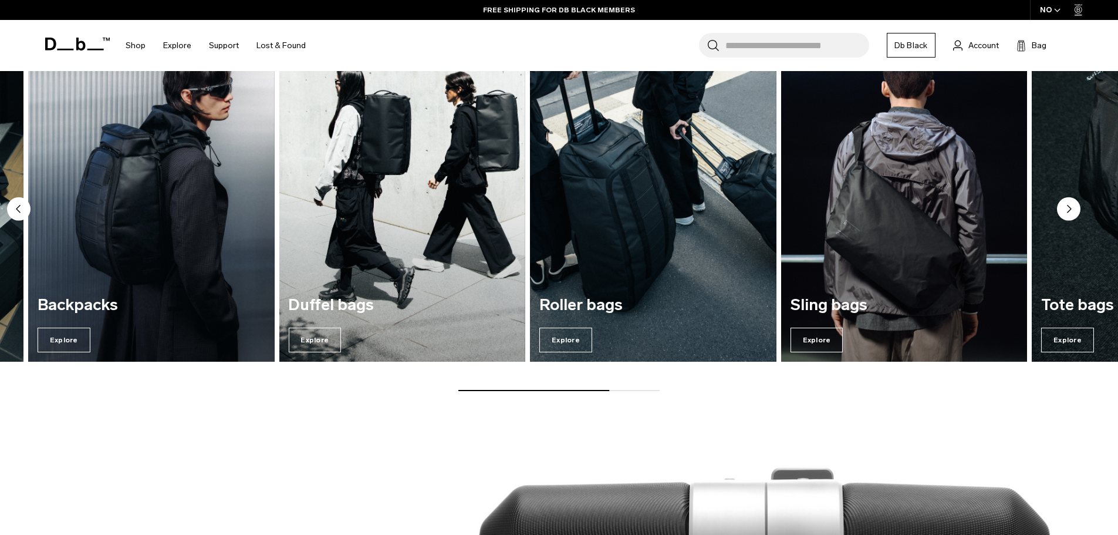
click at [1072, 201] on circle "Next slide" at bounding box center [1068, 208] width 23 height 23
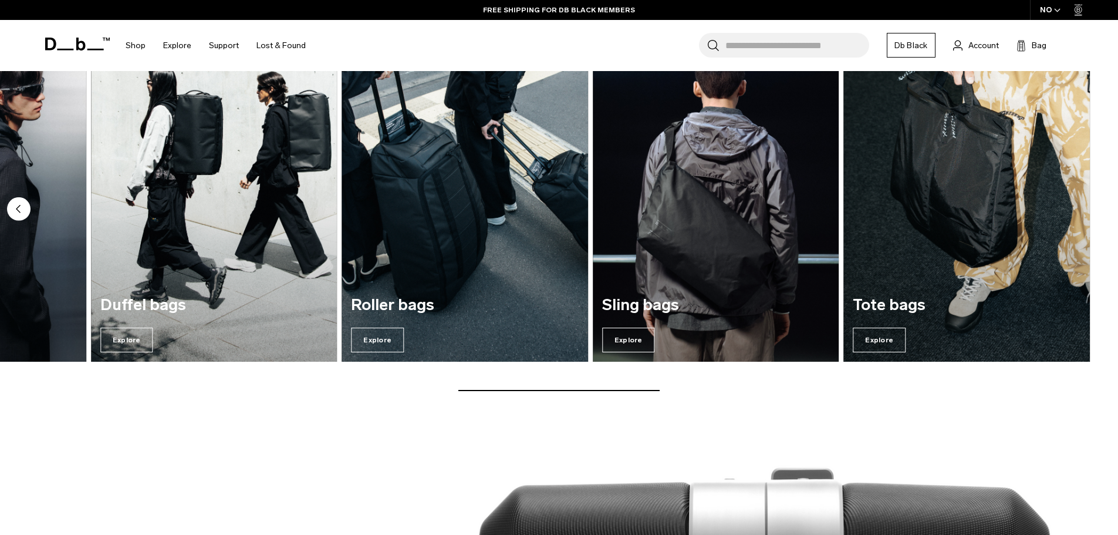
click at [1073, 201] on div "Accessories Explore [GEOGRAPHIC_DATA] Explore Backpacks Explore Duffel bags Exp…" at bounding box center [559, 210] width 1118 height 362
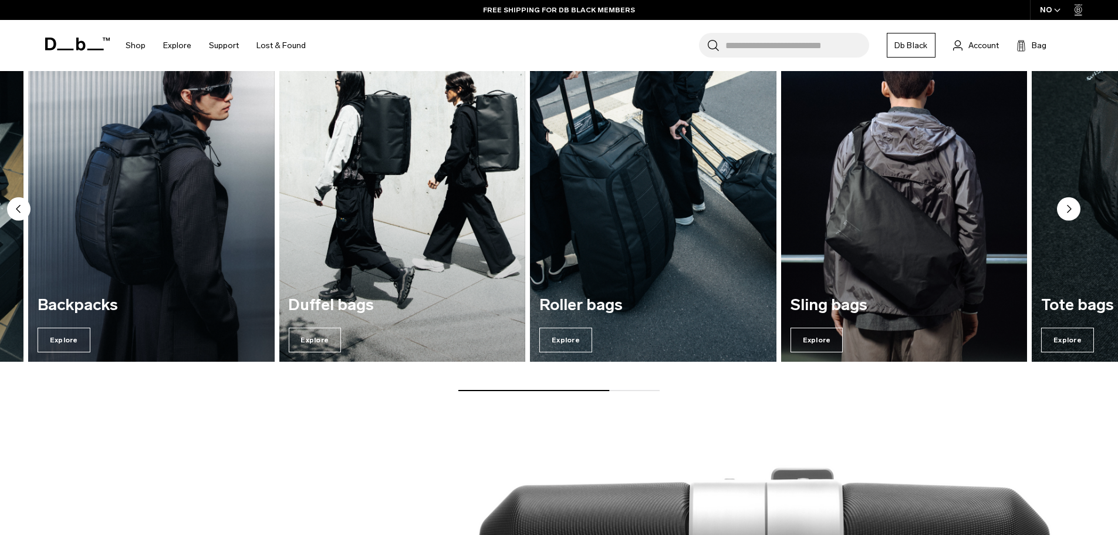
click at [1078, 215] on circle "Next slide" at bounding box center [1068, 208] width 23 height 23
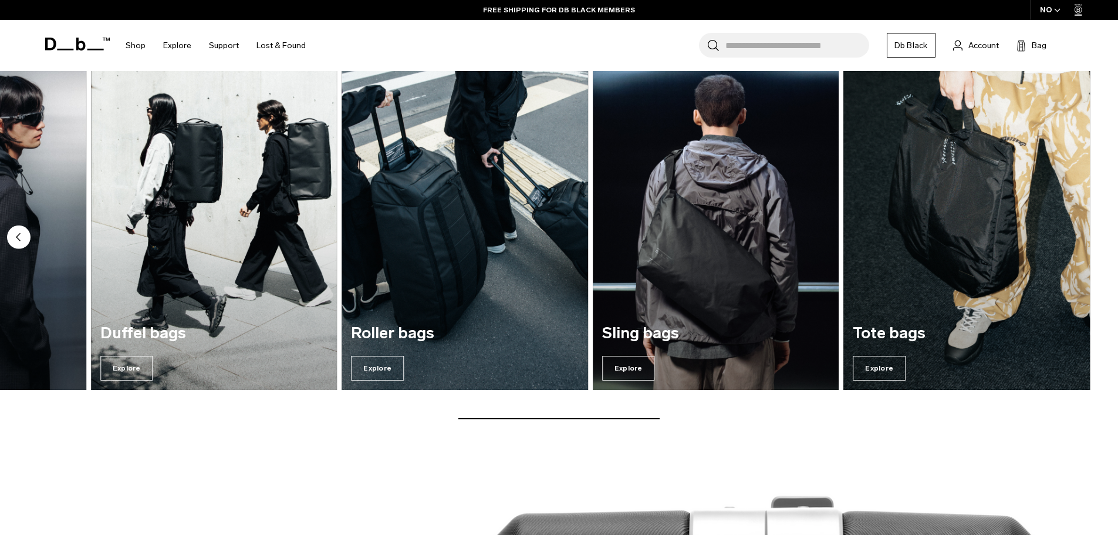
scroll to position [1644, 0]
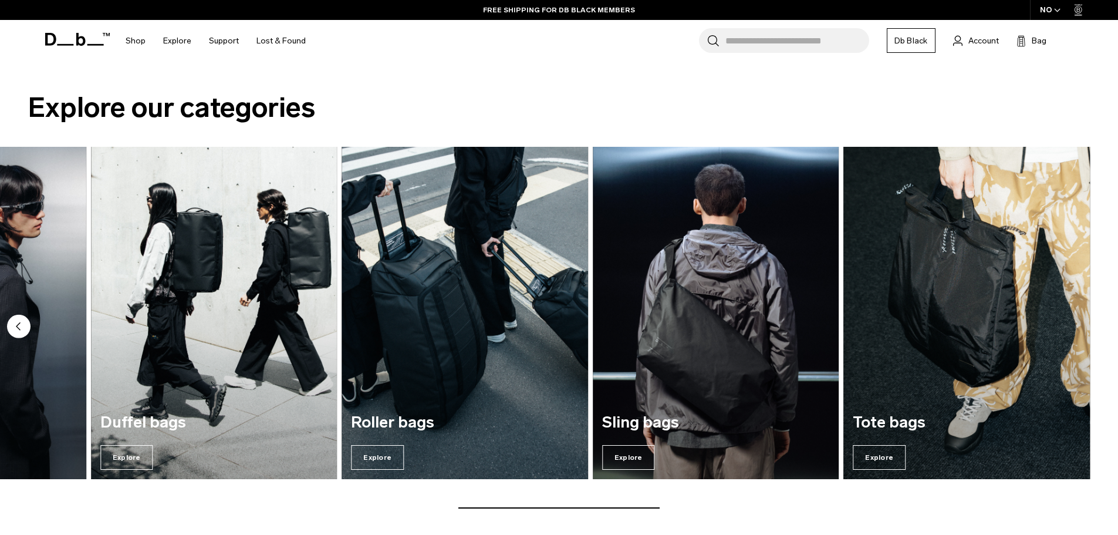
click at [973, 349] on img "7 / 7" at bounding box center [967, 313] width 254 height 342
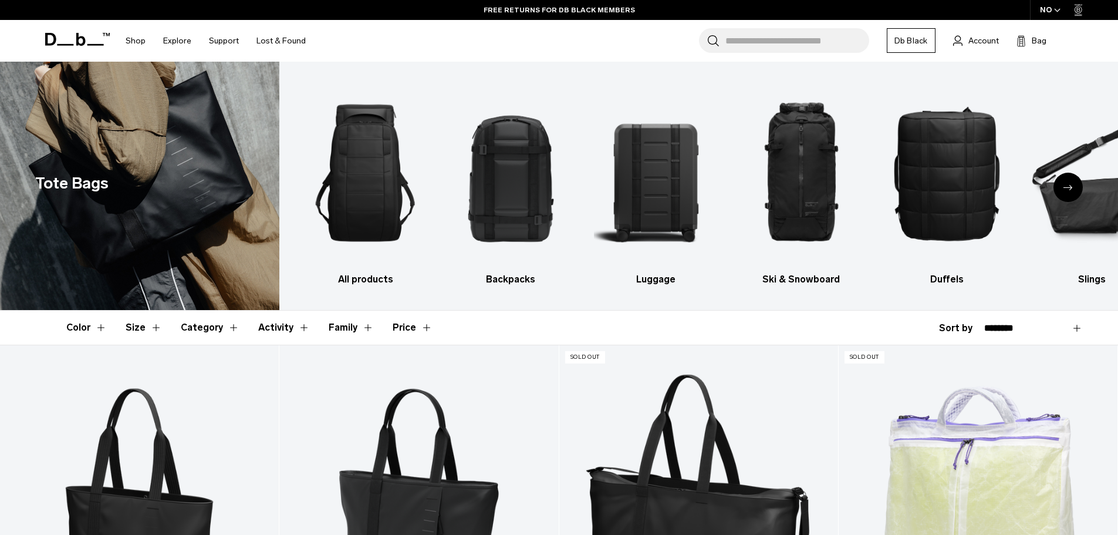
click at [1065, 182] on div "Next slide" at bounding box center [1068, 187] width 29 height 29
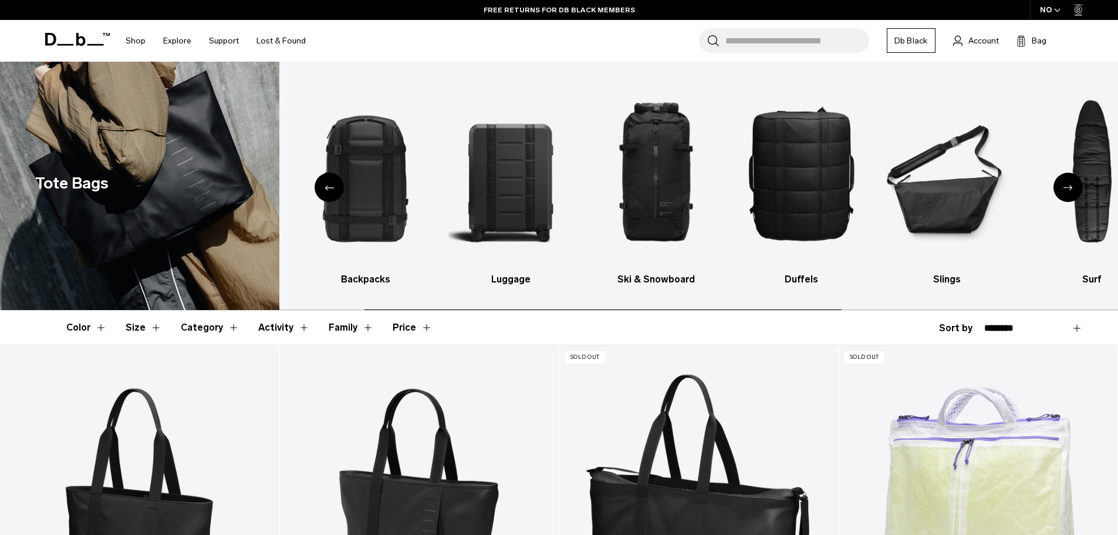
click at [1066, 182] on div "Next slide" at bounding box center [1068, 187] width 29 height 29
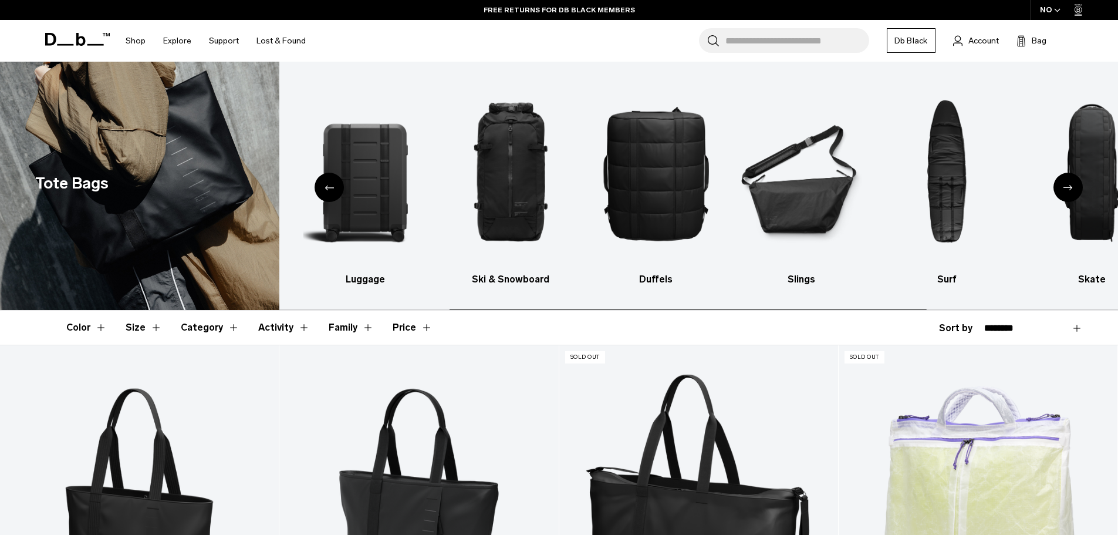
click at [1068, 182] on div "Next slide" at bounding box center [1068, 187] width 29 height 29
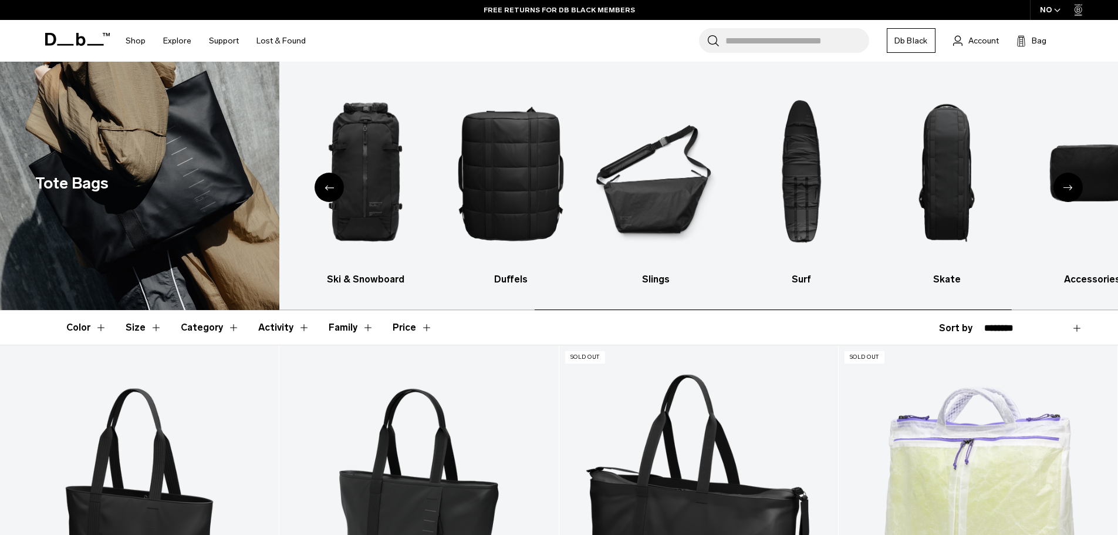
click at [1068, 182] on div "Next slide" at bounding box center [1068, 187] width 29 height 29
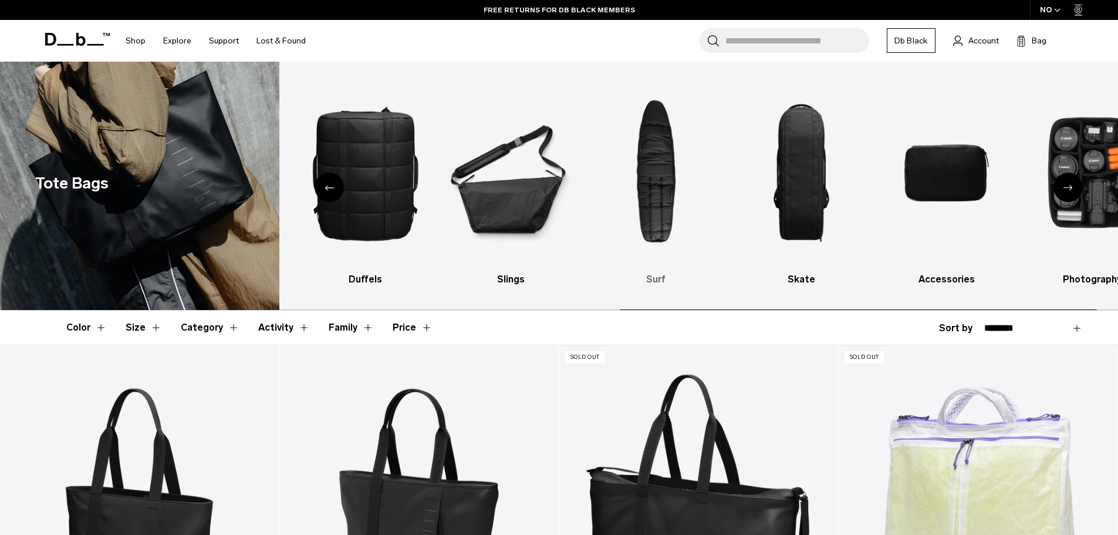
click at [653, 178] on img "7 / 10" at bounding box center [655, 172] width 125 height 187
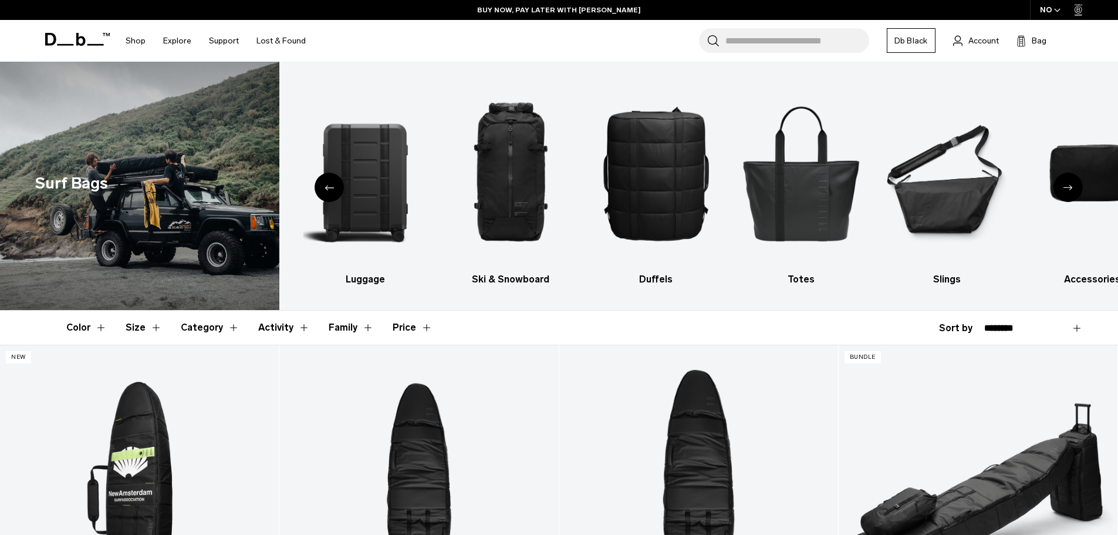
click at [1062, 189] on div "Next slide" at bounding box center [1068, 187] width 29 height 29
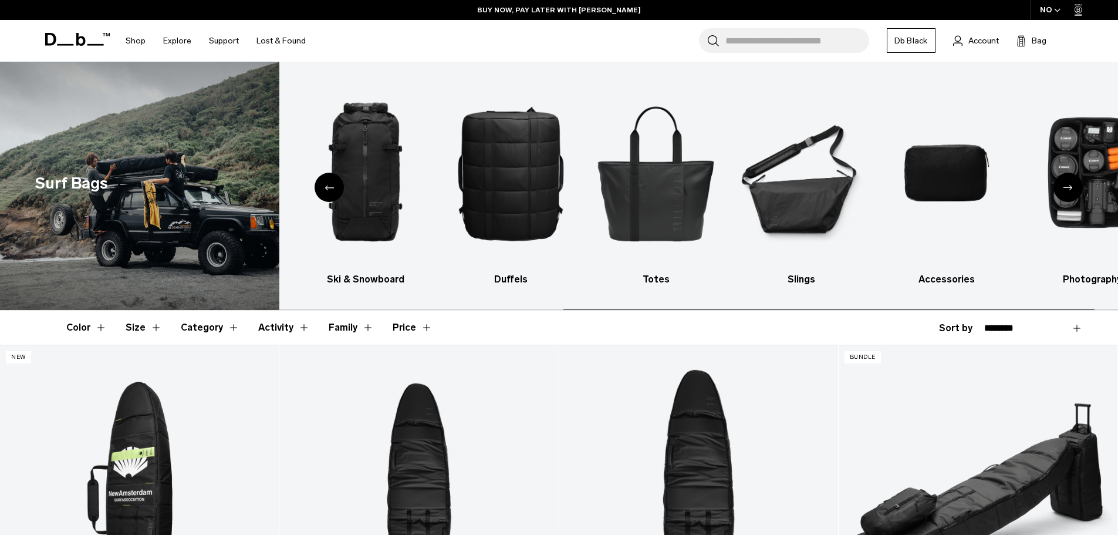
click at [1062, 189] on div "Next slide" at bounding box center [1068, 187] width 29 height 29
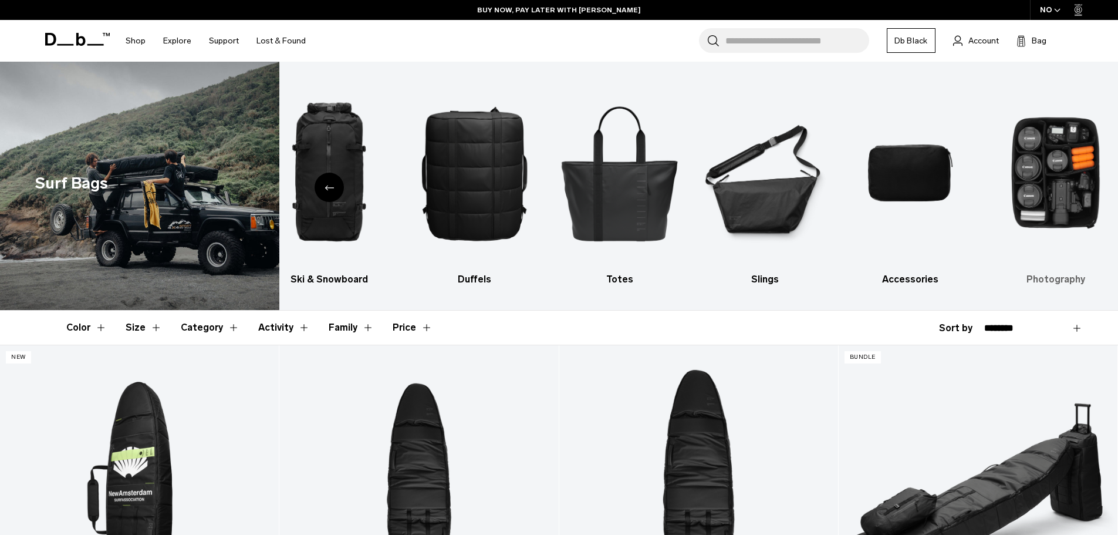
click at [1054, 282] on h3 "Photography" at bounding box center [1056, 279] width 125 height 14
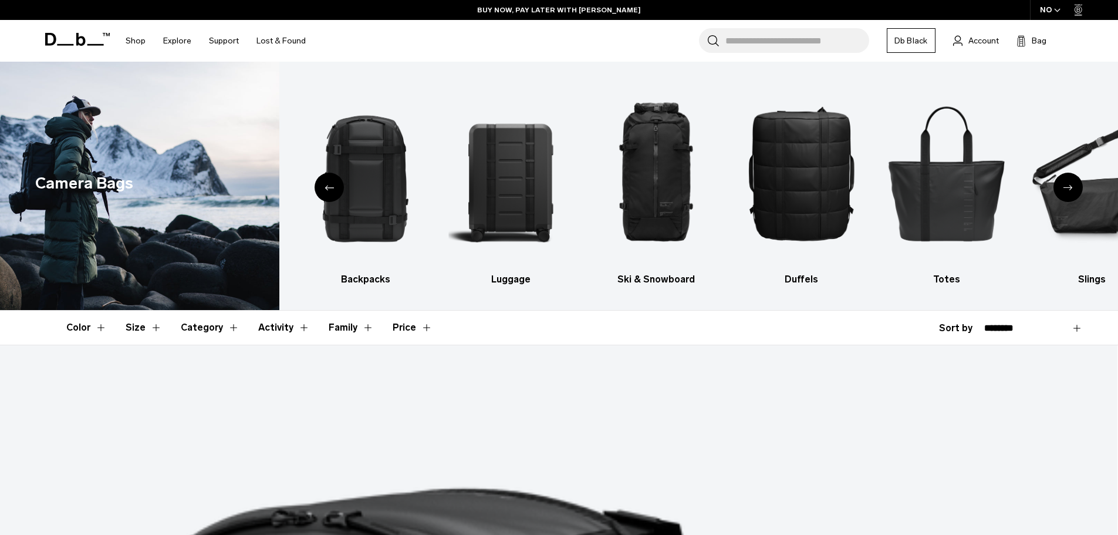
drag, startPoint x: 896, startPoint y: 309, endPoint x: 885, endPoint y: 122, distance: 188.2
click at [65, 36] on icon at bounding box center [77, 39] width 65 height 13
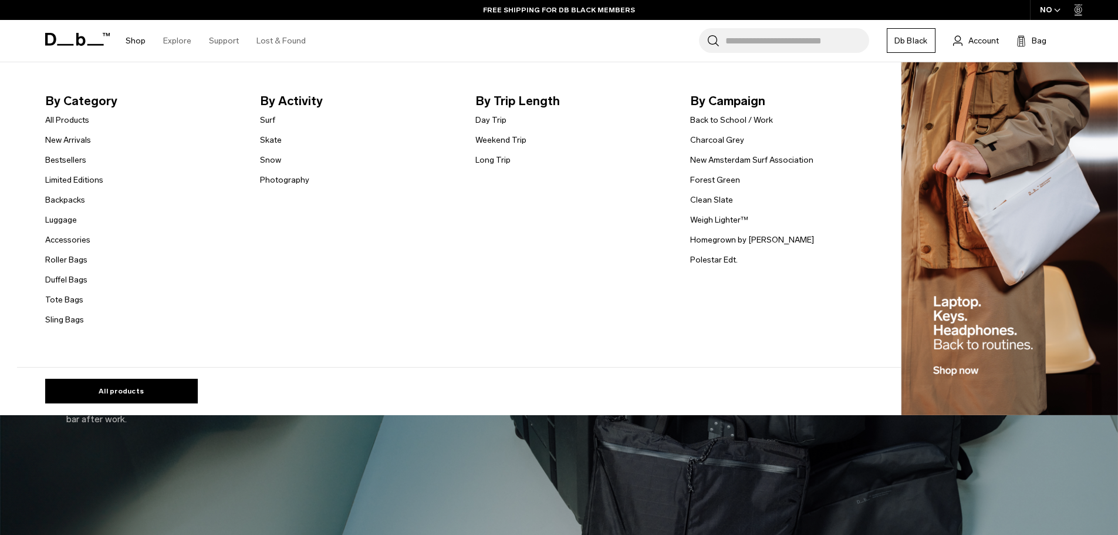
click at [90, 100] on span "By Category" at bounding box center [143, 101] width 197 height 19
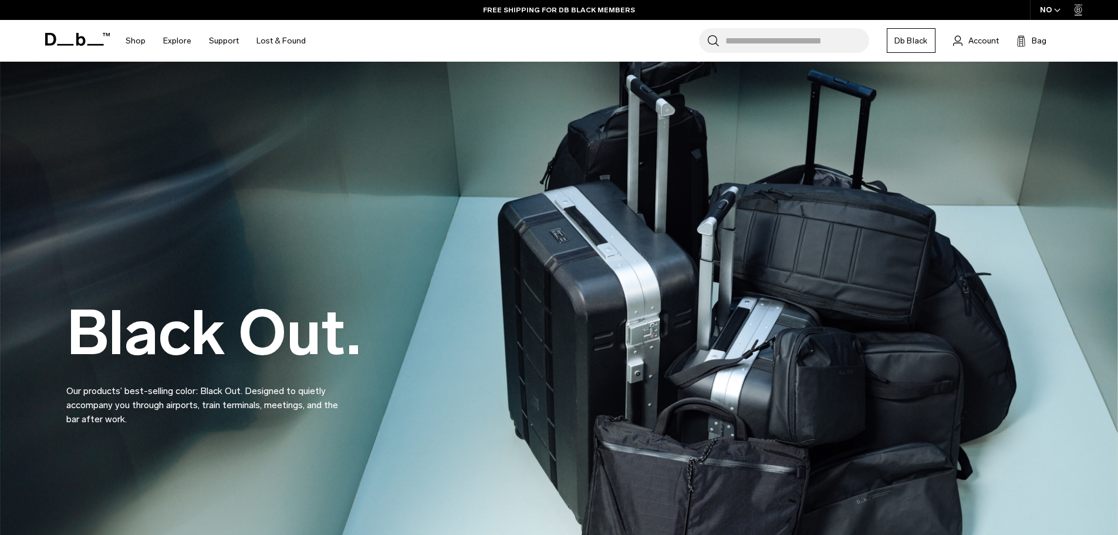
click at [65, 41] on icon at bounding box center [77, 39] width 65 height 13
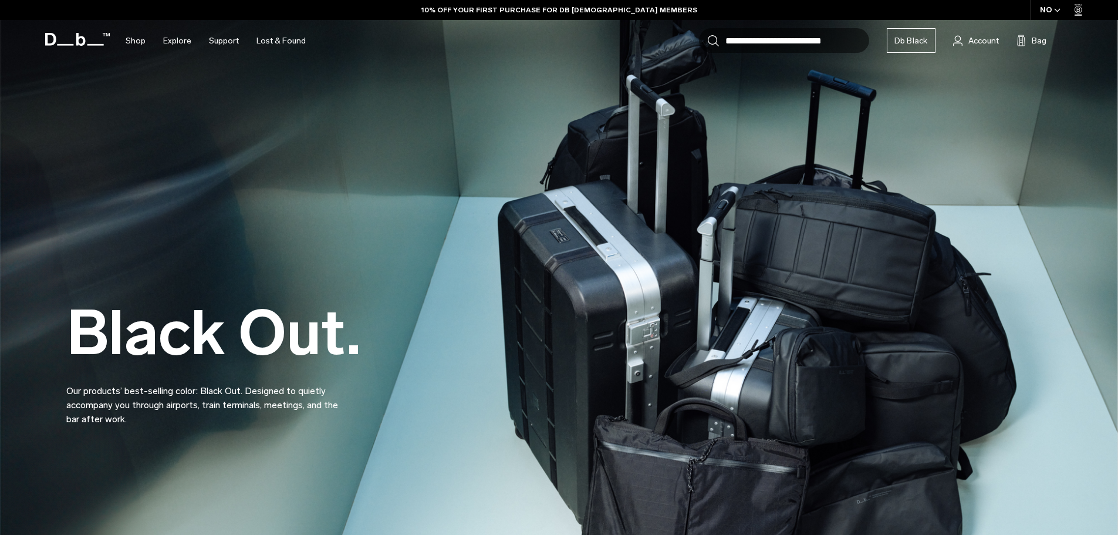
click at [232, 206] on img at bounding box center [559, 334] width 1118 height 669
